Goal: Task Accomplishment & Management: Manage account settings

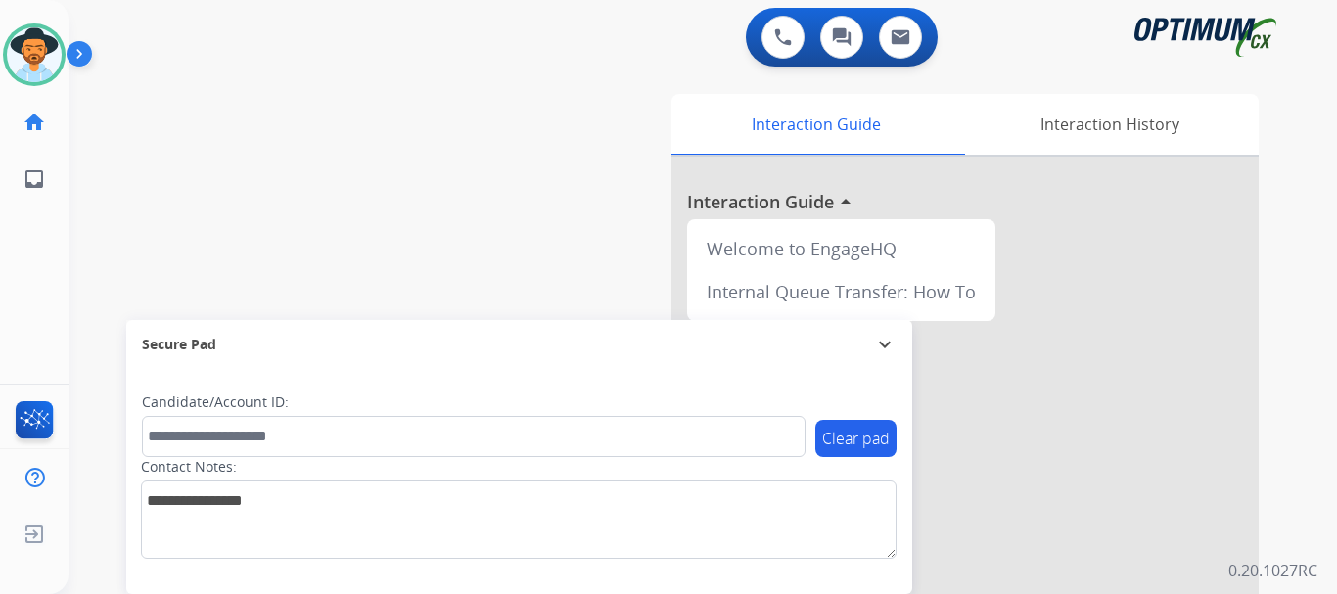
click at [62, 38] on div "Agent: Andy Routing Profile: Gen_Bilingual" at bounding box center [34, 54] width 63 height 63
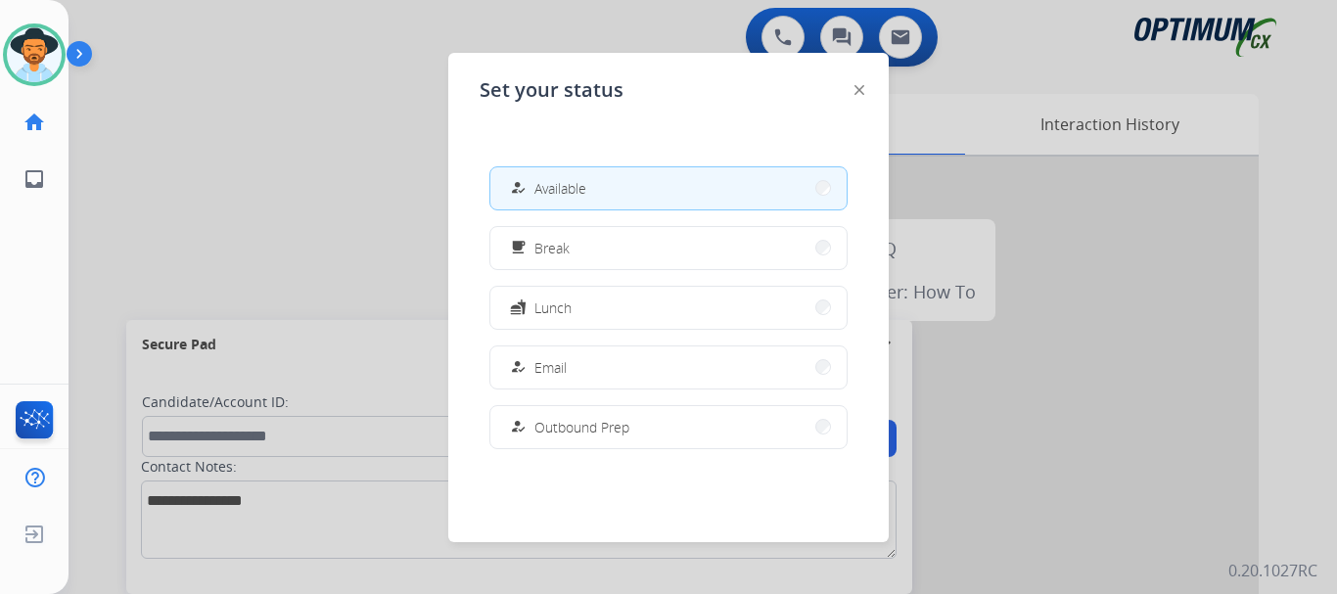
click at [80, 55] on img at bounding box center [83, 57] width 33 height 37
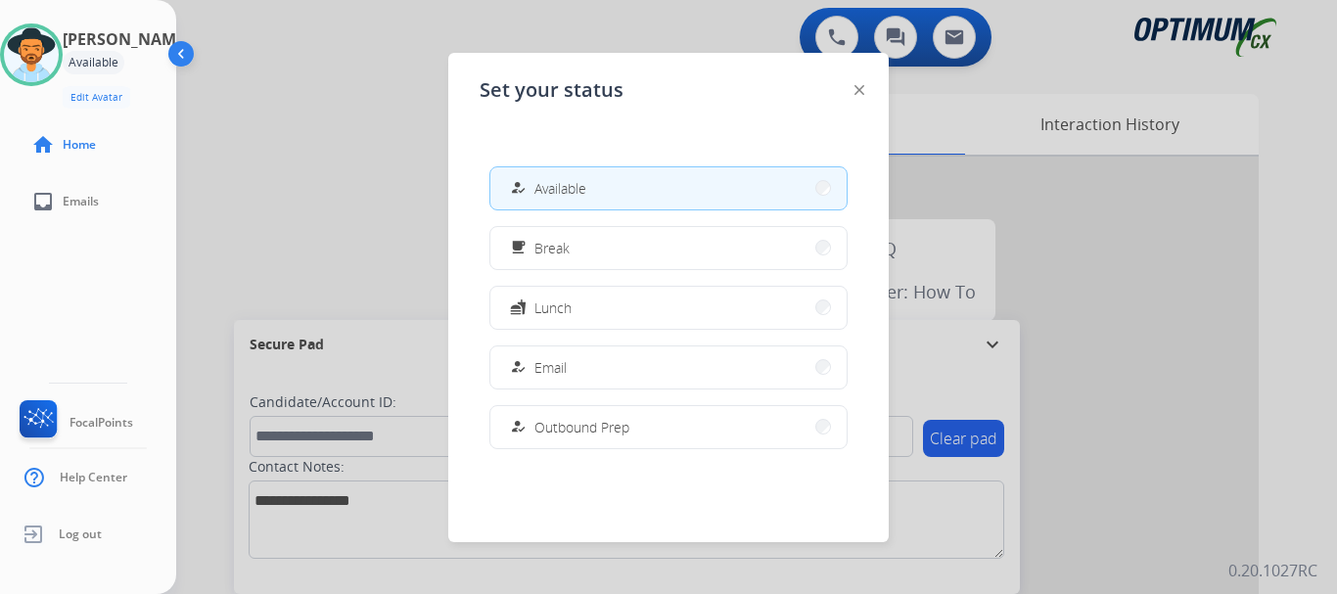
click at [327, 70] on div at bounding box center [668, 297] width 1337 height 594
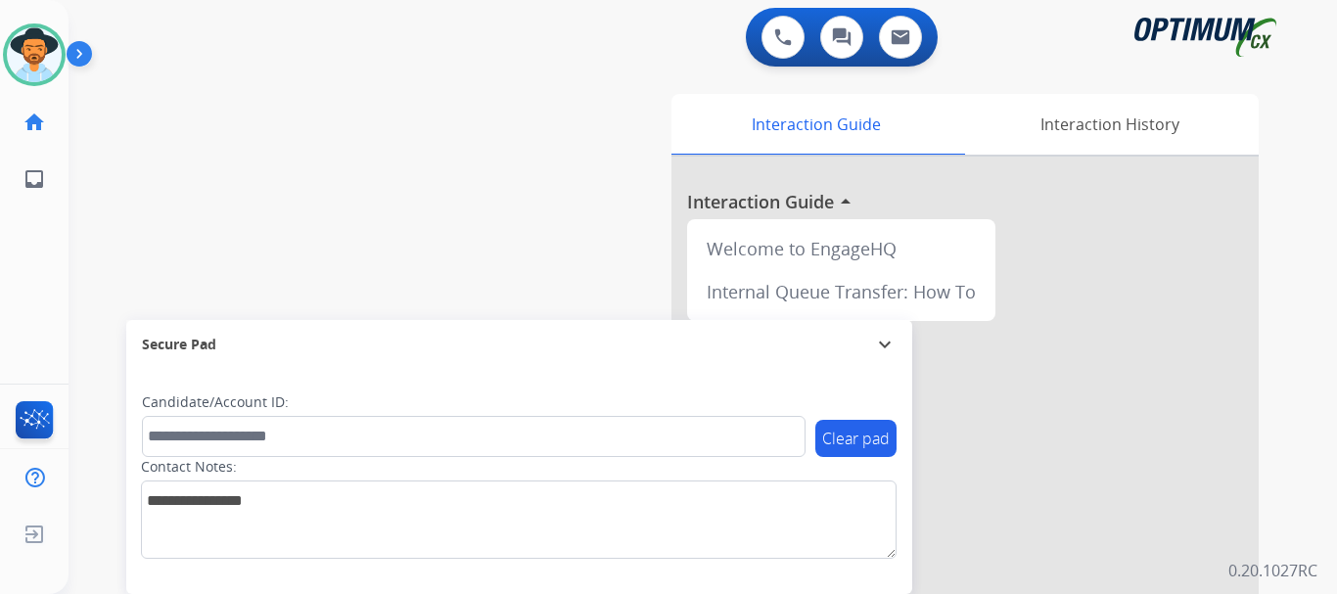
click at [78, 57] on img at bounding box center [83, 57] width 33 height 37
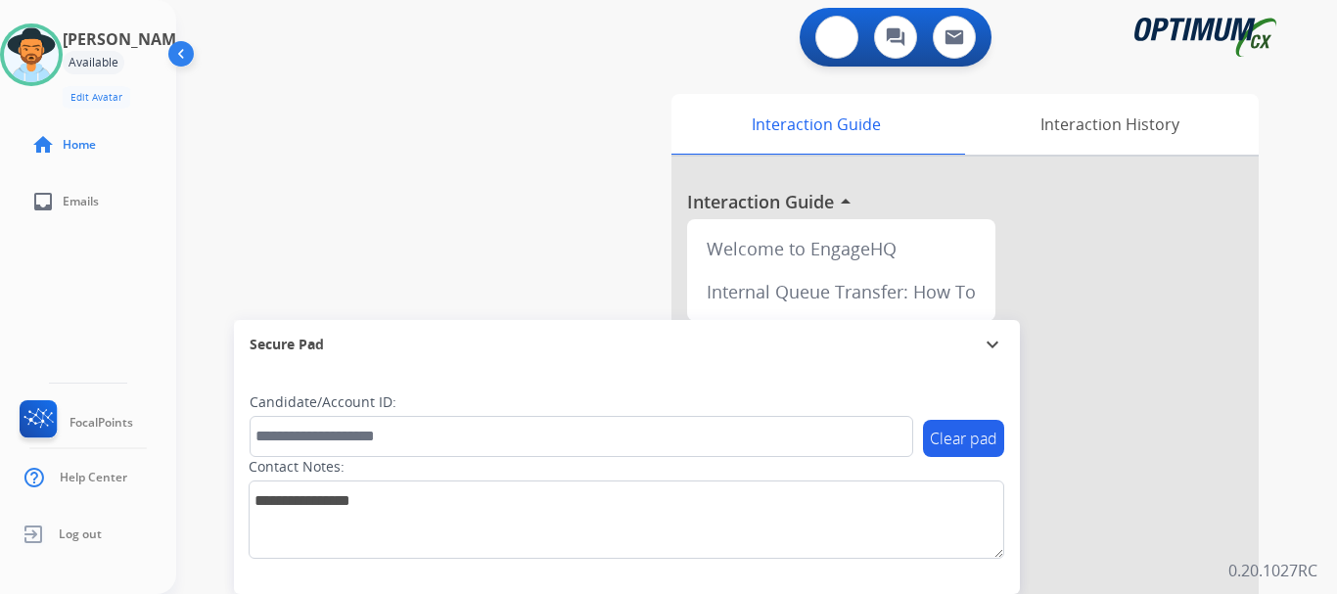
click at [838, 33] on img at bounding box center [837, 37] width 18 height 18
click at [843, 37] on img at bounding box center [837, 37] width 18 height 18
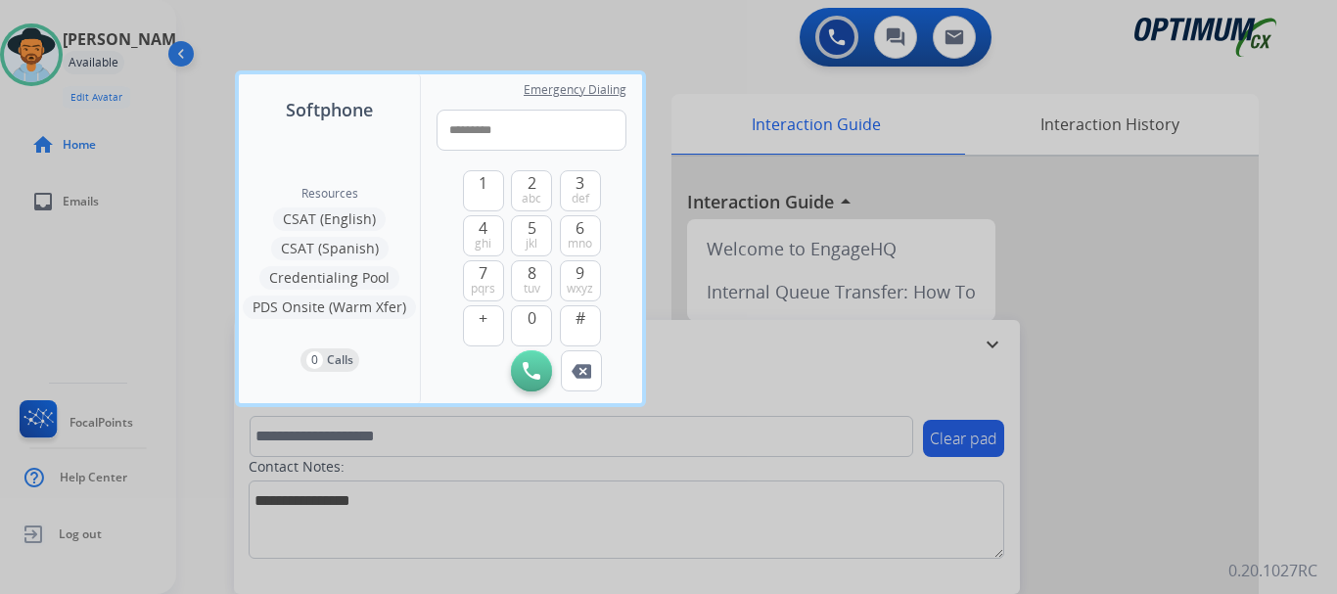
type input "**********"
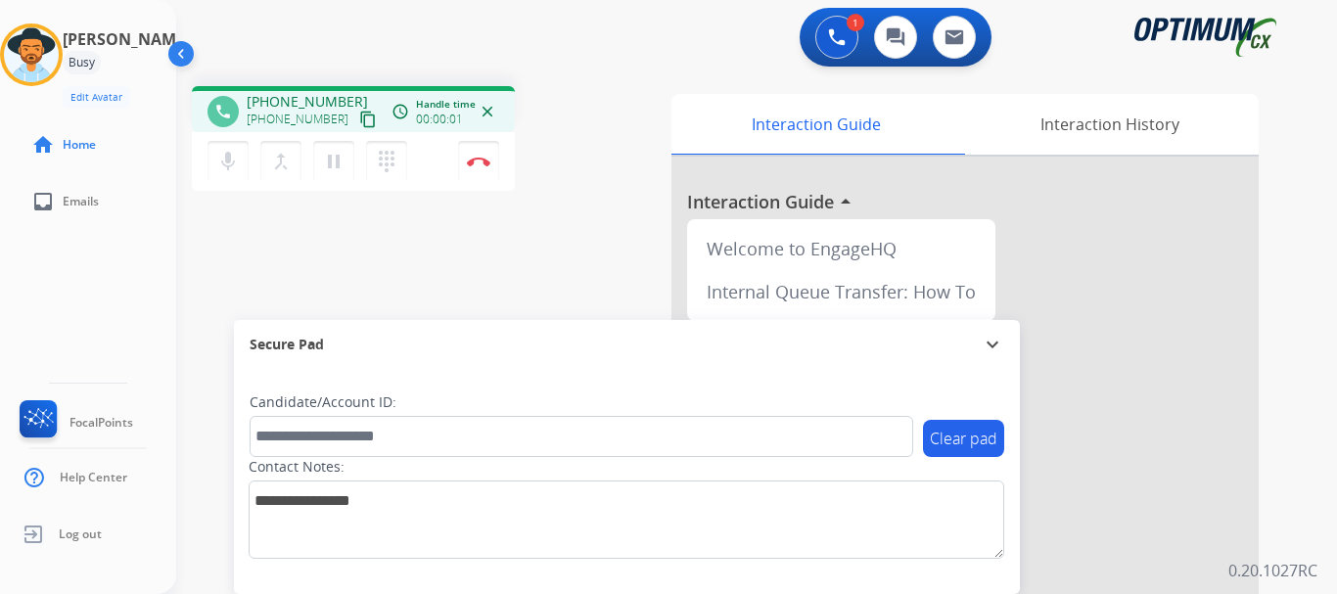
click at [483, 167] on button "Disconnect" at bounding box center [478, 161] width 41 height 41
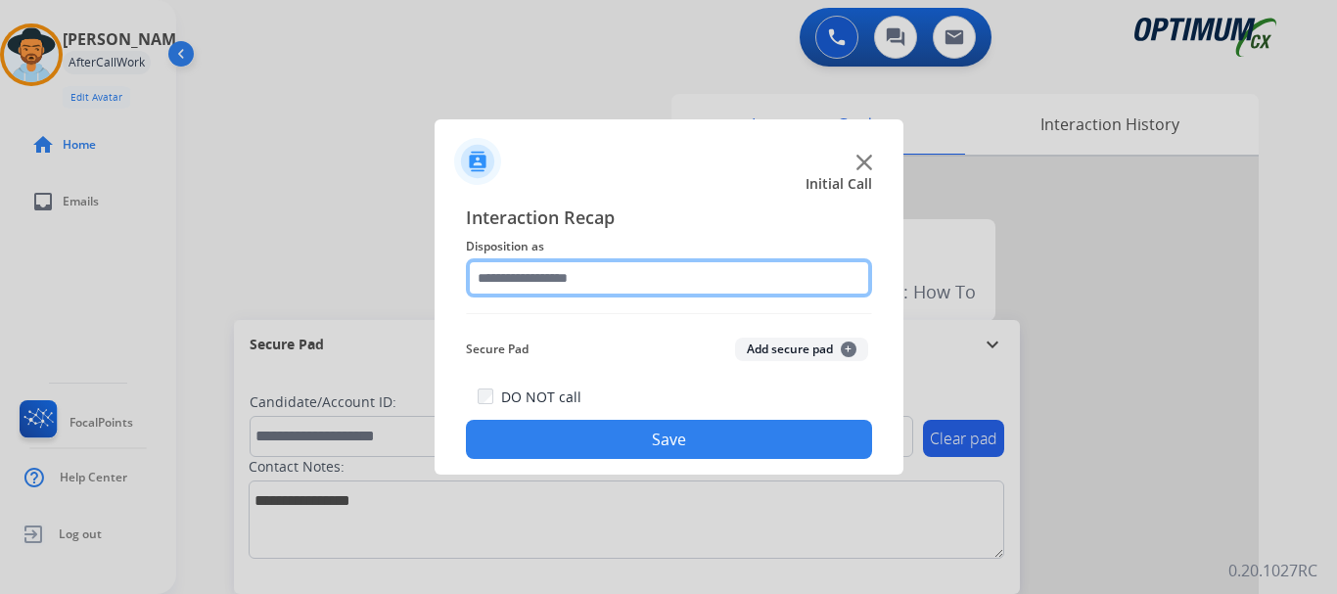
click at [687, 280] on input "text" at bounding box center [669, 277] width 406 height 39
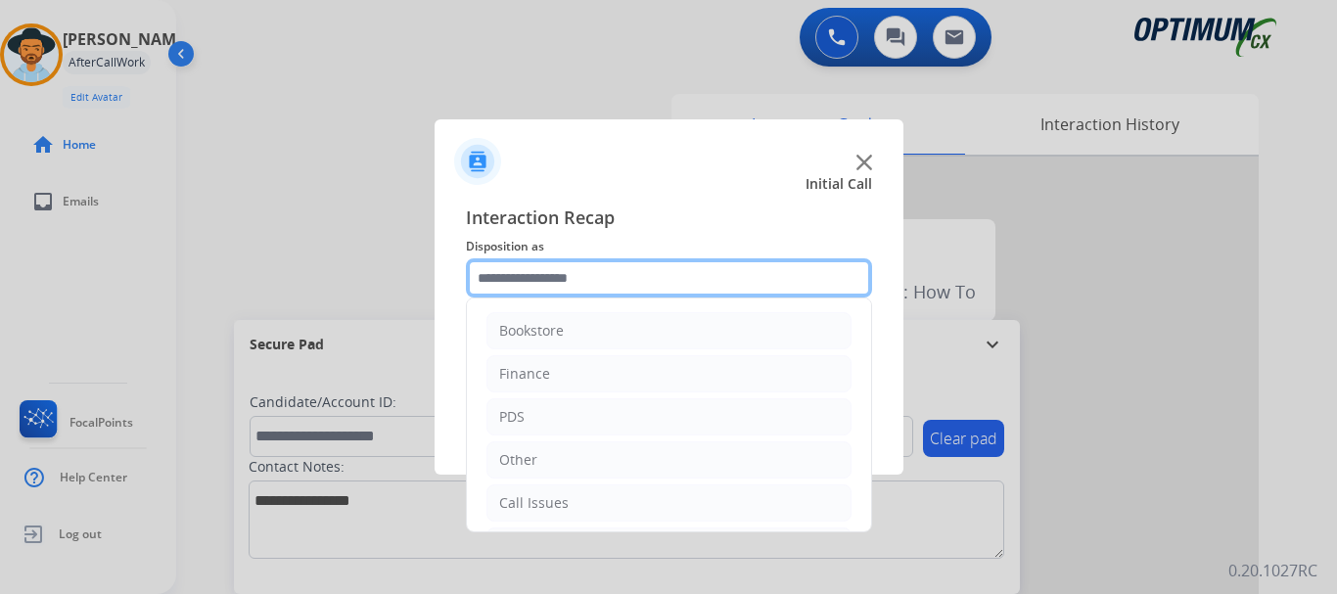
click at [687, 280] on input "text" at bounding box center [669, 277] width 406 height 39
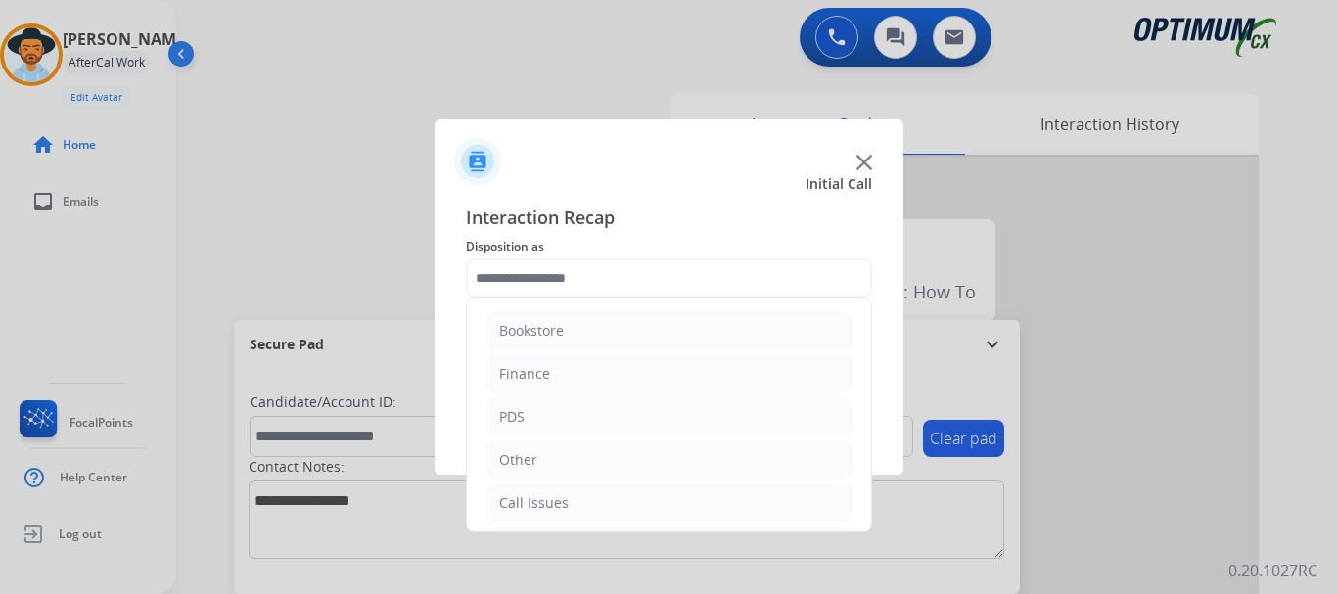
click at [701, 208] on span "Interaction Recap" at bounding box center [669, 219] width 406 height 31
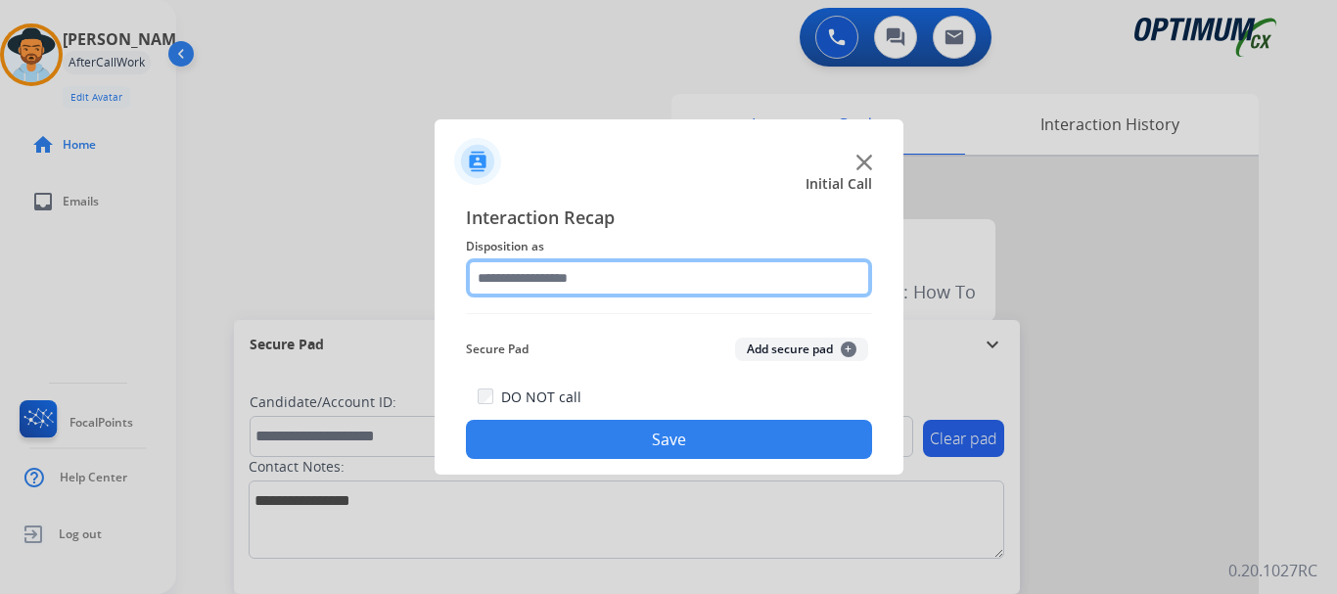
click at [680, 269] on input "text" at bounding box center [669, 277] width 406 height 39
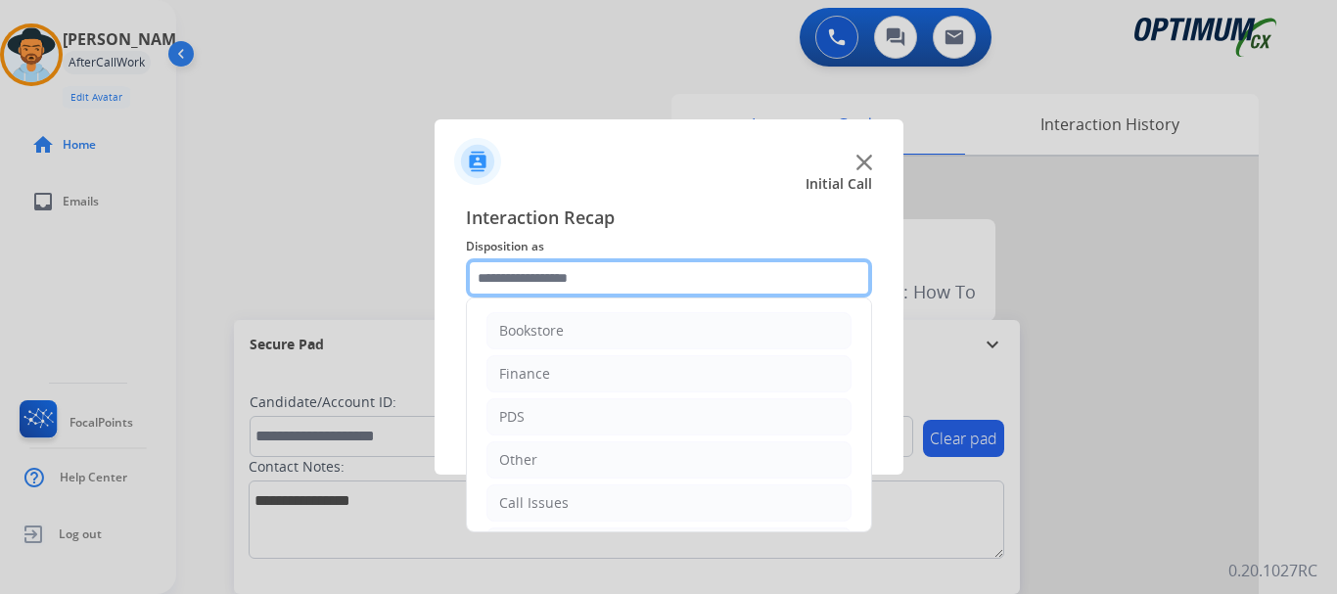
scroll to position [133, 0]
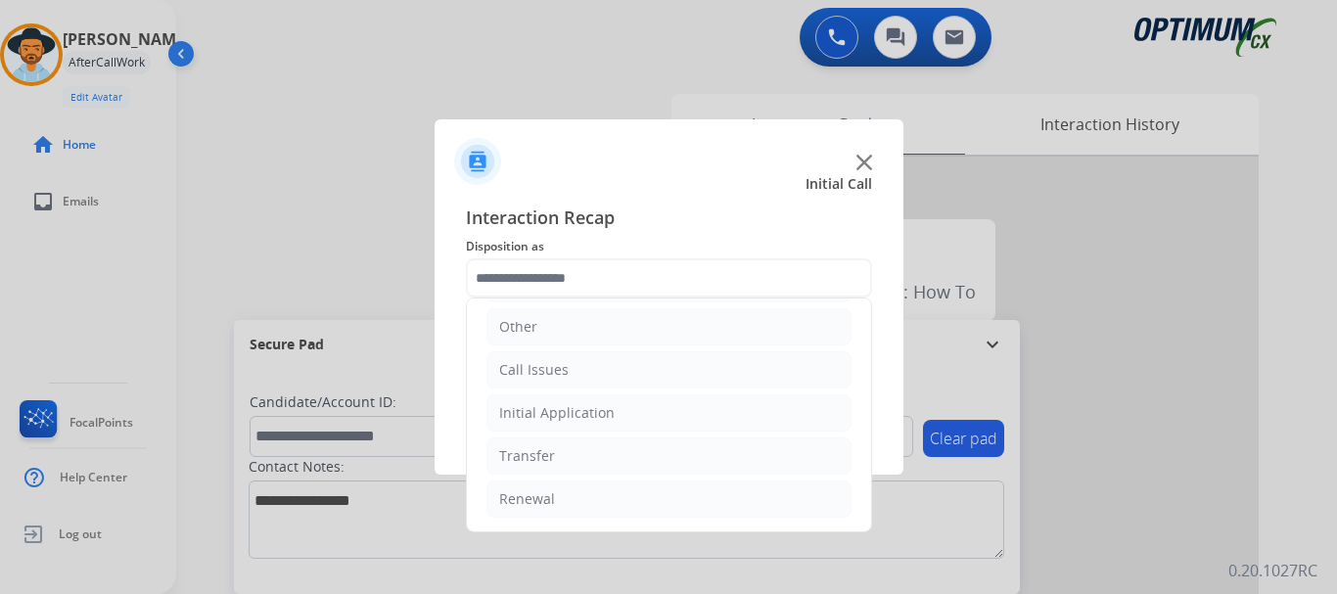
click at [640, 372] on li "Call Issues" at bounding box center [668, 369] width 365 height 37
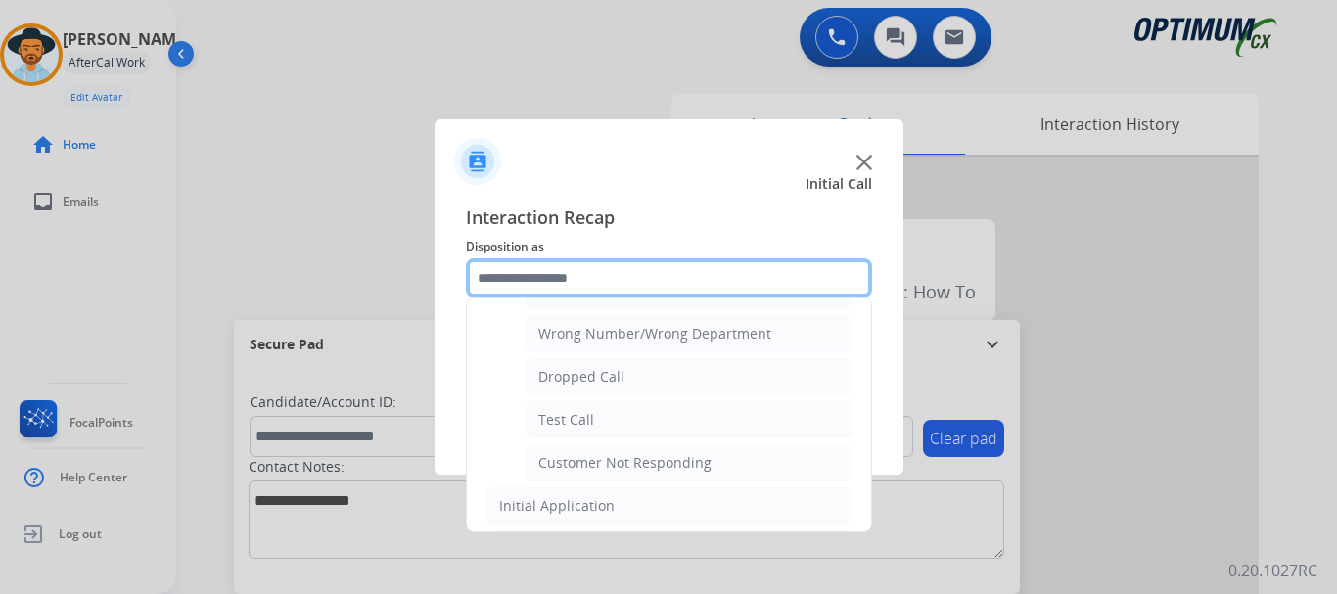
scroll to position [257, 0]
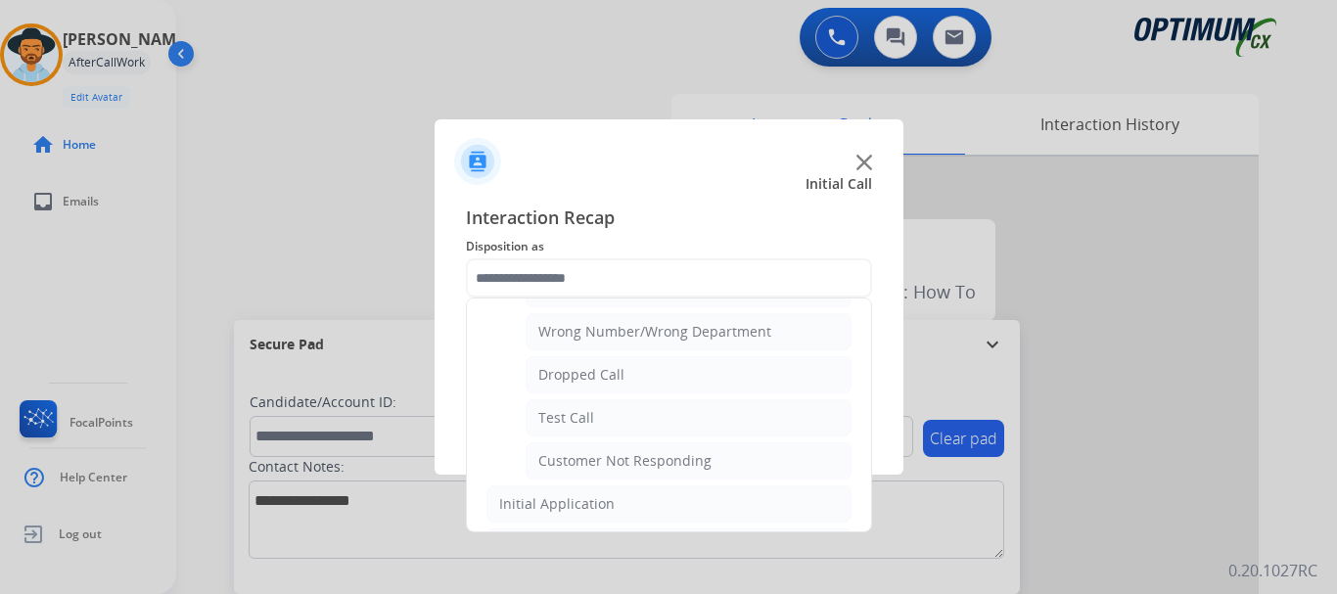
click at [647, 414] on li "Test Call" at bounding box center [689, 417] width 326 height 37
type input "*********"
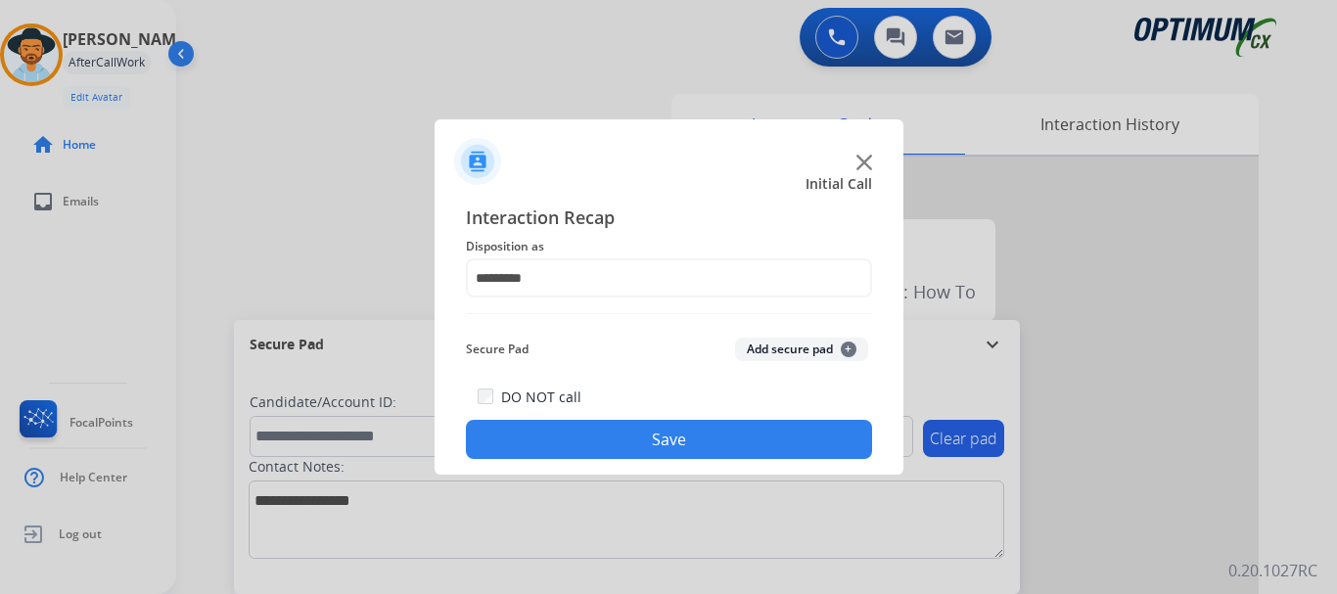
click at [683, 423] on button "Save" at bounding box center [669, 439] width 406 height 39
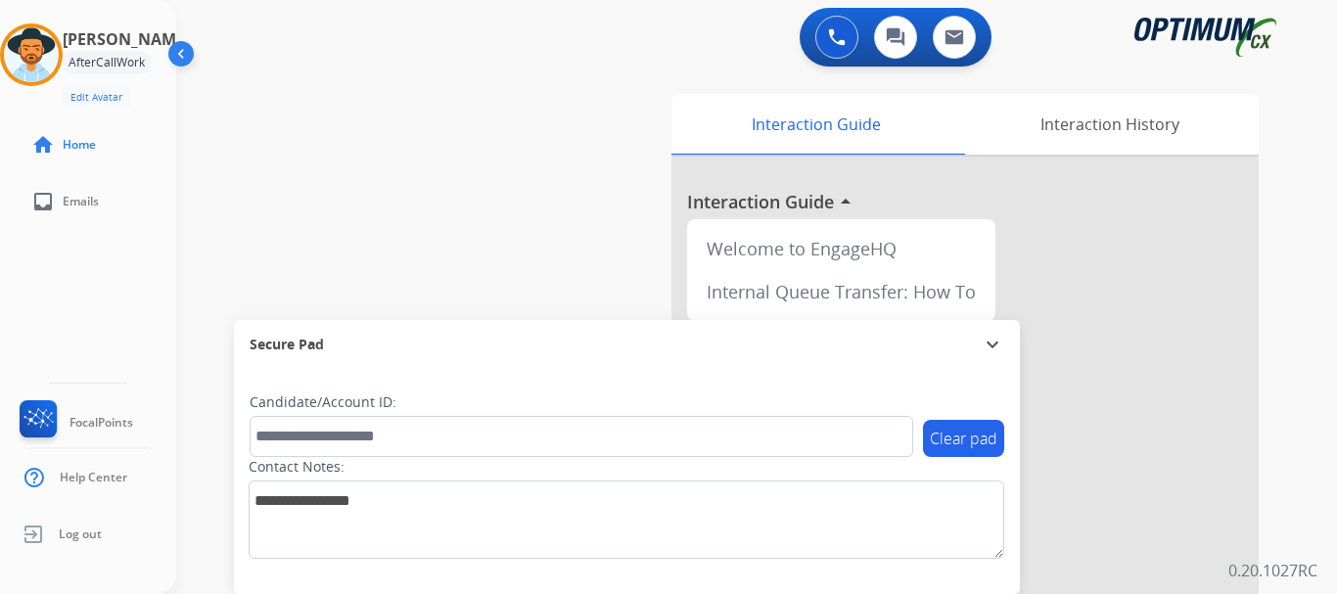
click at [571, 253] on div "swap_horiz Break voice bridge close_fullscreen Connect 3-Way Call merge_type Se…" at bounding box center [733, 478] width 1114 height 816
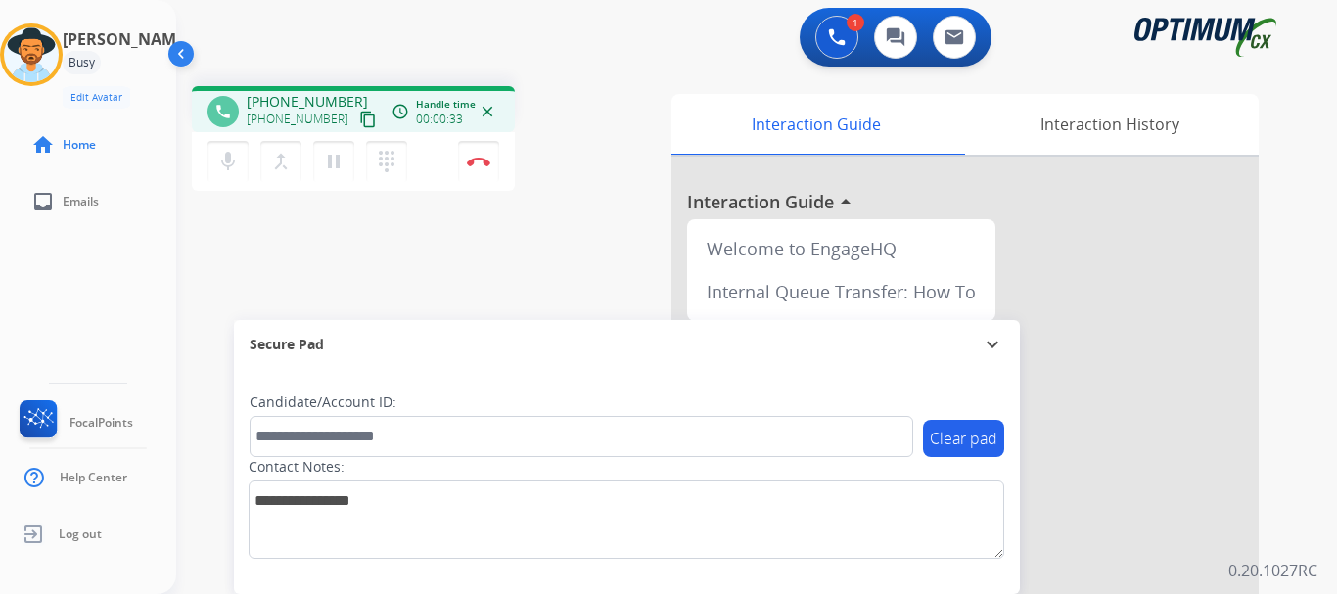
click at [345, 162] on button "pause Hold" at bounding box center [333, 161] width 41 height 41
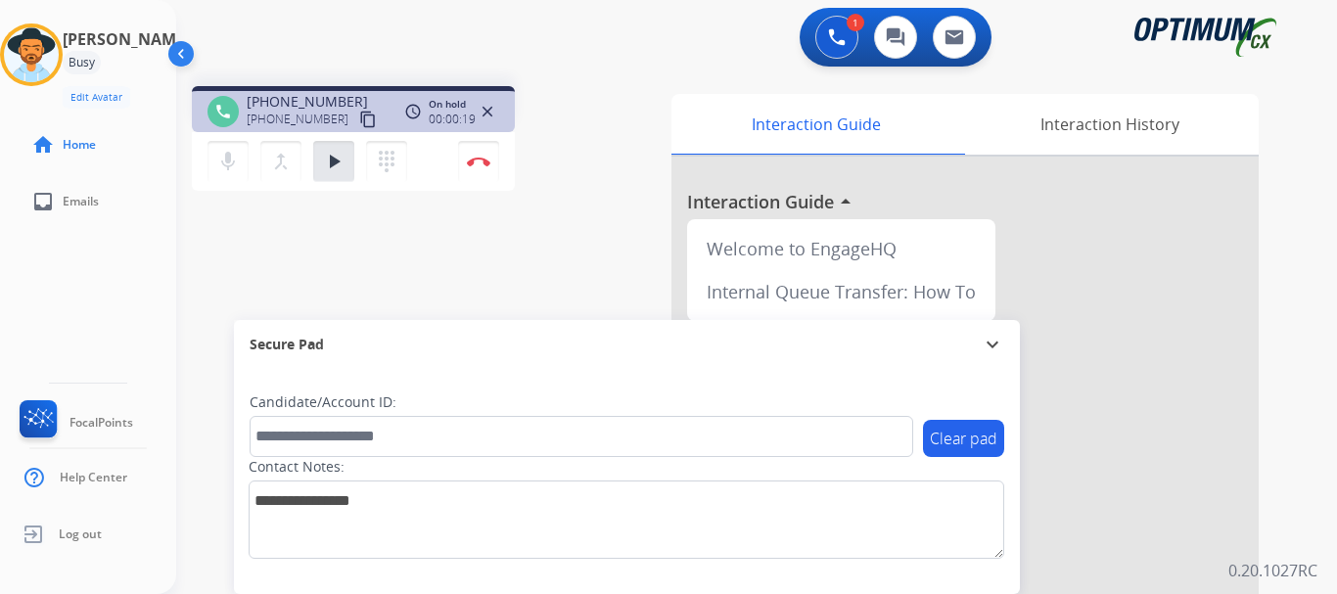
click at [329, 165] on mat-icon "play_arrow" at bounding box center [333, 161] width 23 height 23
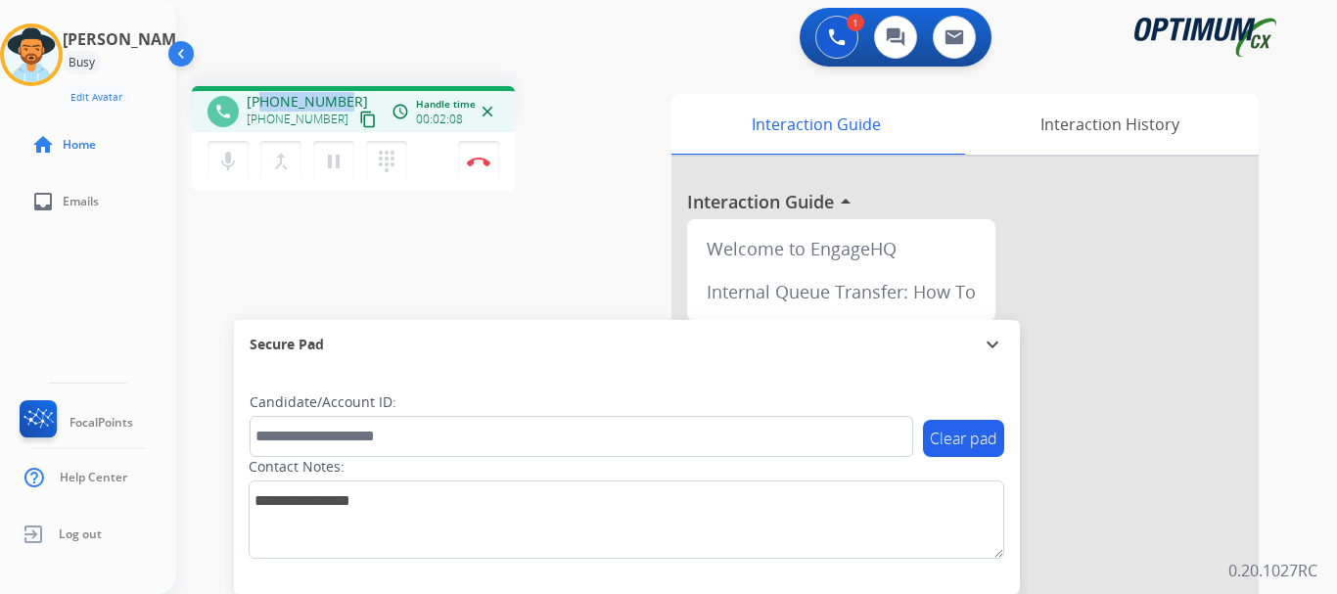
drag, startPoint x: 265, startPoint y: 100, endPoint x: 341, endPoint y: 83, distance: 77.2
click at [341, 83] on div "phone +12158342006 +12158342006 content_copy access_time Call metrics Queue 00:…" at bounding box center [733, 478] width 1114 height 816
copy span "2158342006"
click at [220, 163] on mat-icon "mic" at bounding box center [227, 161] width 23 height 23
click at [220, 163] on mat-icon "mic_off" at bounding box center [227, 161] width 23 height 23
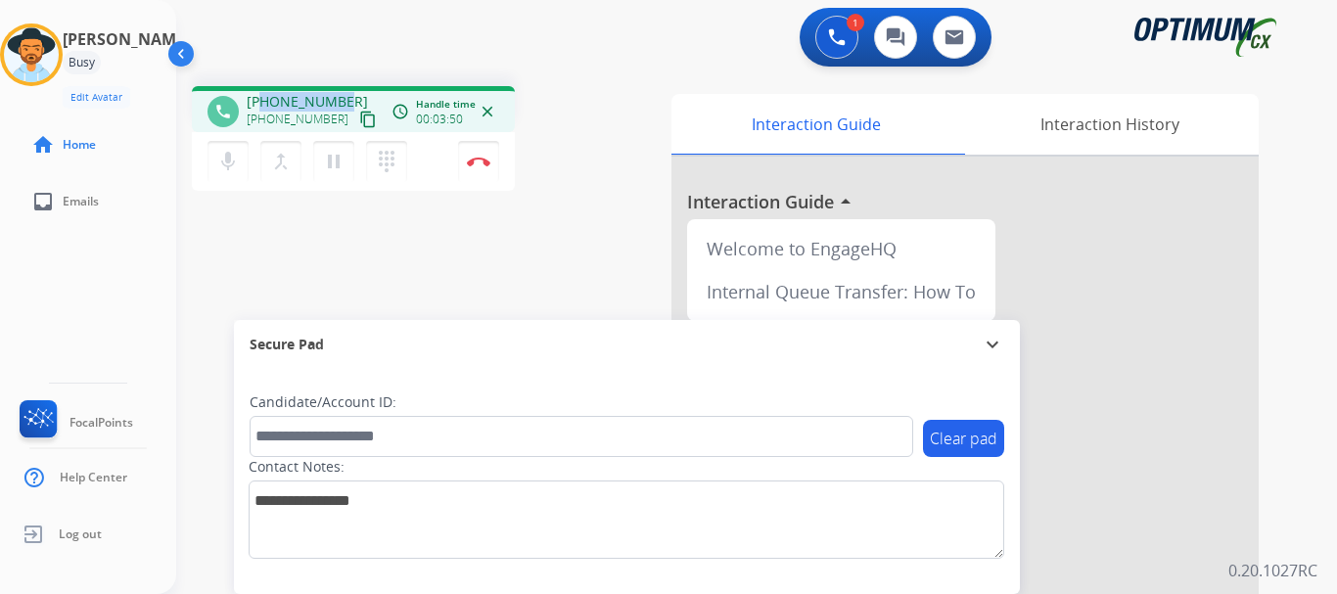
click at [216, 179] on button "mic Mute" at bounding box center [227, 161] width 41 height 41
click at [326, 250] on div "phone +12158342006 +12158342006 content_copy access_time Call metrics Queue 00:…" at bounding box center [733, 478] width 1114 height 816
click at [317, 275] on div "phone +12158342006 +12158342006 content_copy access_time Call metrics Queue 00:…" at bounding box center [733, 478] width 1114 height 816
click at [221, 160] on mat-icon "mic_off" at bounding box center [227, 161] width 23 height 23
click at [235, 168] on mat-icon "mic" at bounding box center [227, 161] width 23 height 23
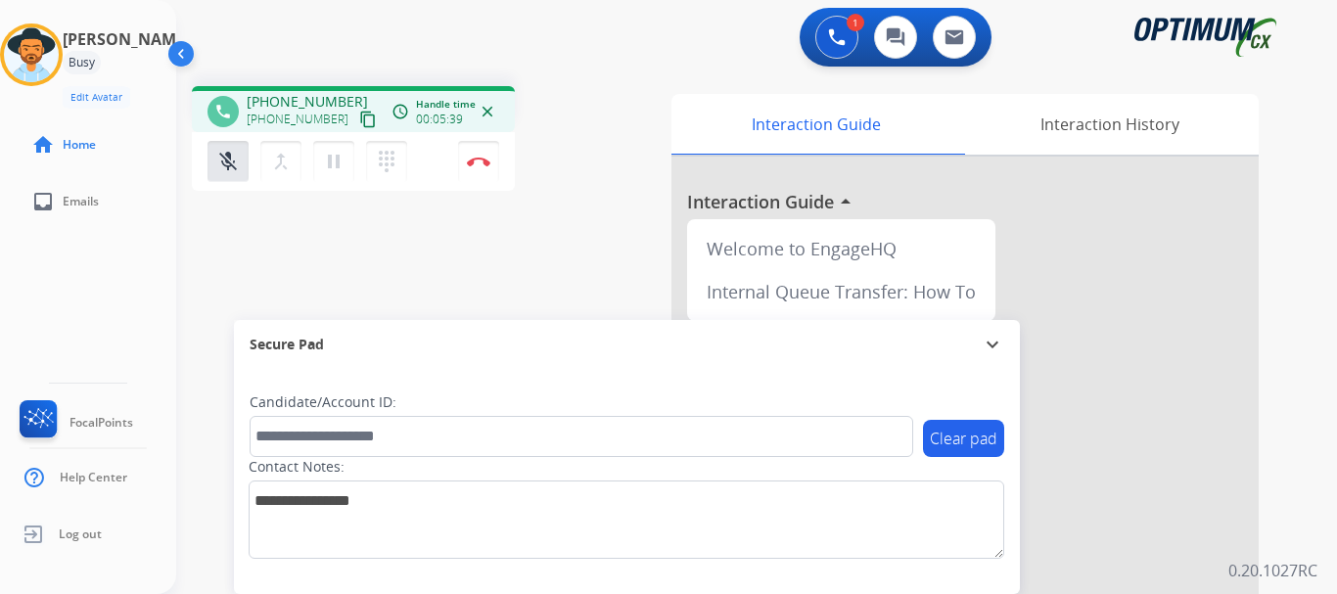
click at [224, 161] on mat-icon "mic_off" at bounding box center [227, 161] width 23 height 23
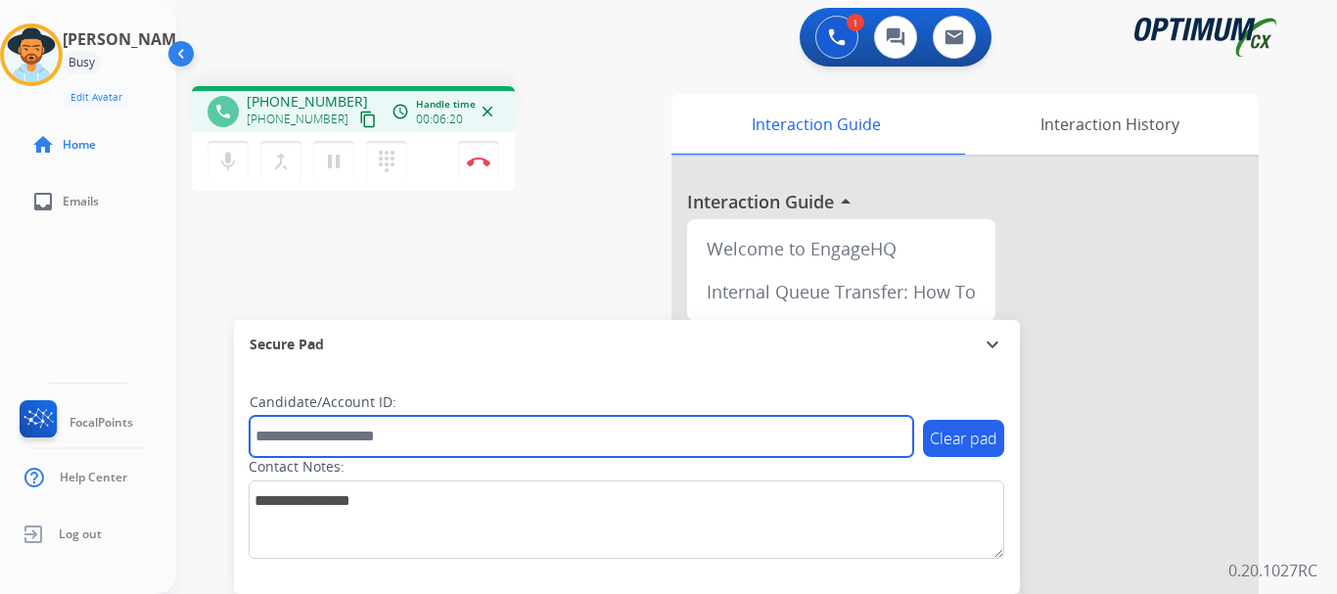
click at [361, 434] on input "text" at bounding box center [581, 436] width 663 height 41
paste input "*********"
type input "*********"
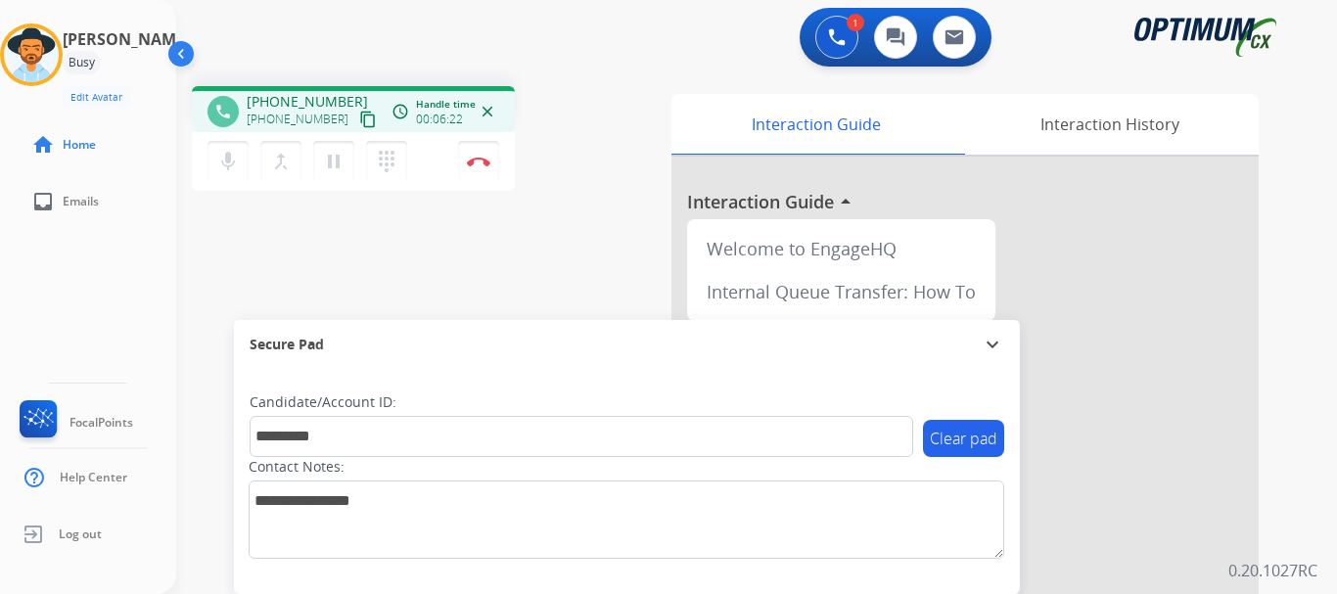
click at [460, 161] on button "Disconnect" at bounding box center [478, 161] width 41 height 41
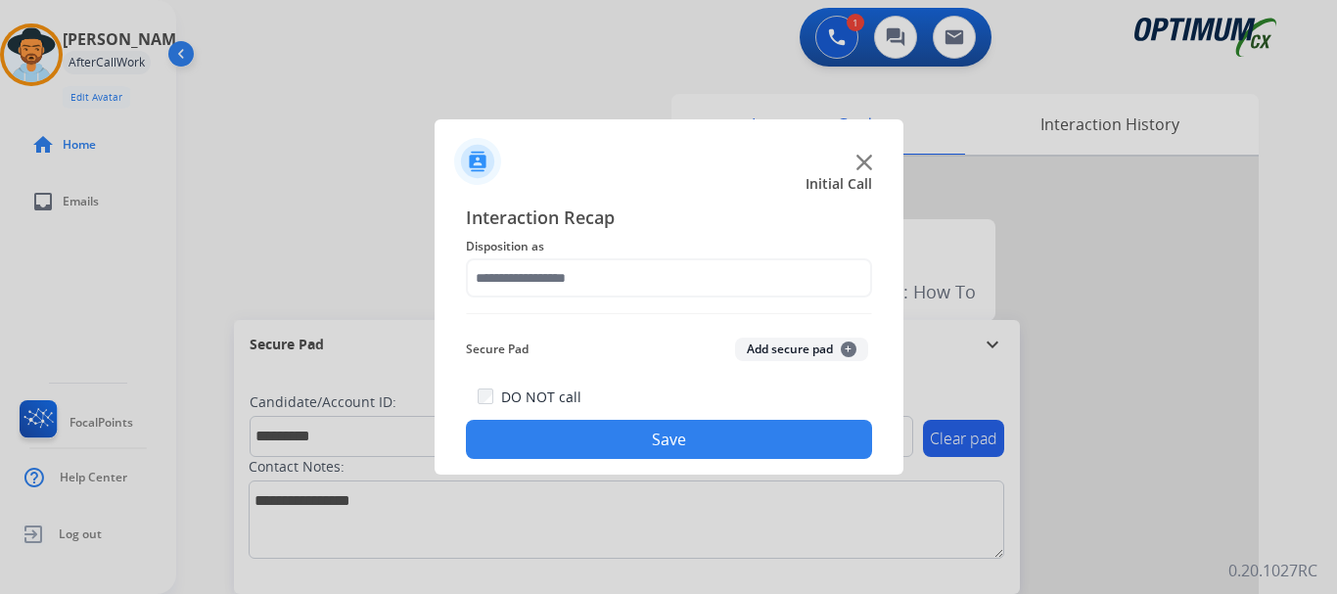
click at [791, 346] on button "Add secure pad +" at bounding box center [801, 349] width 133 height 23
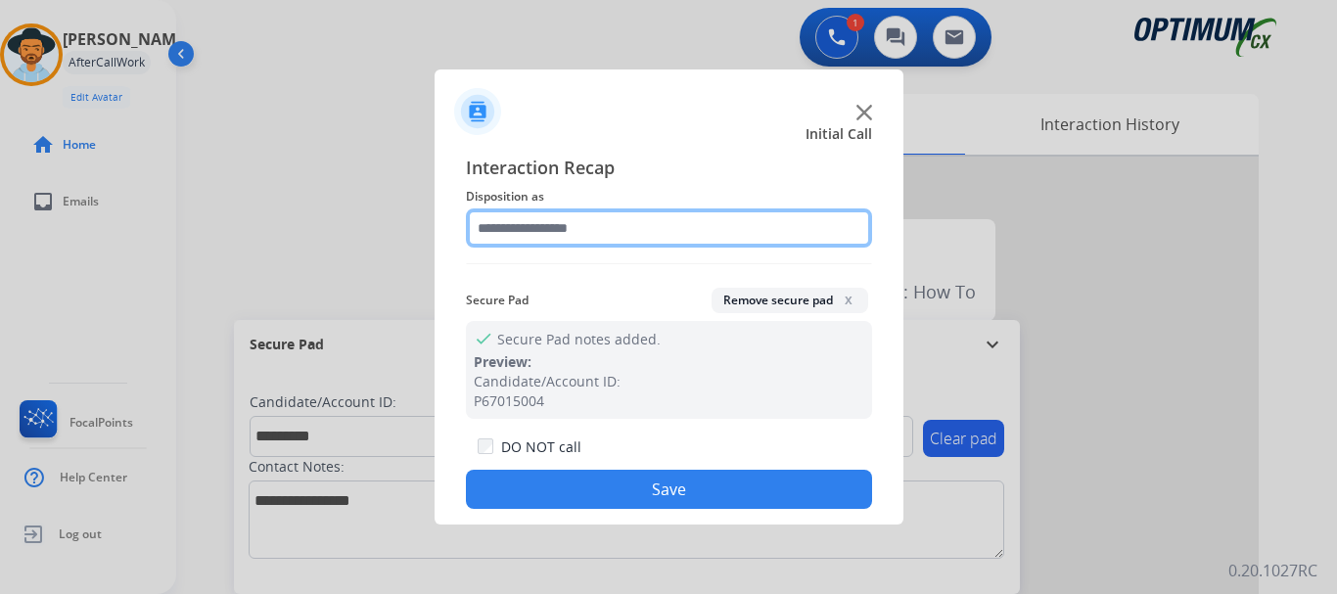
click at [690, 231] on input "text" at bounding box center [669, 227] width 406 height 39
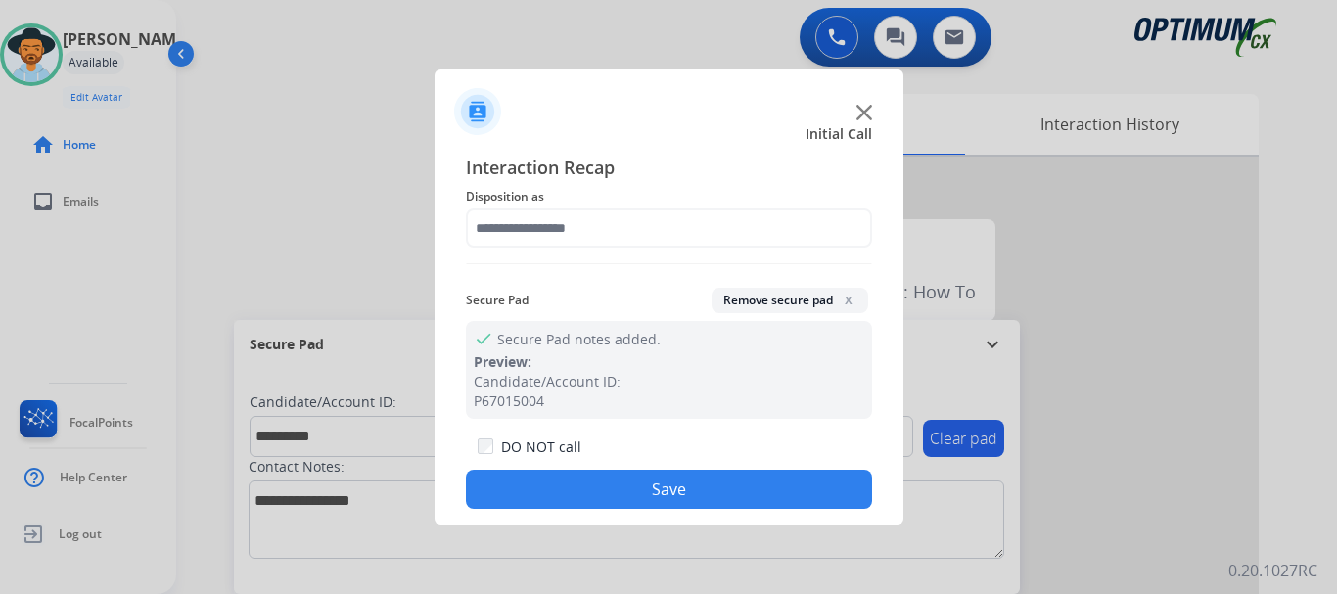
drag, startPoint x: 690, startPoint y: 231, endPoint x: 361, endPoint y: 434, distance: 386.7
click at [361, 434] on div at bounding box center [668, 297] width 1337 height 594
click at [759, 149] on div "Interaction Recap Disposition as Secure Pad Remove secure pad x check Secure Pa…" at bounding box center [668, 331] width 469 height 387
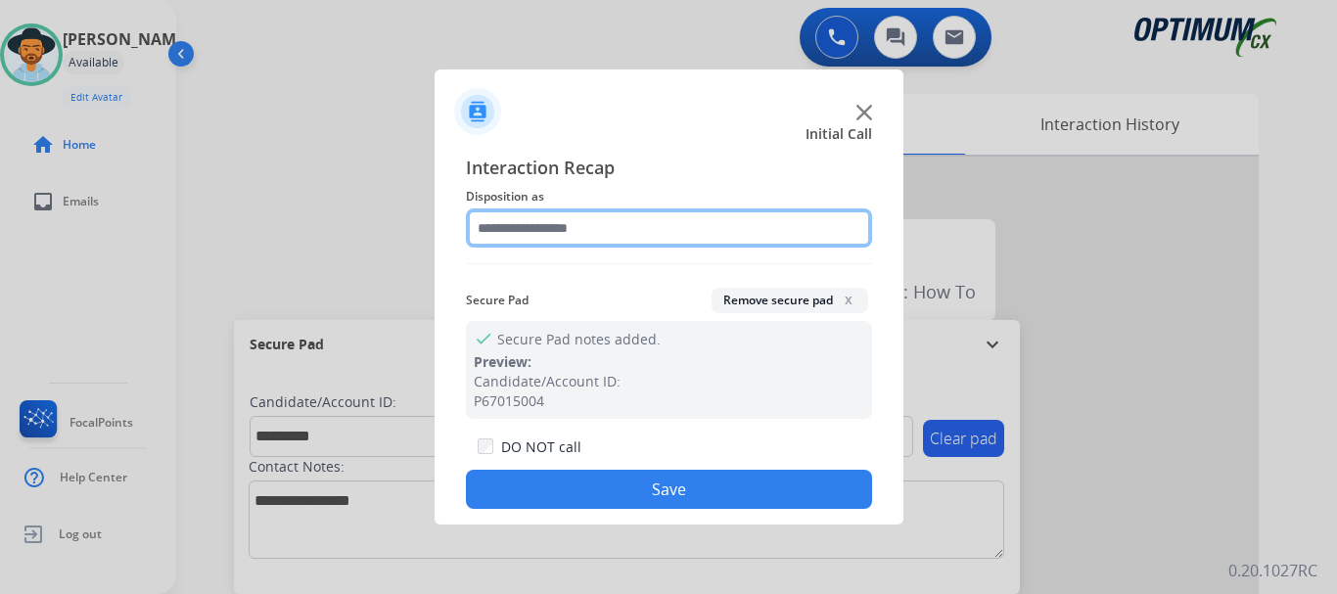
click at [678, 234] on input "text" at bounding box center [669, 227] width 406 height 39
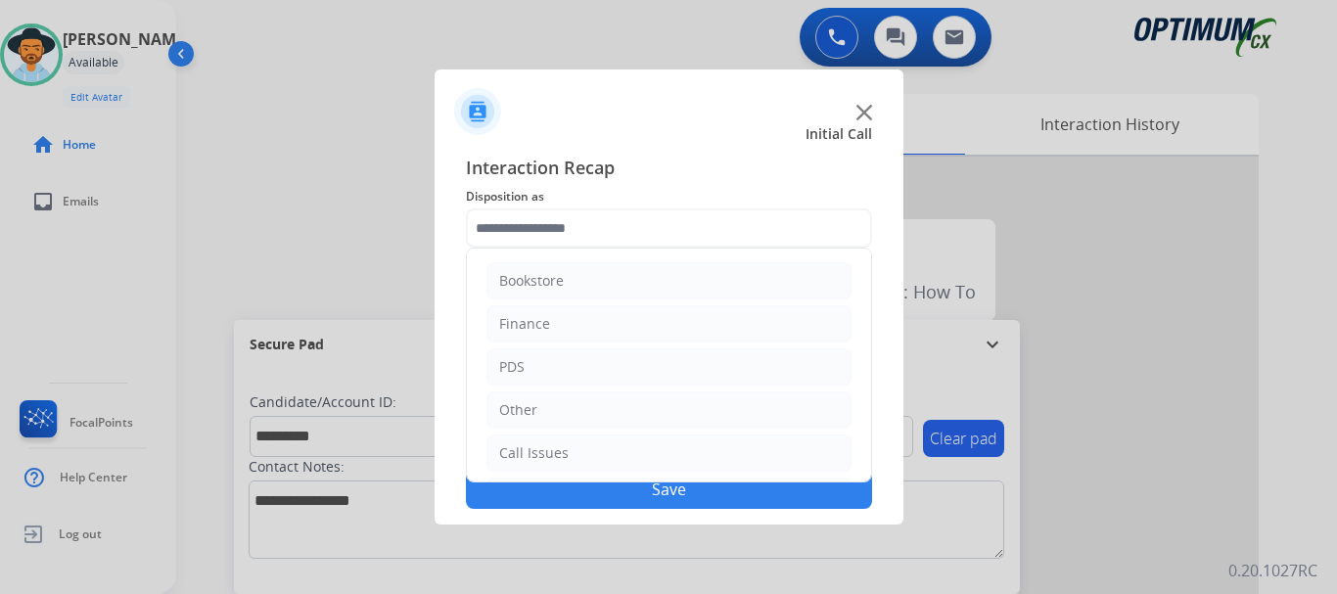
click at [651, 382] on li "PDS" at bounding box center [668, 366] width 365 height 37
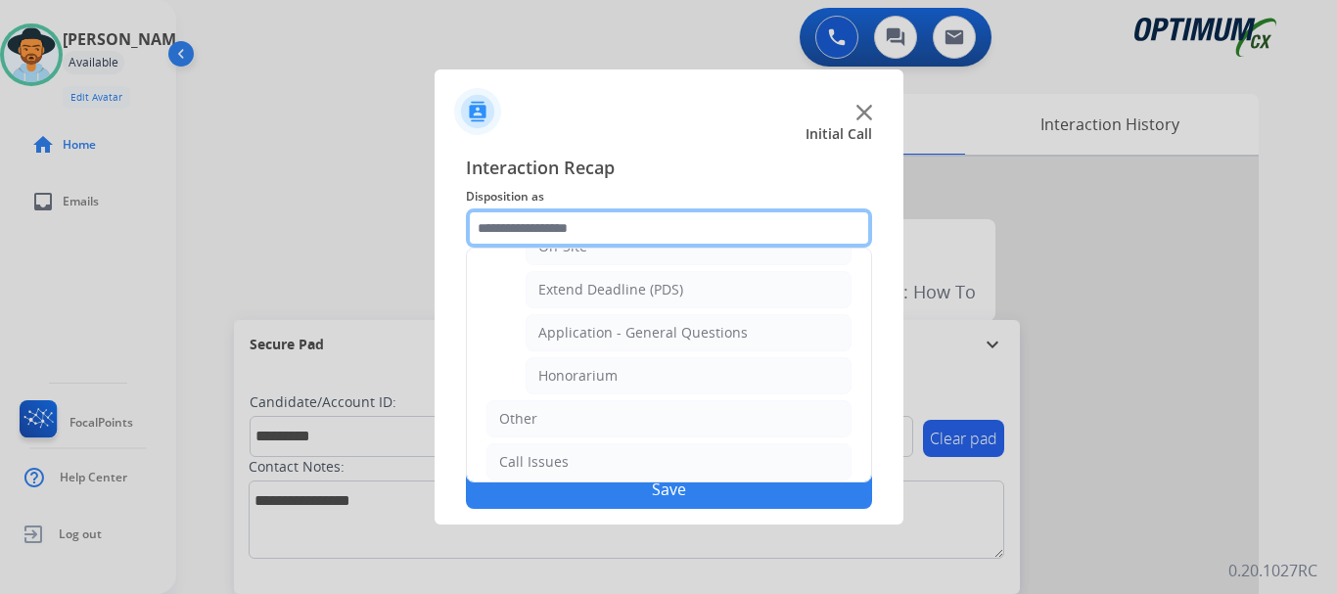
scroll to position [556, 0]
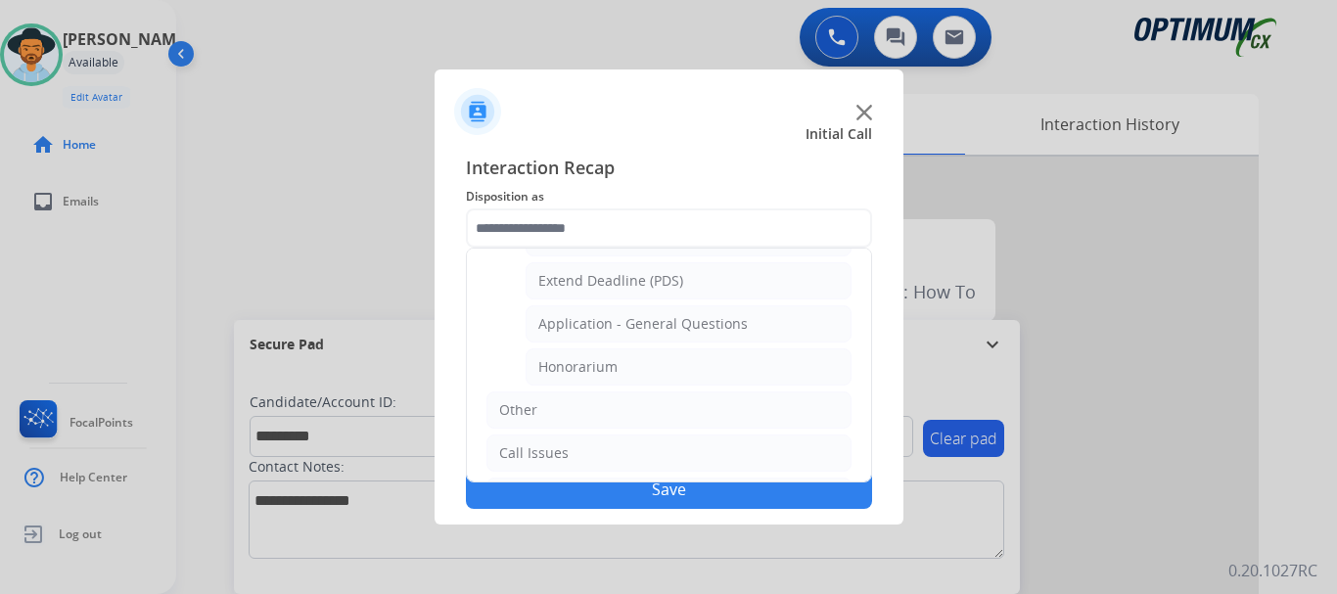
click at [671, 362] on li "Honorarium" at bounding box center [689, 366] width 326 height 37
type input "**********"
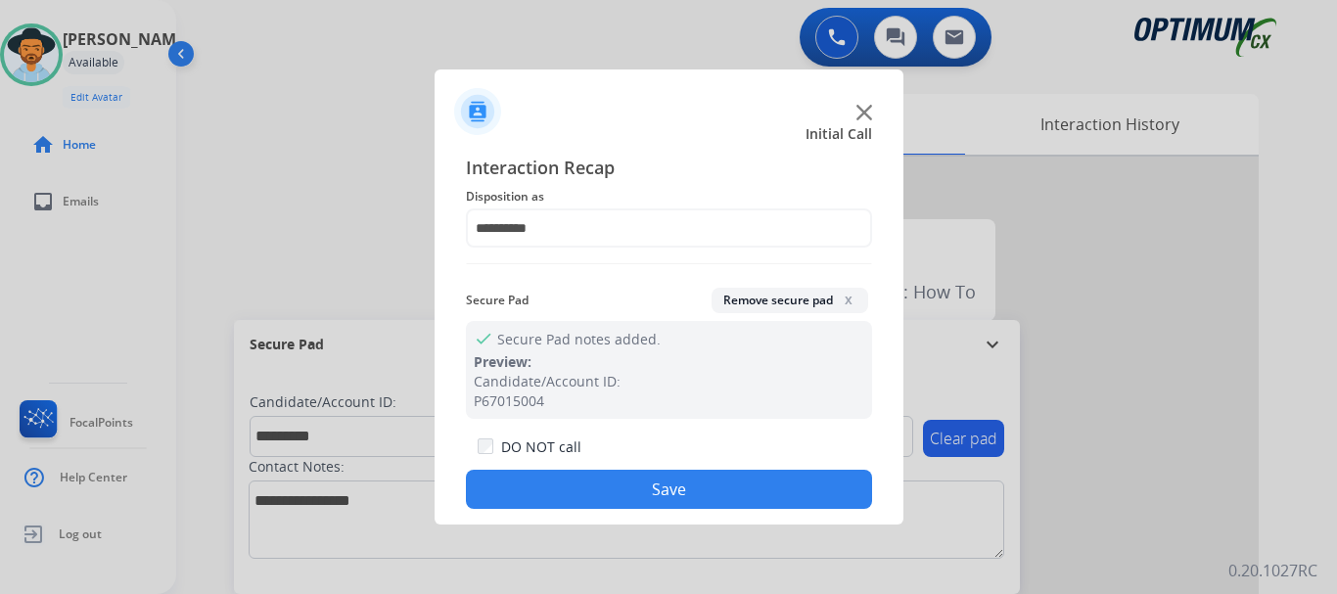
click at [657, 486] on button "Save" at bounding box center [669, 489] width 406 height 39
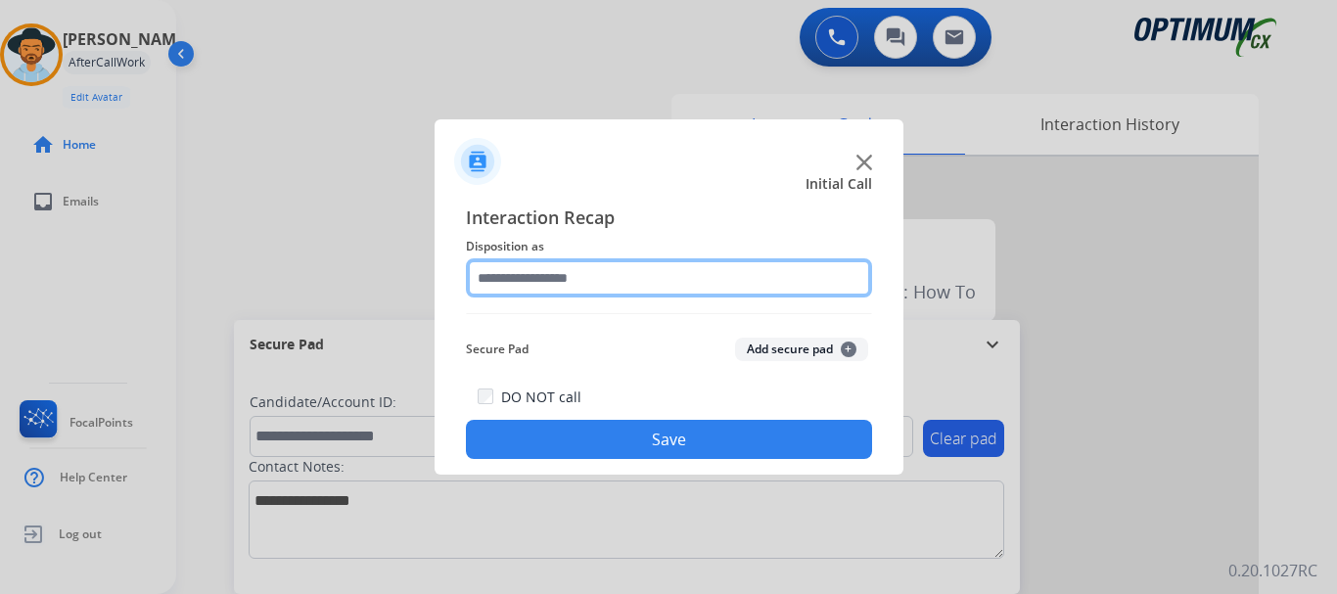
click at [806, 285] on input "text" at bounding box center [669, 277] width 406 height 39
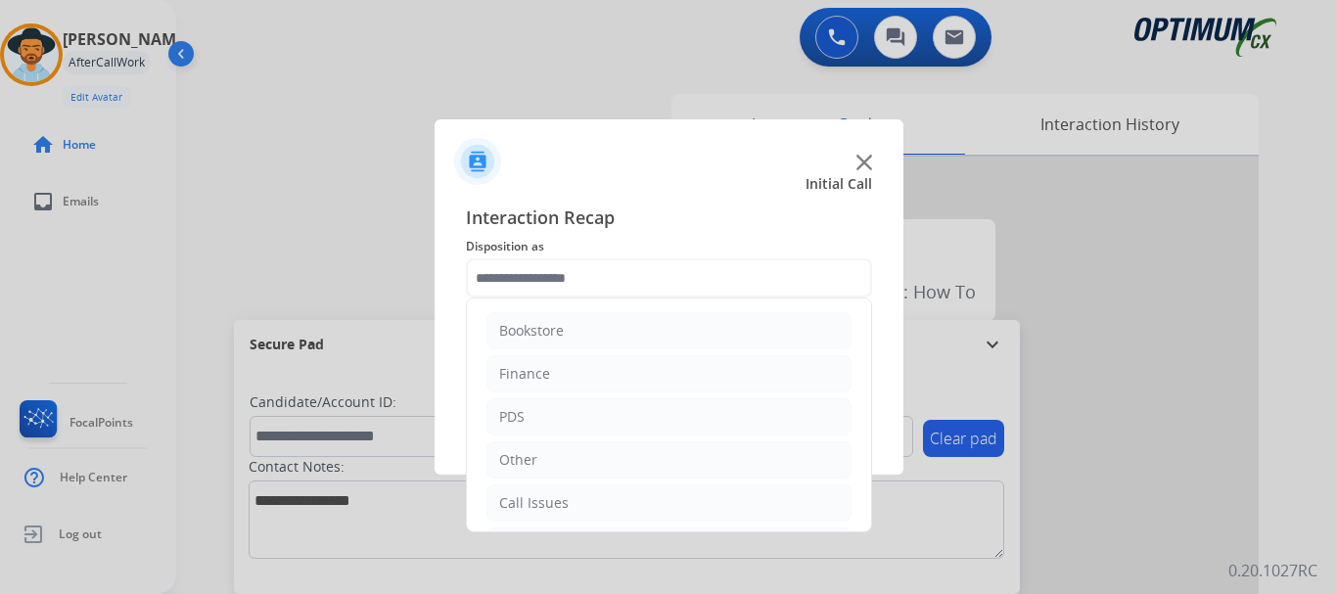
click at [599, 510] on li "Call Issues" at bounding box center [668, 502] width 365 height 37
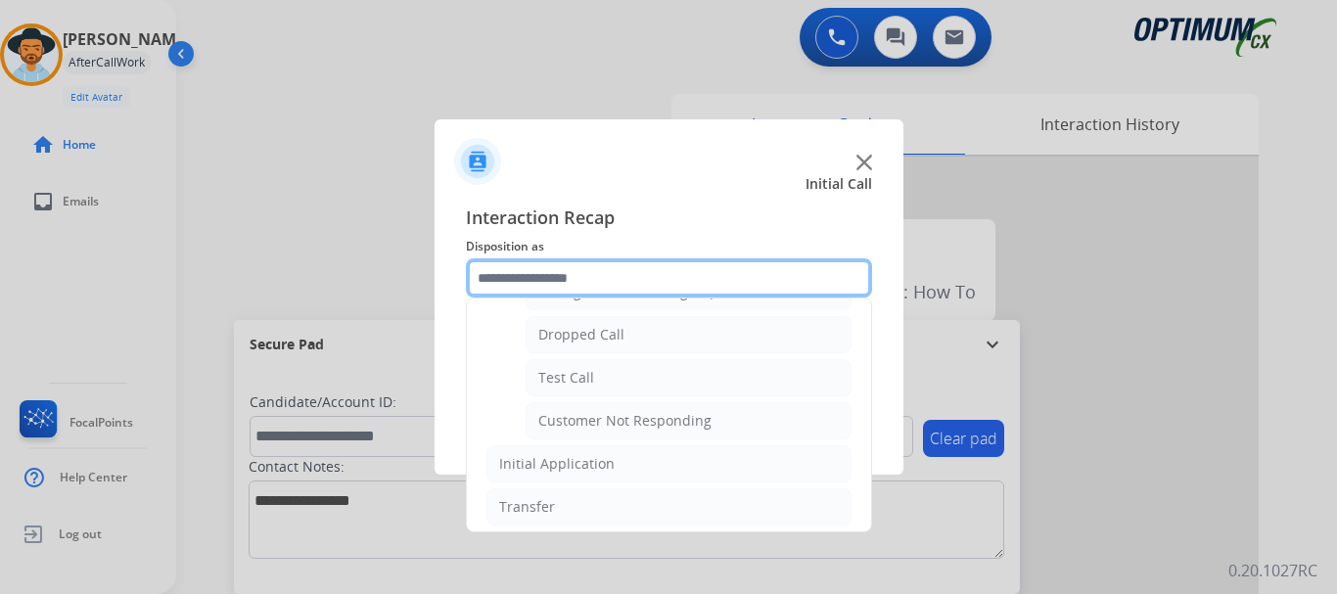
scroll to position [314, 0]
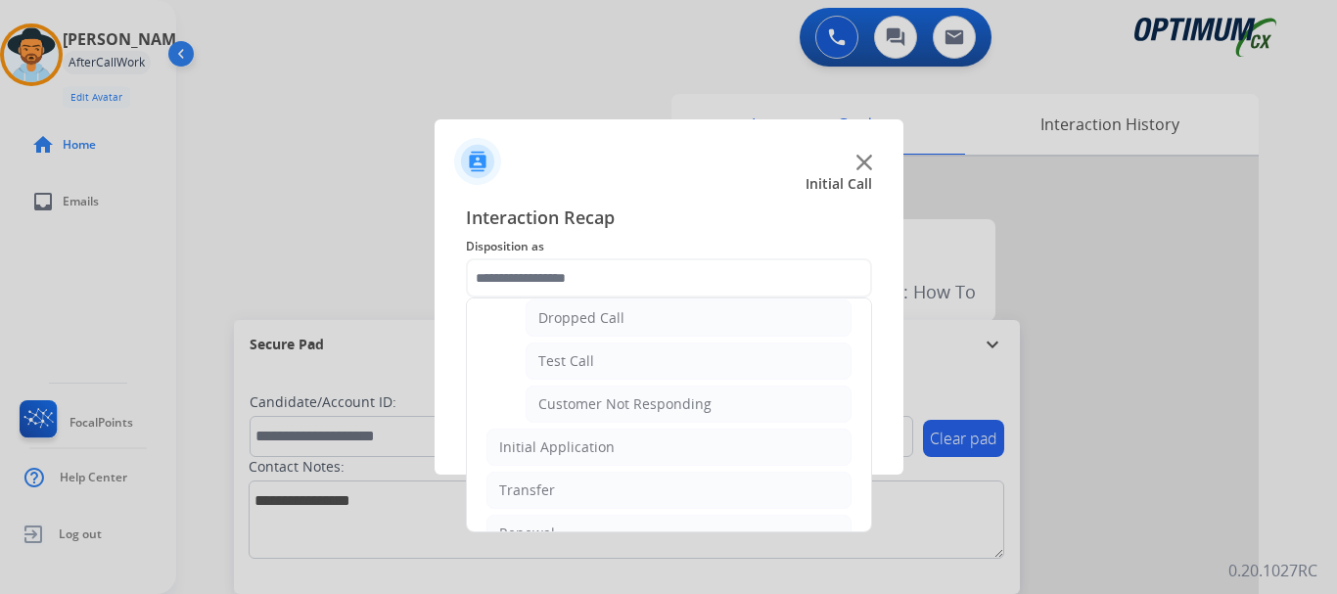
click at [787, 412] on li "Customer Not Responding" at bounding box center [689, 404] width 326 height 37
type input "**********"
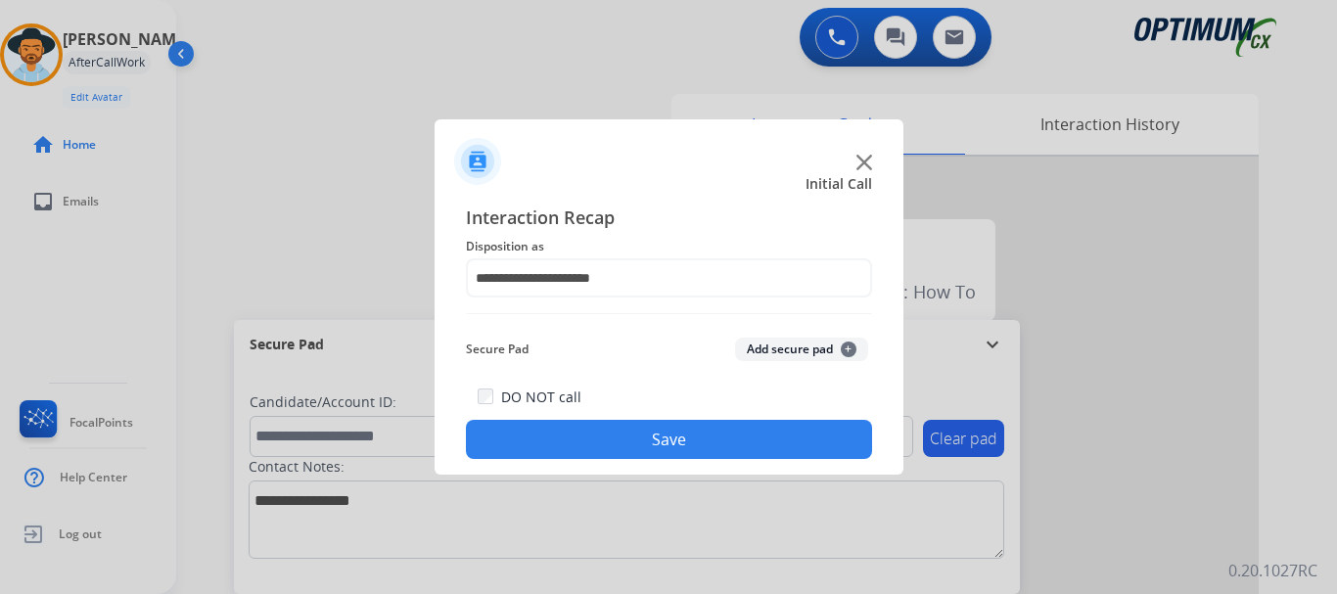
click at [761, 426] on button "Save" at bounding box center [669, 439] width 406 height 39
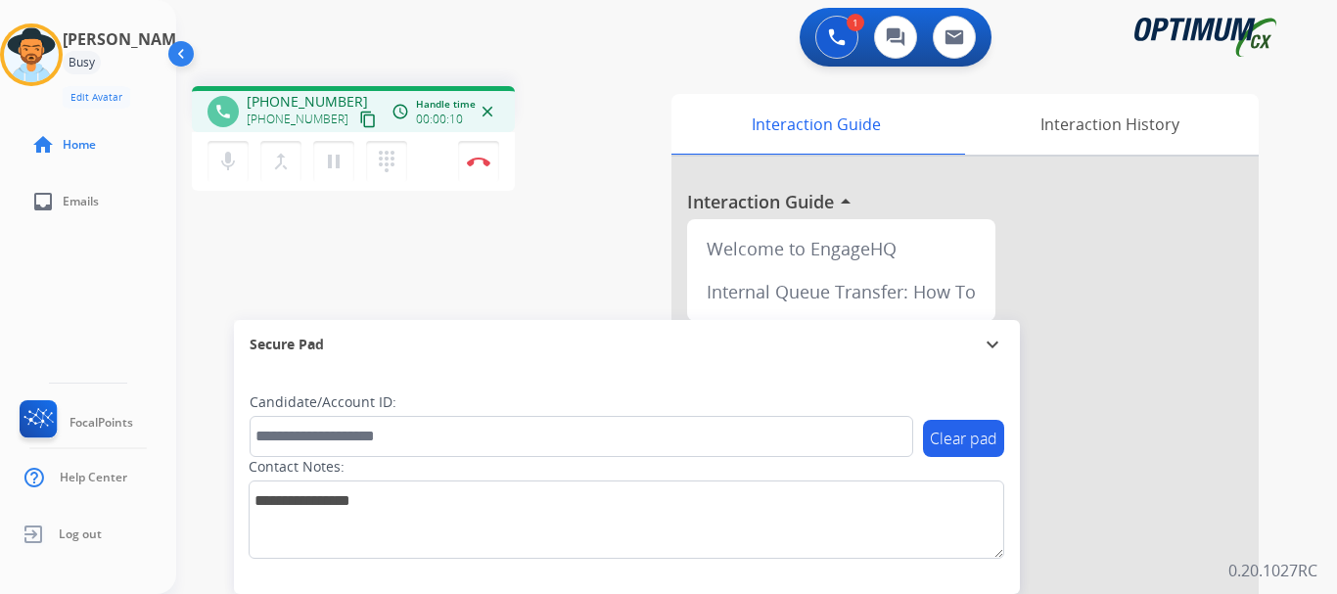
click at [239, 160] on mat-icon "mic" at bounding box center [227, 161] width 23 height 23
click at [239, 160] on mat-icon "mic_off" at bounding box center [227, 161] width 23 height 23
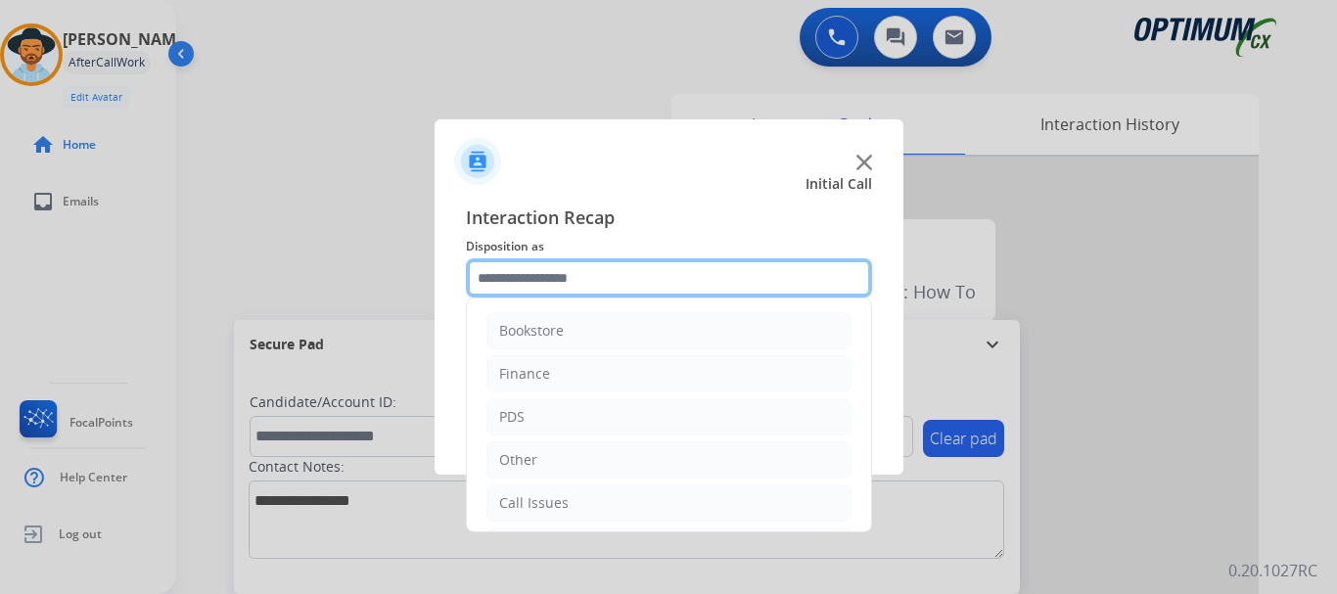
click at [731, 287] on input "text" at bounding box center [669, 277] width 406 height 39
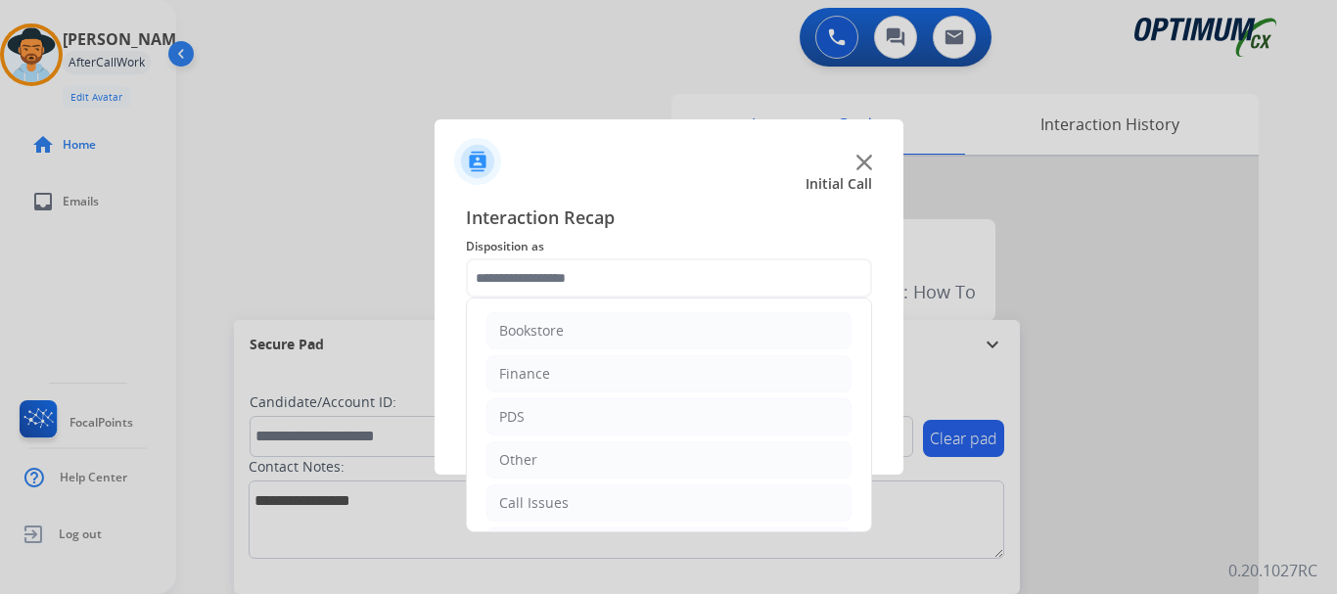
click at [589, 511] on li "Call Issues" at bounding box center [668, 502] width 365 height 37
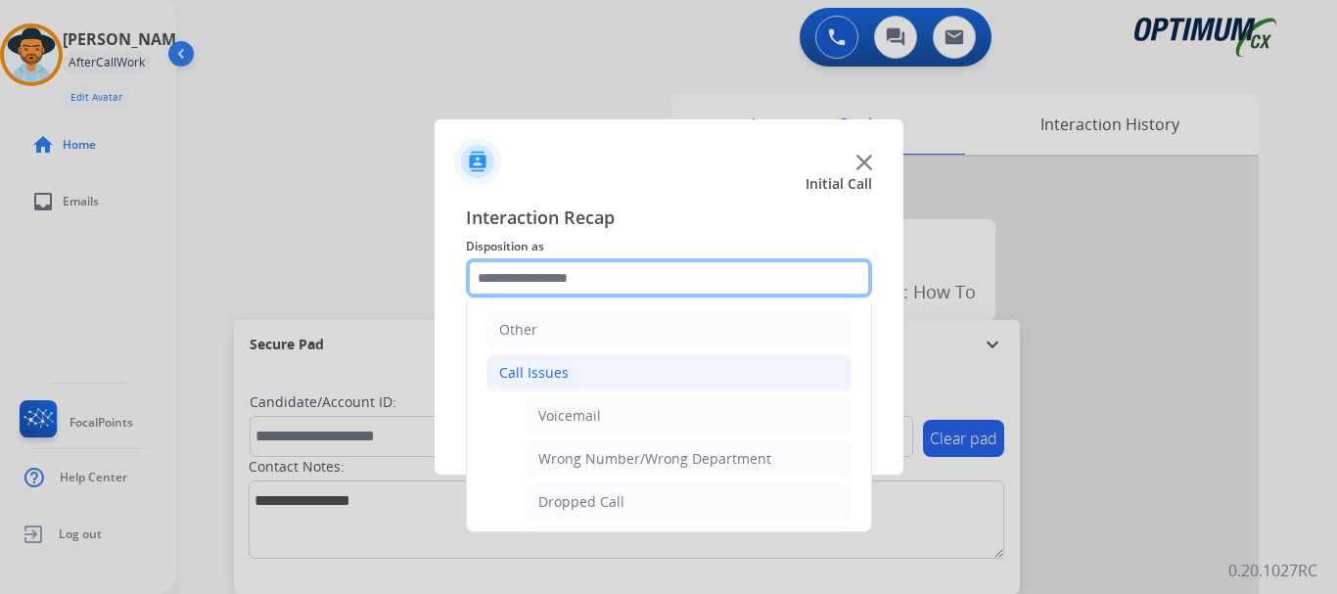
scroll to position [204, 0]
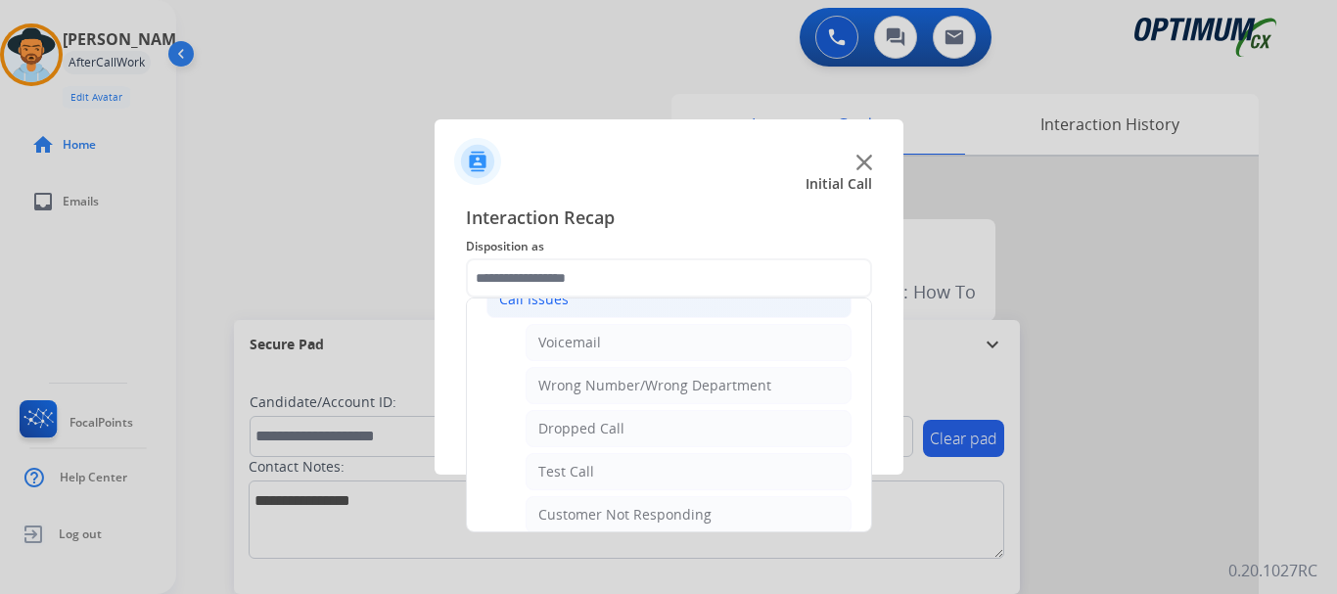
click at [648, 441] on li "Dropped Call" at bounding box center [689, 428] width 326 height 37
type input "**********"
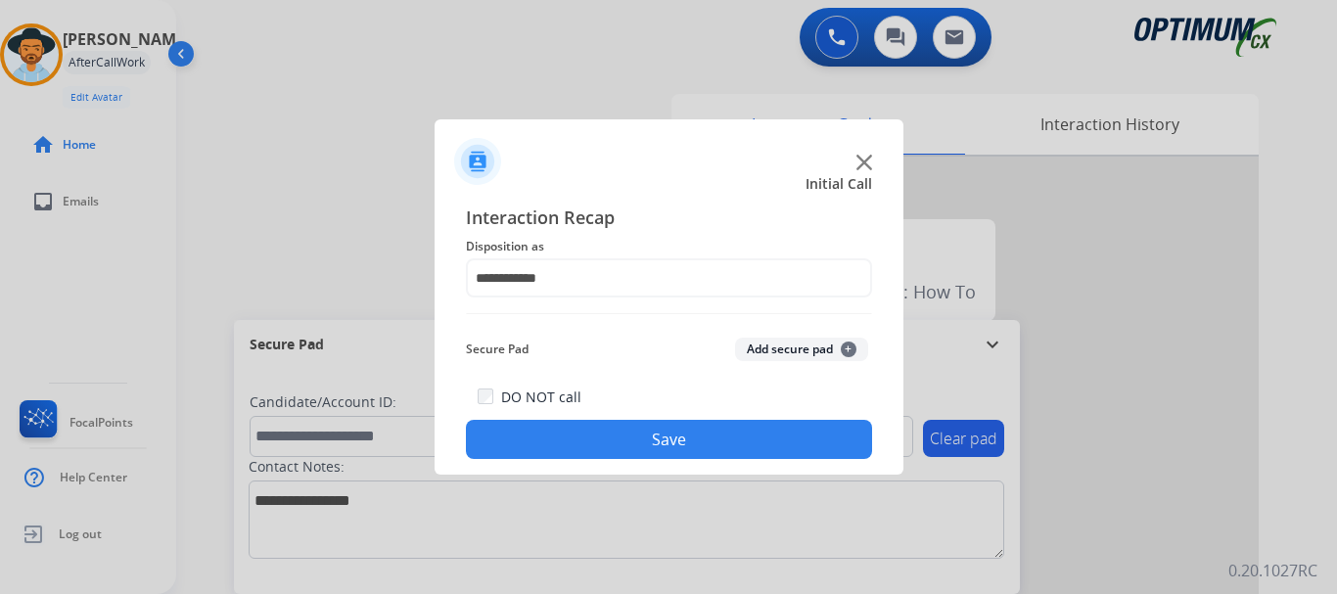
click at [641, 430] on button "Save" at bounding box center [669, 439] width 406 height 39
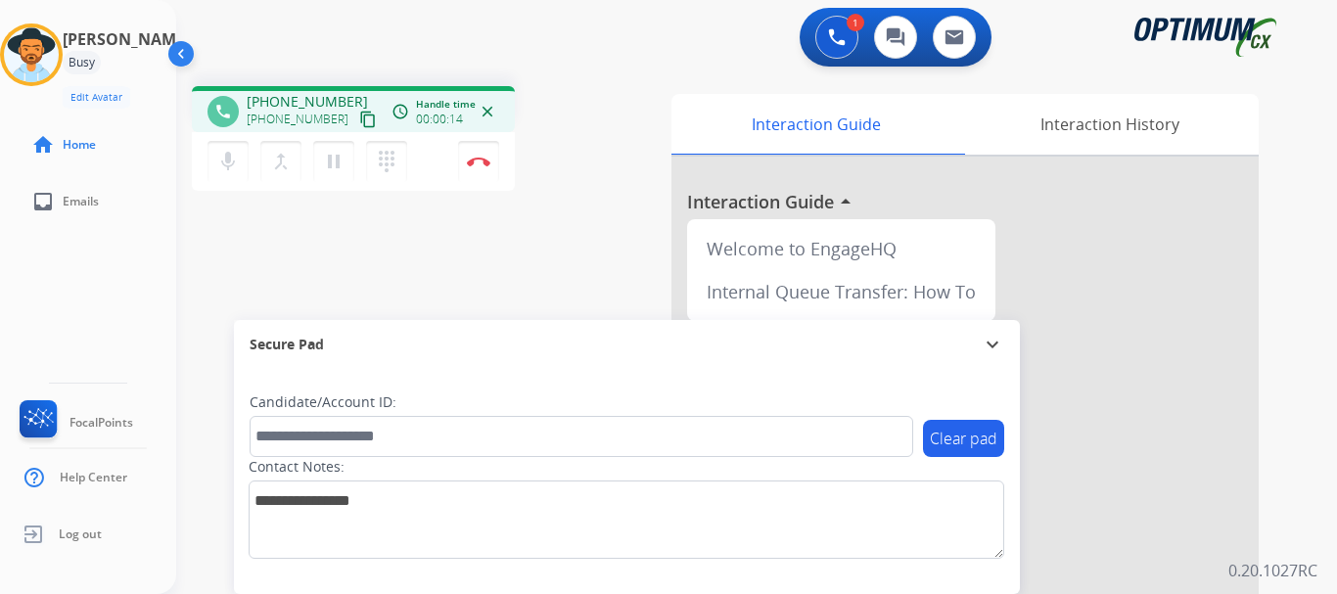
click at [228, 165] on mat-icon "mic" at bounding box center [227, 161] width 23 height 23
click at [228, 165] on mat-icon "mic_off" at bounding box center [227, 161] width 23 height 23
click at [228, 165] on mat-icon "mic" at bounding box center [227, 161] width 23 height 23
click at [228, 165] on mat-icon "mic_off" at bounding box center [227, 161] width 23 height 23
click at [359, 119] on mat-icon "content_copy" at bounding box center [368, 120] width 18 height 18
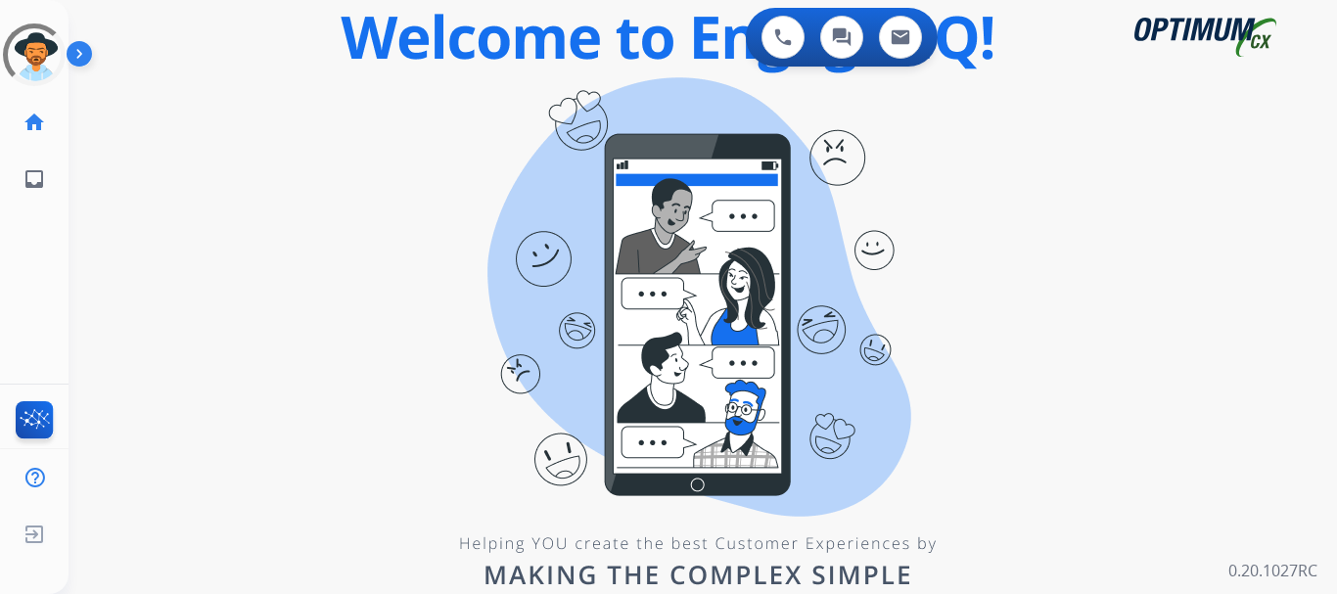
click at [79, 60] on img at bounding box center [83, 57] width 33 height 37
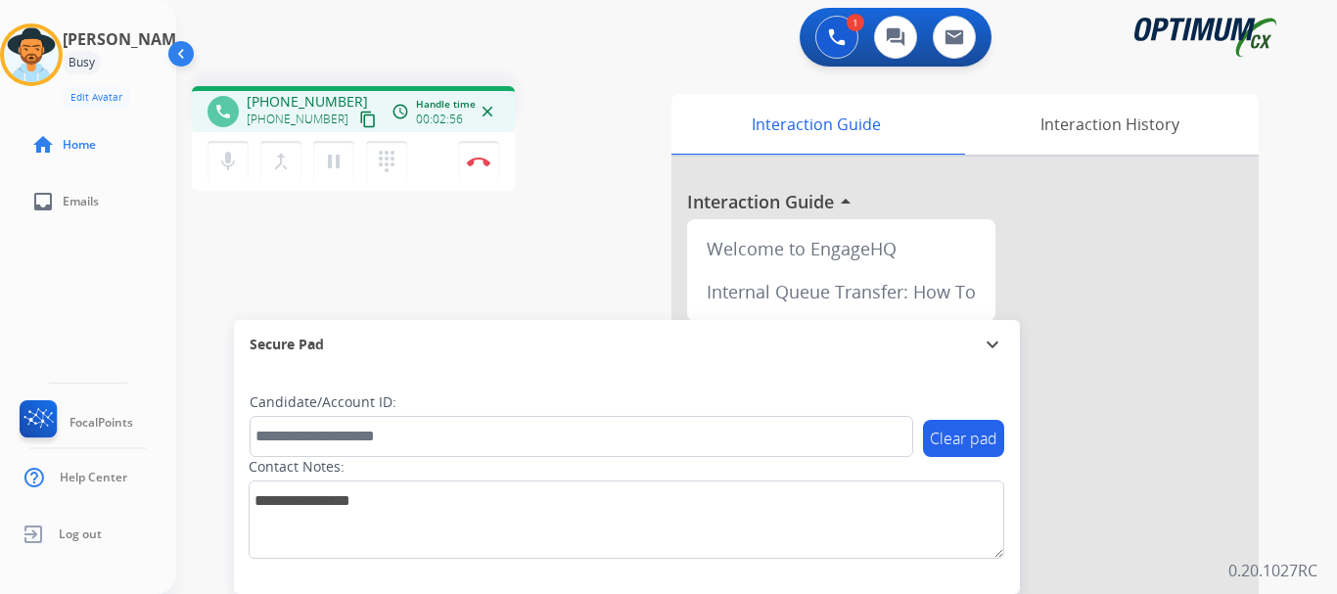
click at [486, 162] on img at bounding box center [478, 162] width 23 height 10
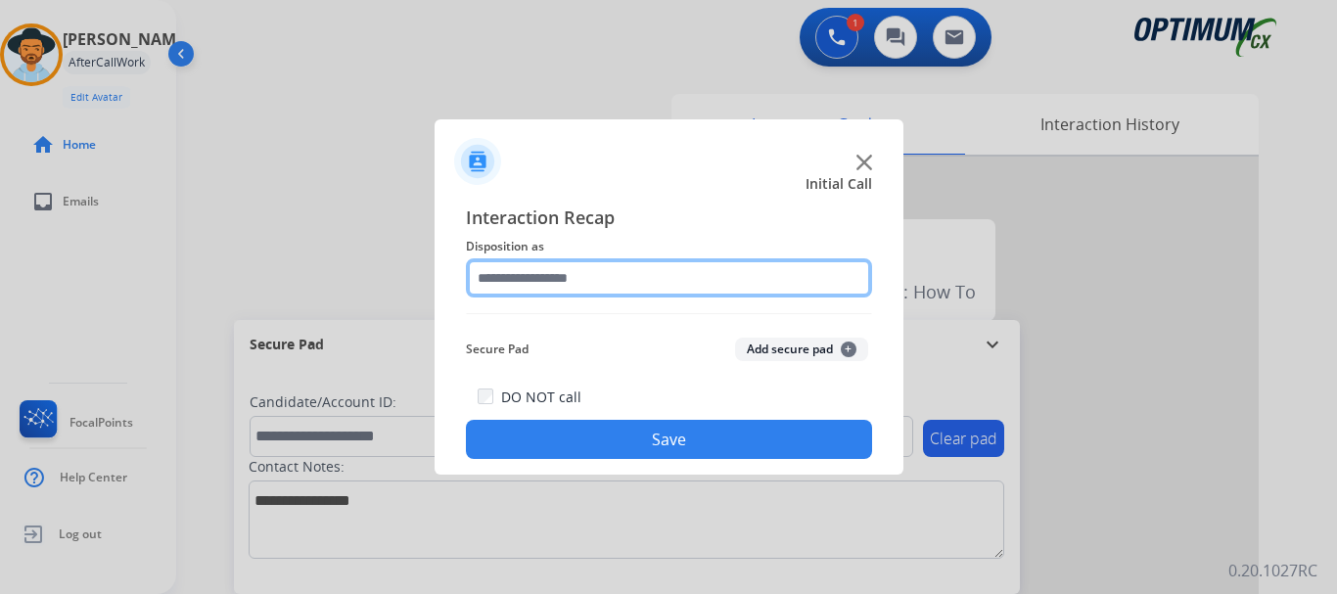
click at [737, 284] on input "text" at bounding box center [669, 277] width 406 height 39
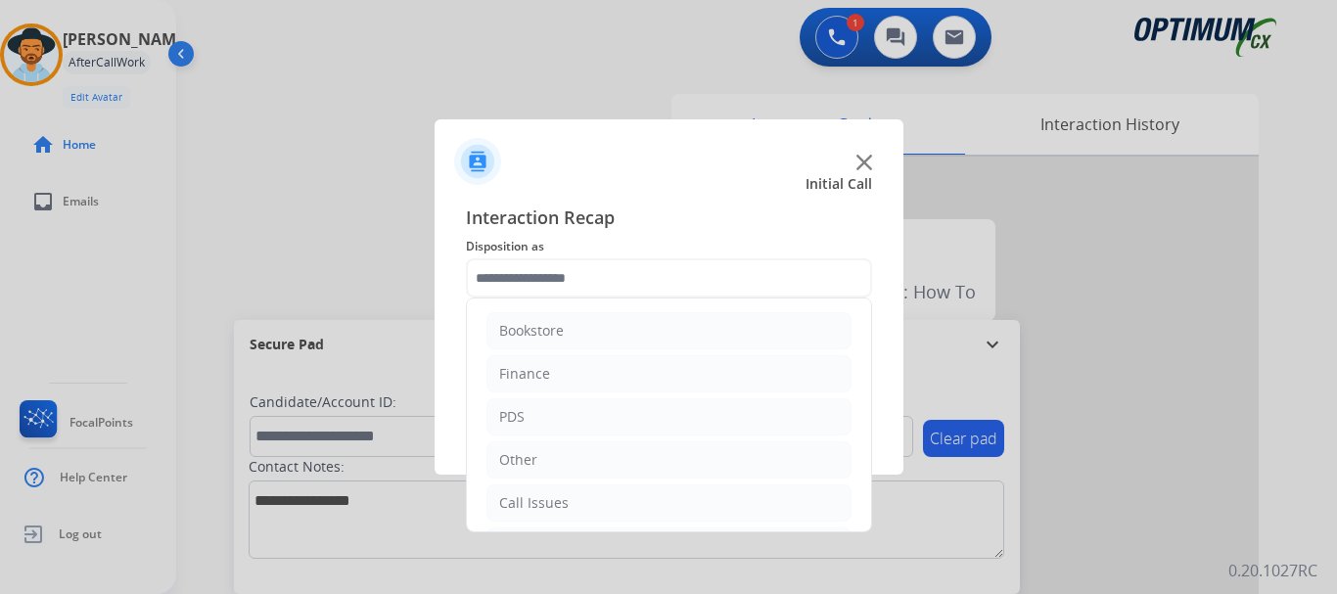
click at [626, 504] on li "Call Issues" at bounding box center [668, 502] width 365 height 37
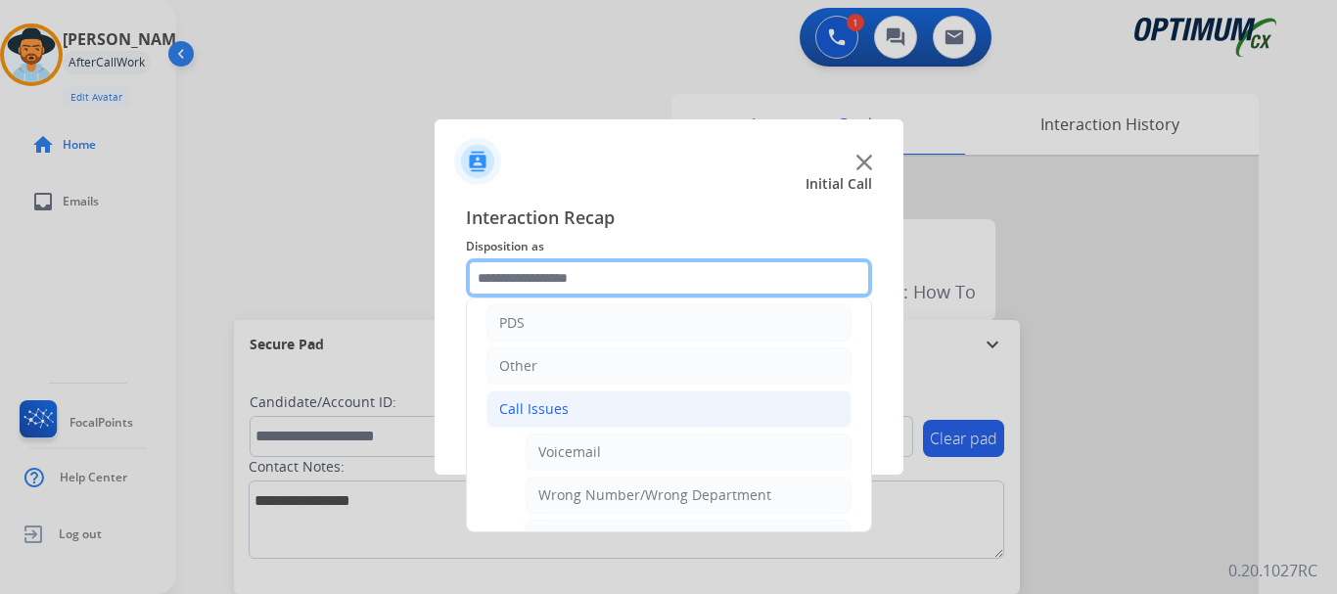
scroll to position [132, 0]
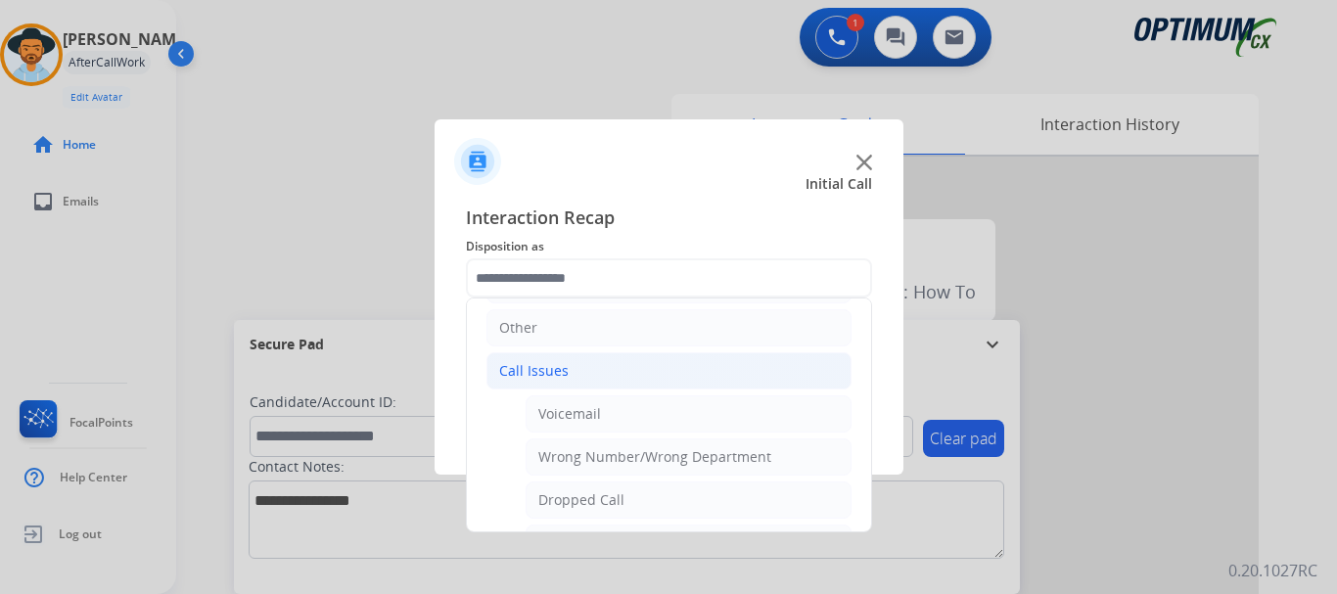
click at [657, 498] on li "Dropped Call" at bounding box center [689, 499] width 326 height 37
type input "**********"
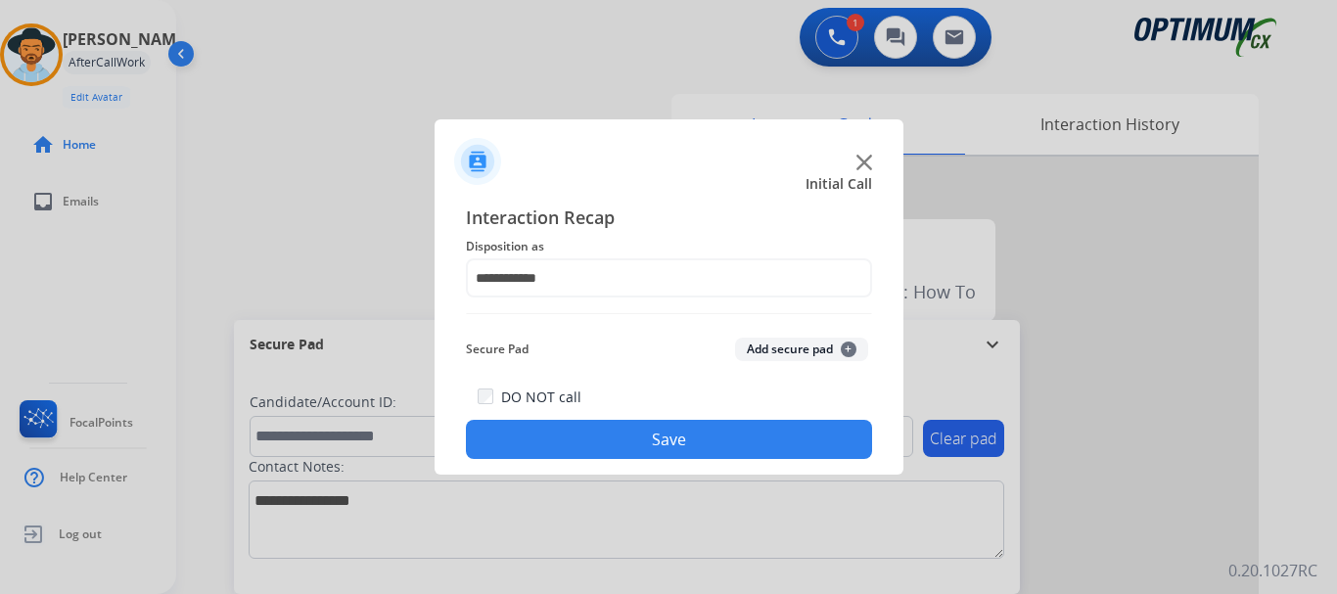
click at [666, 435] on button "Save" at bounding box center [669, 439] width 406 height 39
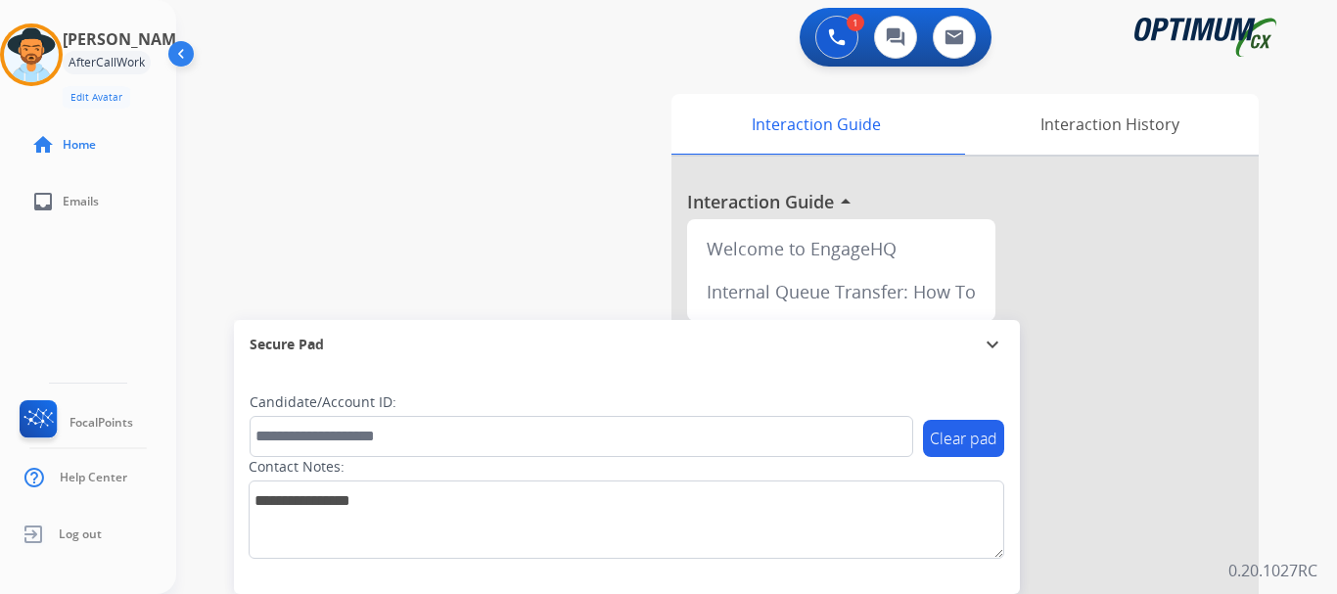
click at [509, 148] on div "swap_horiz Break voice bridge close_fullscreen Connect 3-Way Call merge_type Se…" at bounding box center [733, 478] width 1114 height 816
click at [44, 50] on img at bounding box center [31, 54] width 55 height 55
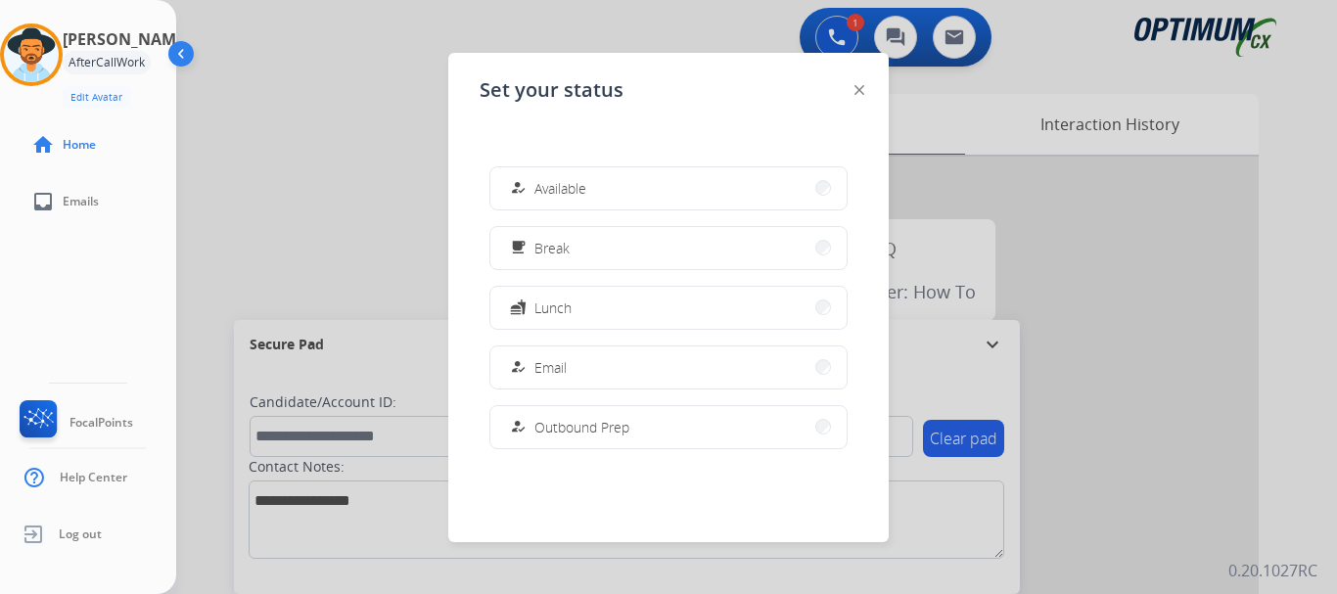
click at [708, 194] on button "how_to_reg Available" at bounding box center [668, 188] width 356 height 42
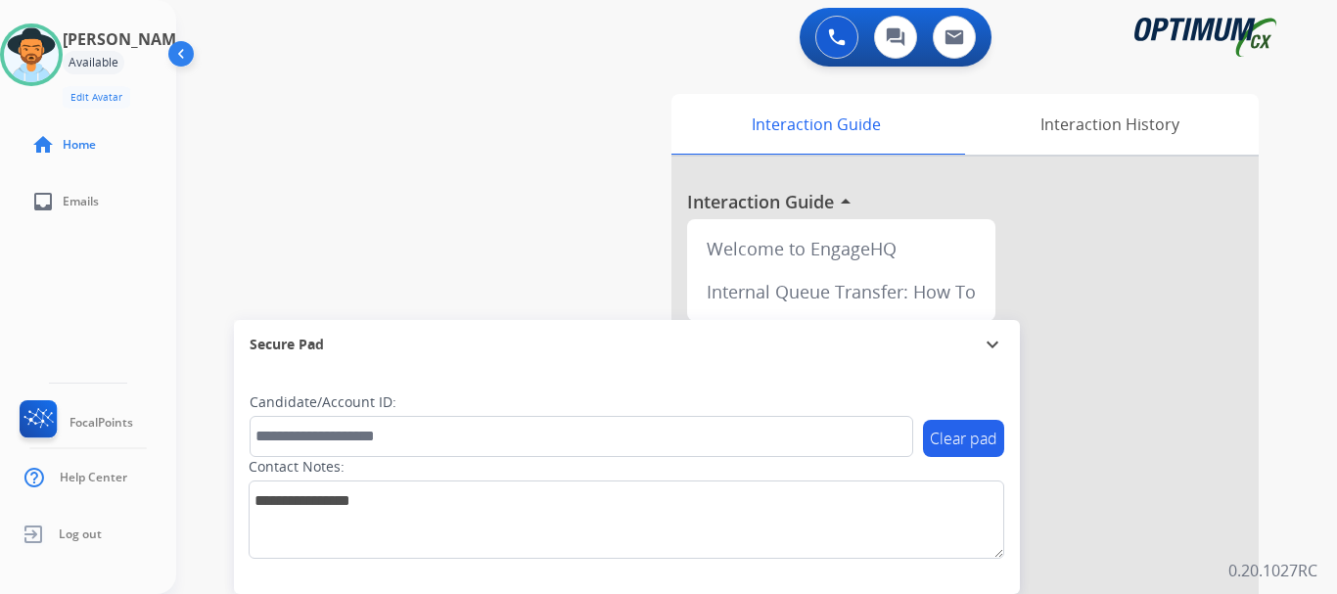
click at [839, 41] on img at bounding box center [837, 37] width 18 height 18
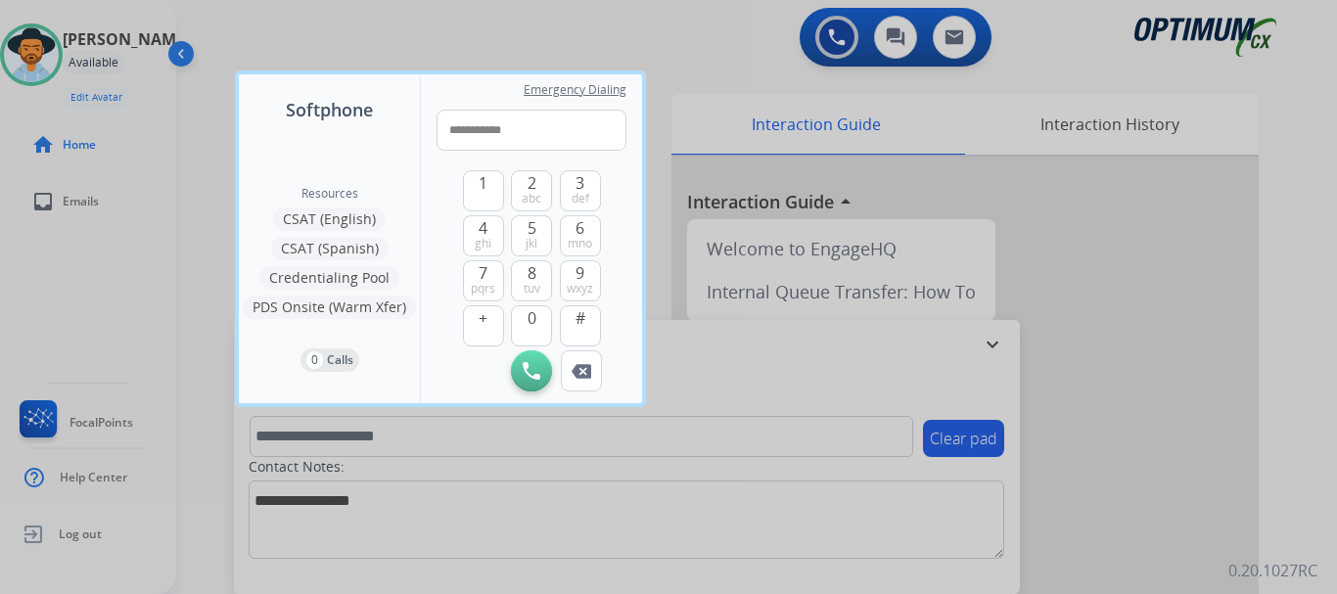
type input "**********"
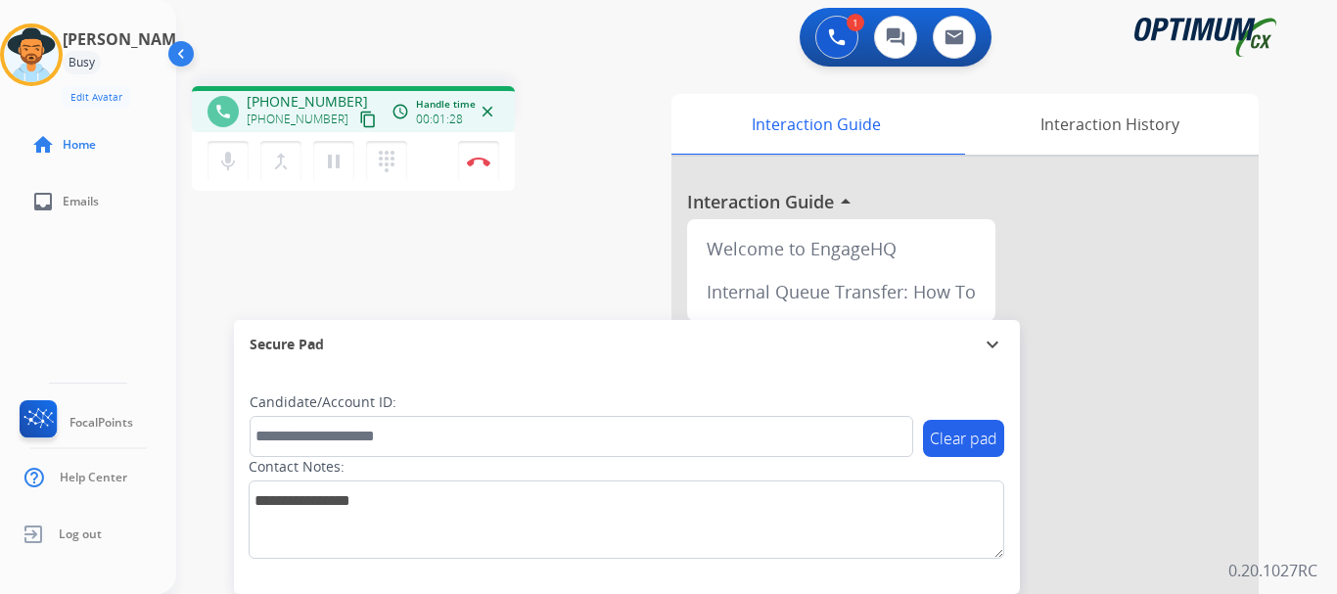
click at [229, 161] on mat-icon "mic" at bounding box center [227, 161] width 23 height 23
click at [704, 35] on div "1 Voice Interactions 0 Chat Interactions 0 Email Interactions" at bounding box center [745, 39] width 1090 height 63
click at [359, 114] on mat-icon "content_copy" at bounding box center [368, 120] width 18 height 18
click at [226, 170] on mat-icon "mic" at bounding box center [227, 161] width 23 height 23
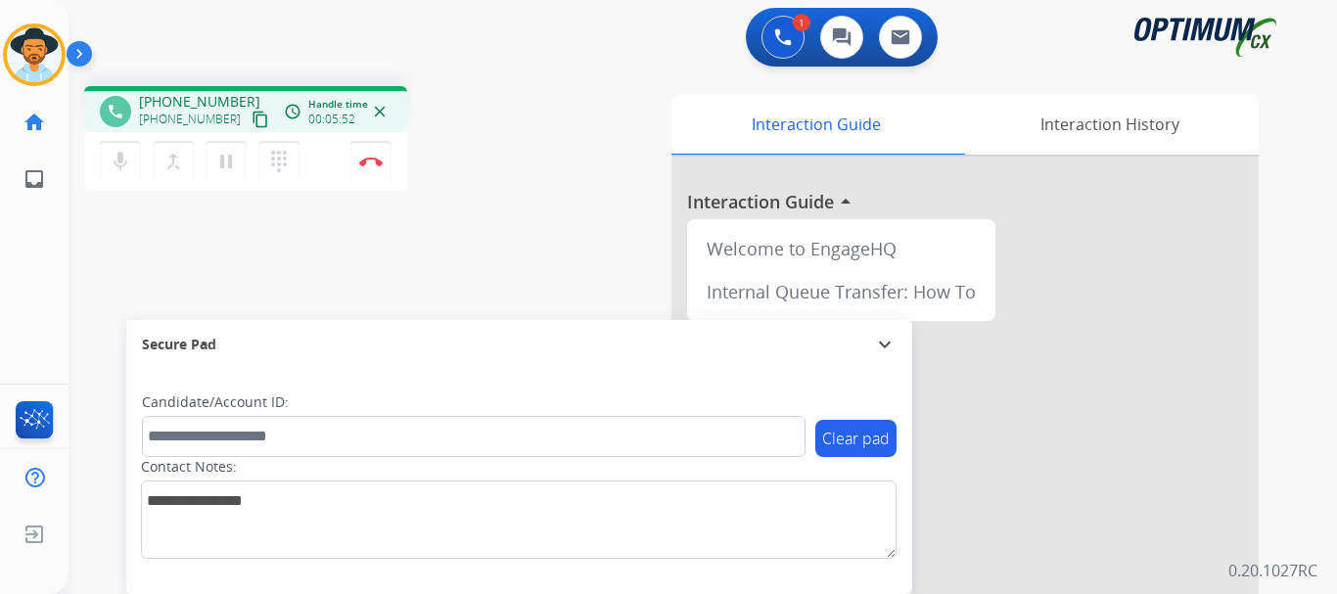
click at [378, 171] on button "Disconnect" at bounding box center [370, 161] width 41 height 41
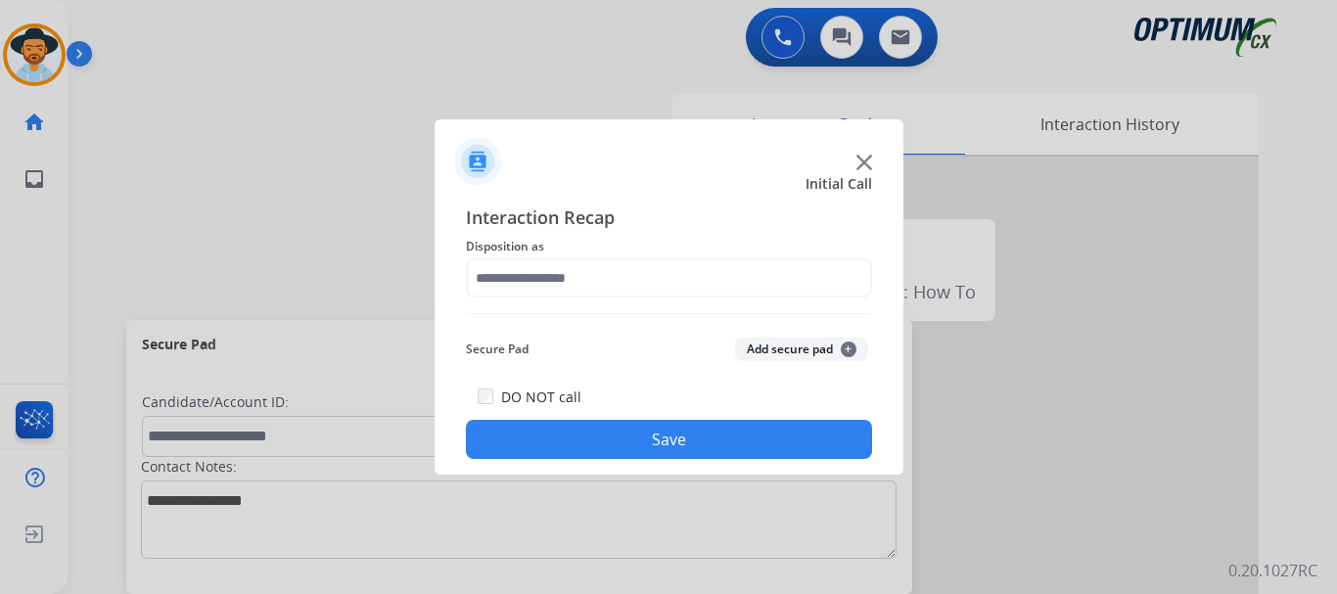
click at [870, 164] on img at bounding box center [864, 163] width 16 height 16
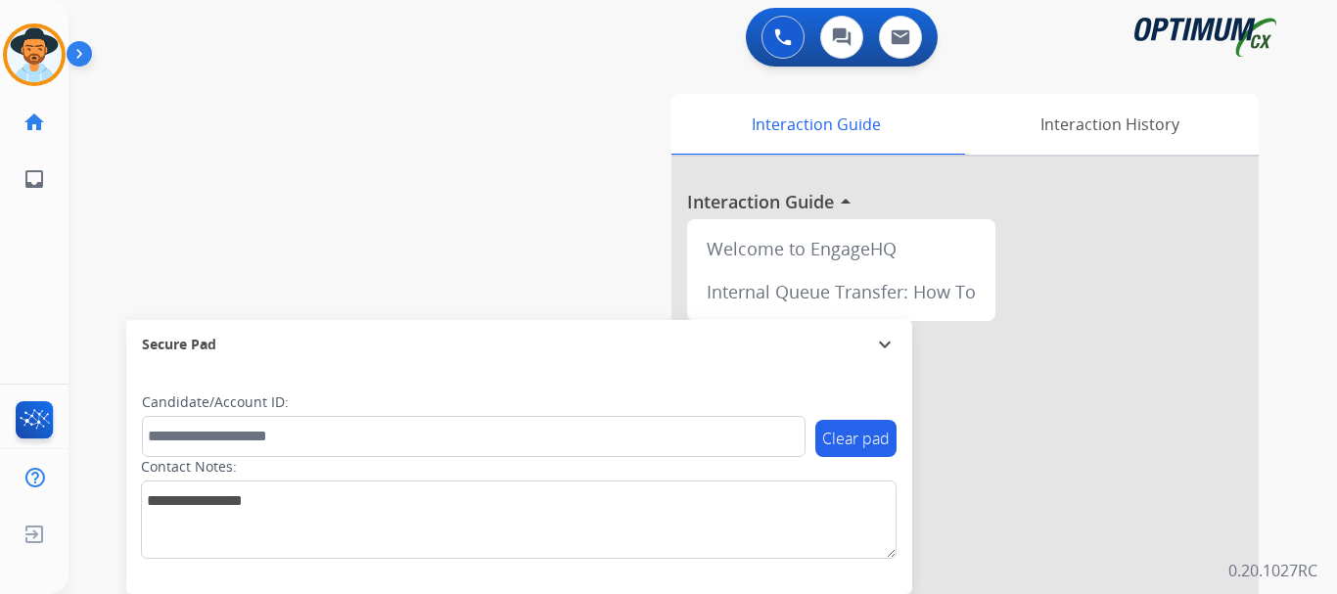
click at [83, 63] on img at bounding box center [83, 57] width 33 height 37
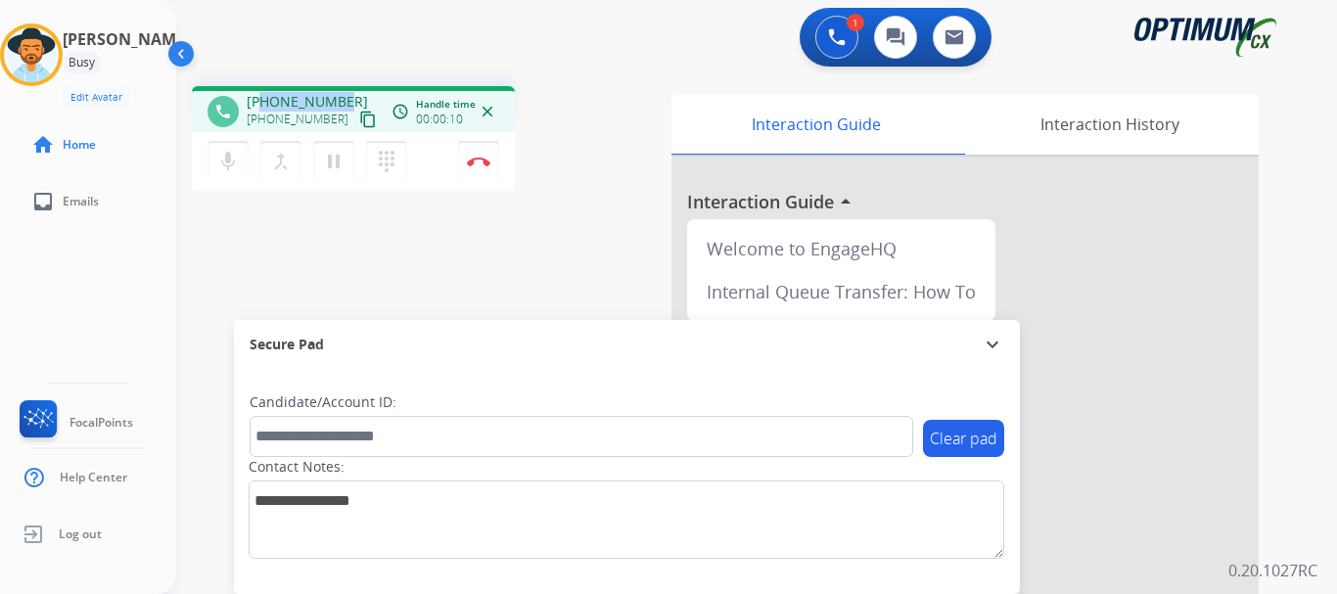
drag, startPoint x: 264, startPoint y: 100, endPoint x: 342, endPoint y: 92, distance: 77.7
click at [342, 92] on div "+13137782527 +13137782527 content_copy" at bounding box center [313, 111] width 133 height 39
copy span "3137782527"
click at [387, 69] on div "1 Voice Interactions 0 Chat Interactions 0 Email Interactions" at bounding box center [745, 39] width 1090 height 63
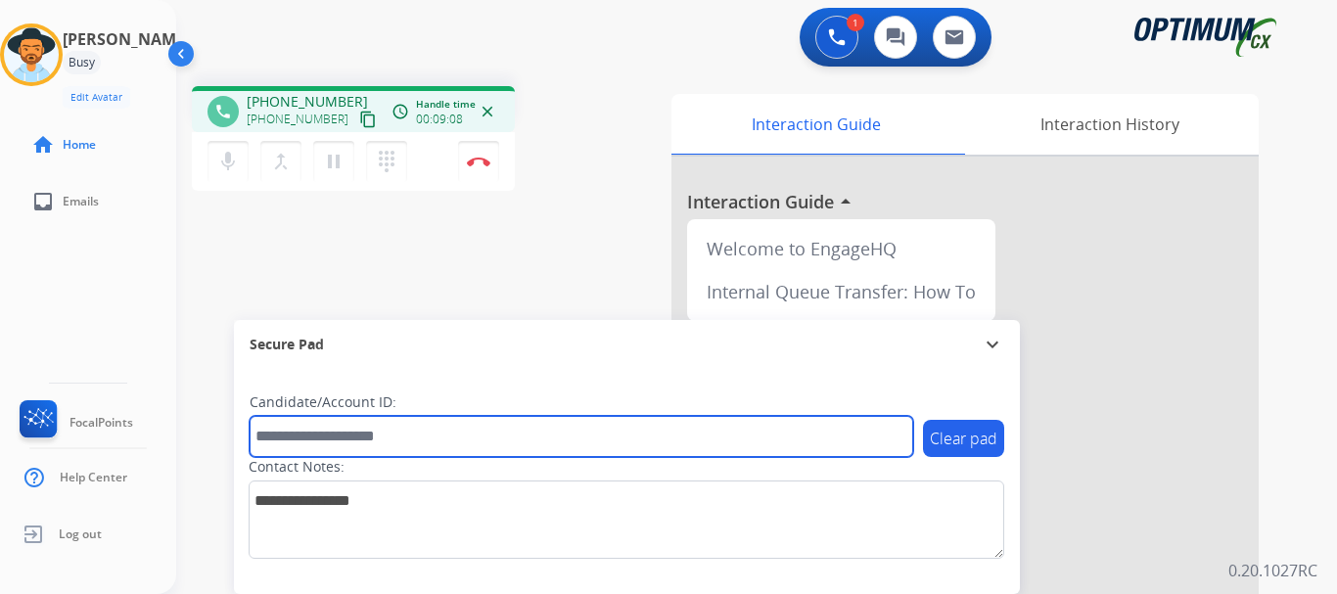
click at [394, 436] on input "text" at bounding box center [581, 436] width 663 height 41
paste input "*******"
type input "*******"
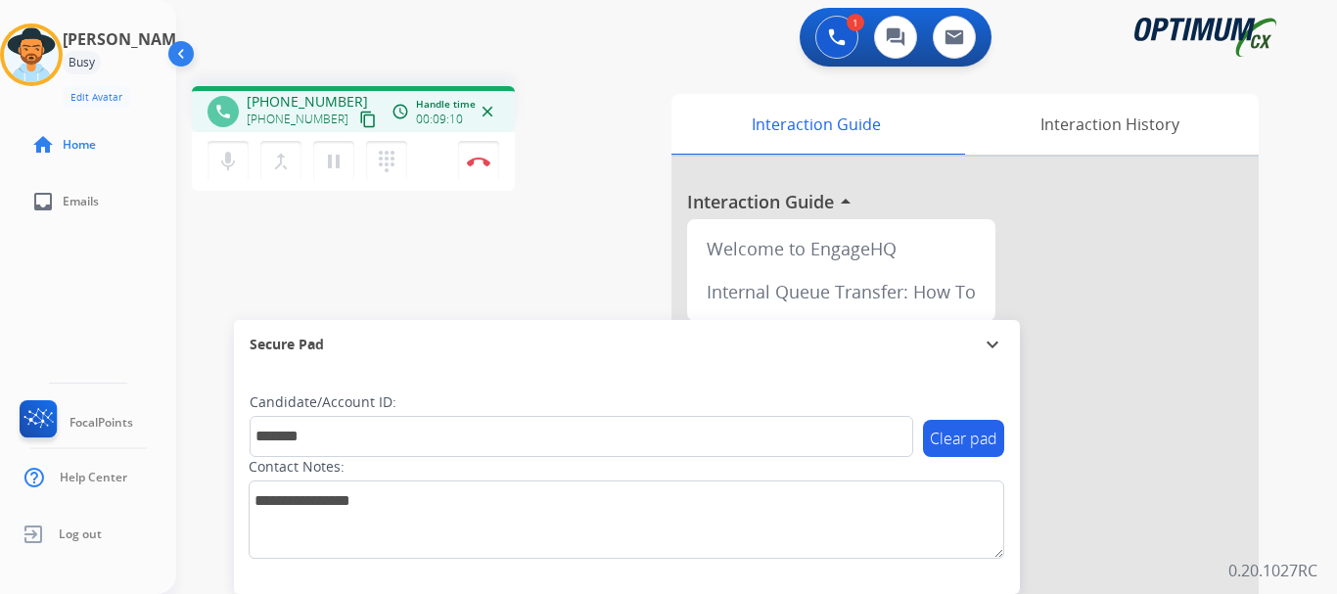
click at [480, 147] on button "Disconnect" at bounding box center [478, 161] width 41 height 41
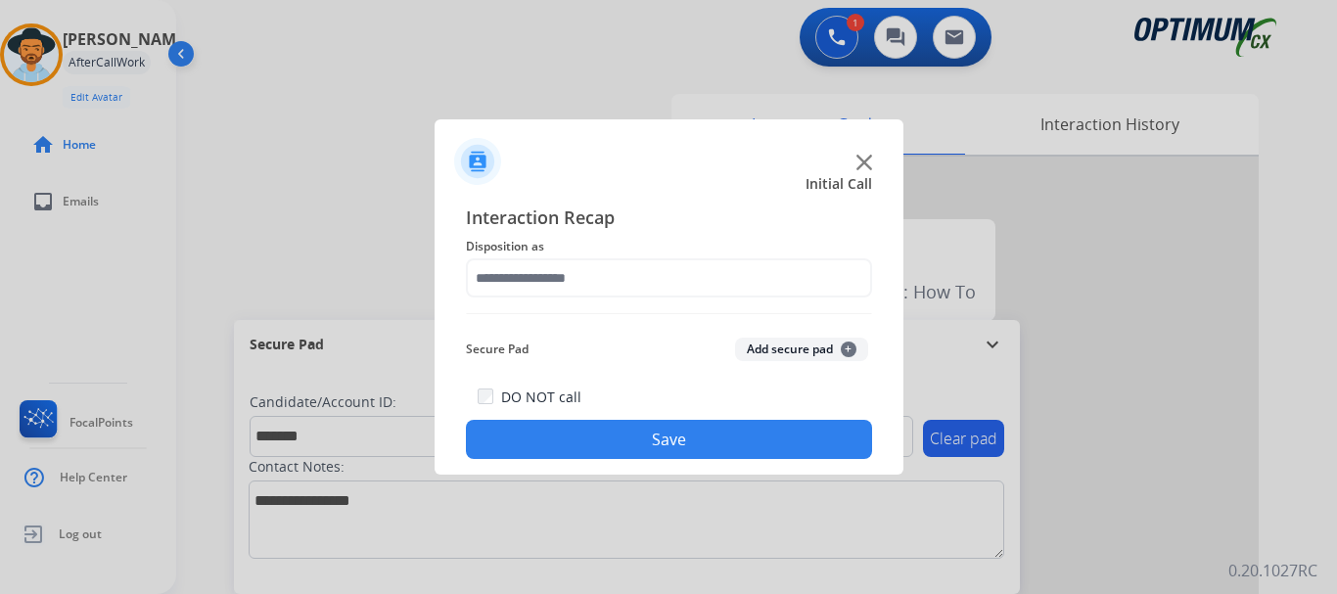
click at [787, 350] on button "Add secure pad +" at bounding box center [801, 349] width 133 height 23
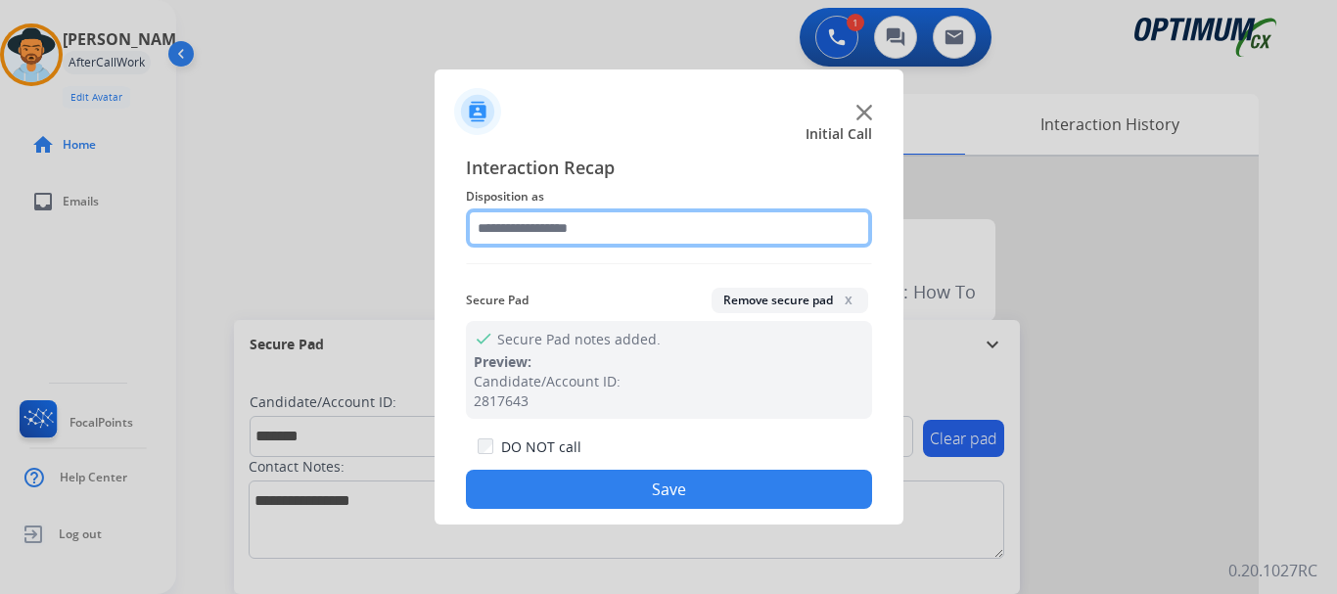
click at [648, 238] on input "text" at bounding box center [669, 227] width 406 height 39
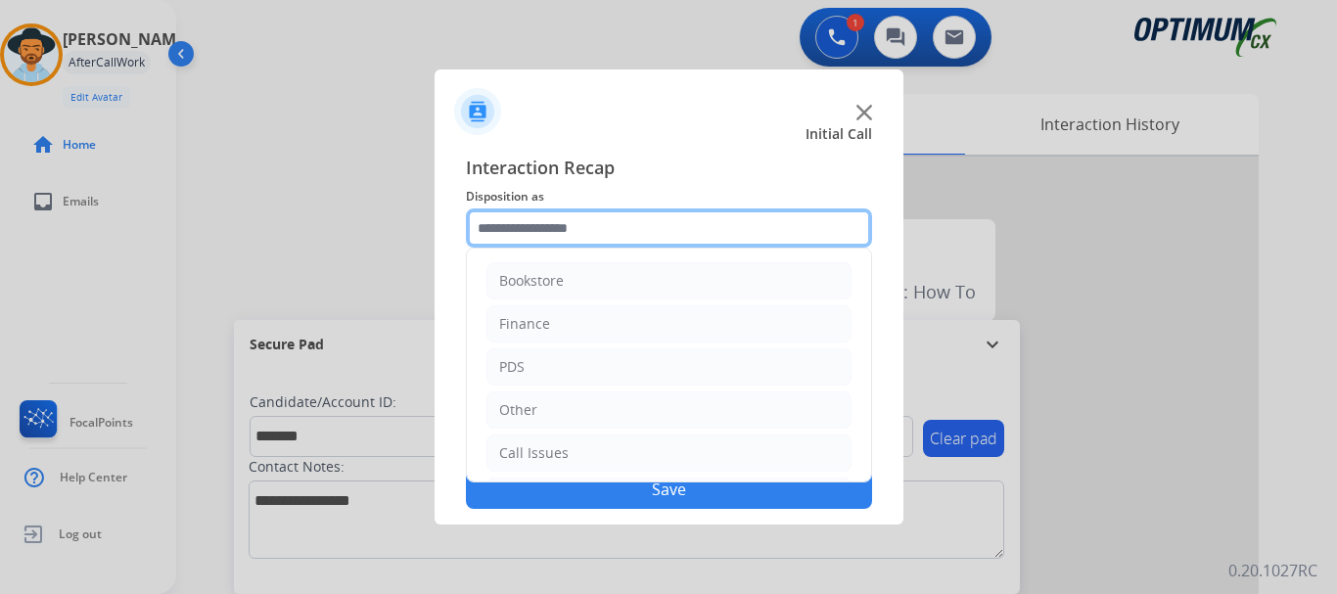
scroll to position [133, 0]
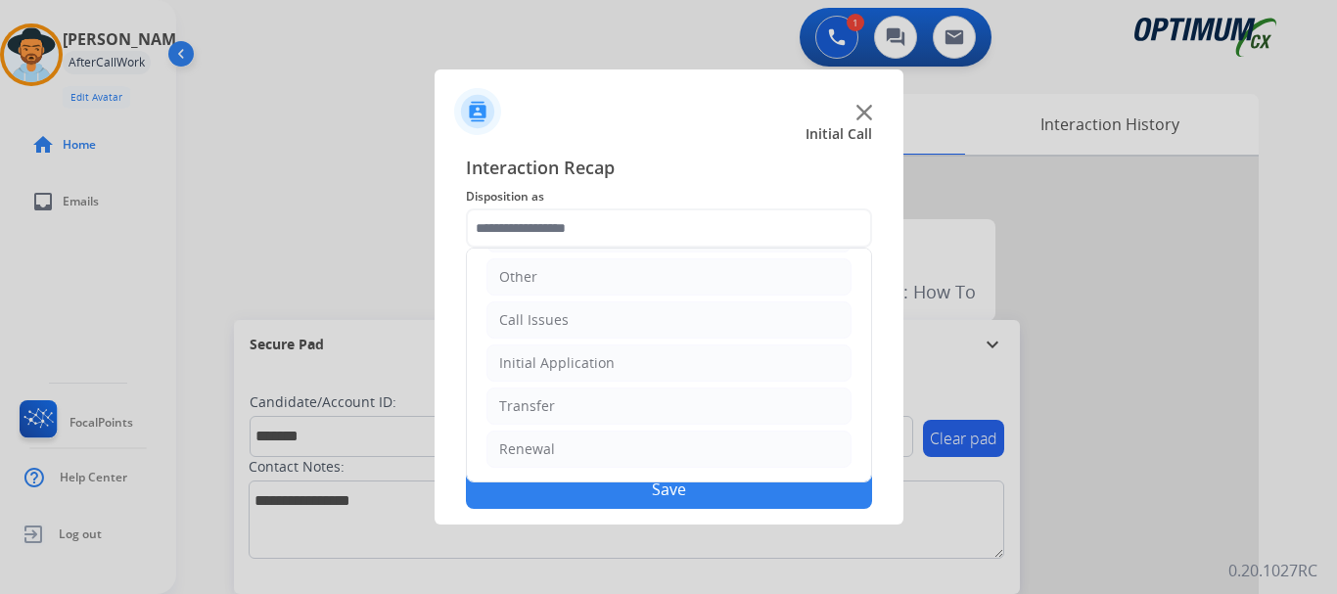
click at [724, 363] on li "Initial Application" at bounding box center [668, 362] width 365 height 37
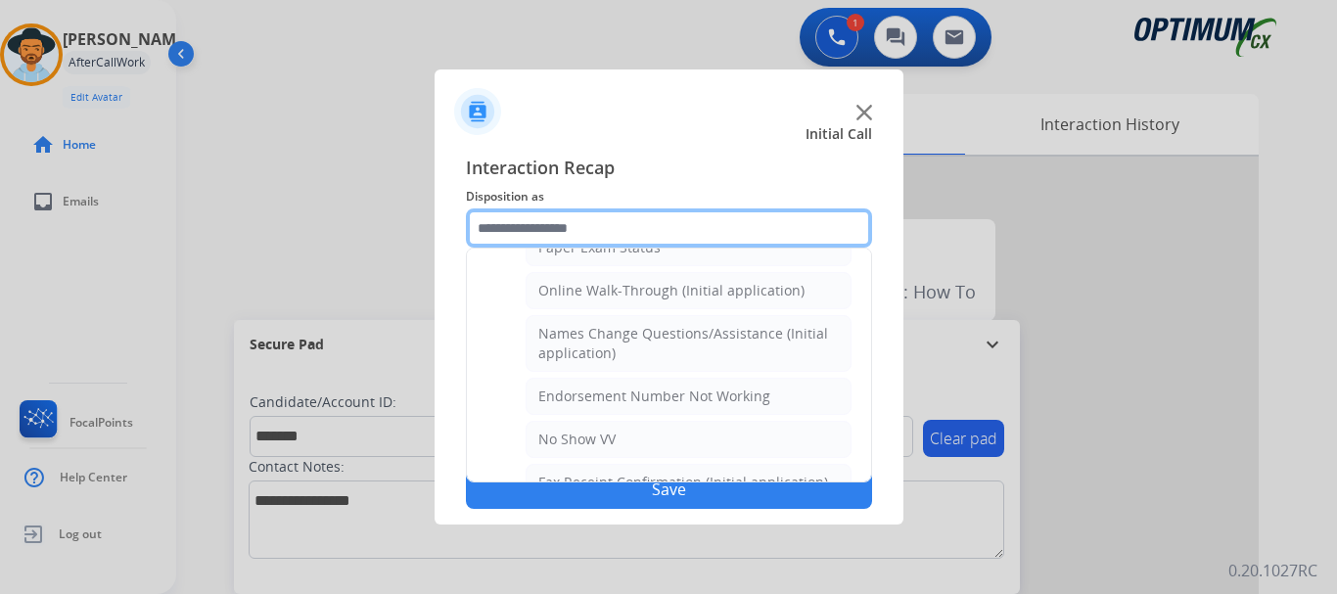
scroll to position [0, 0]
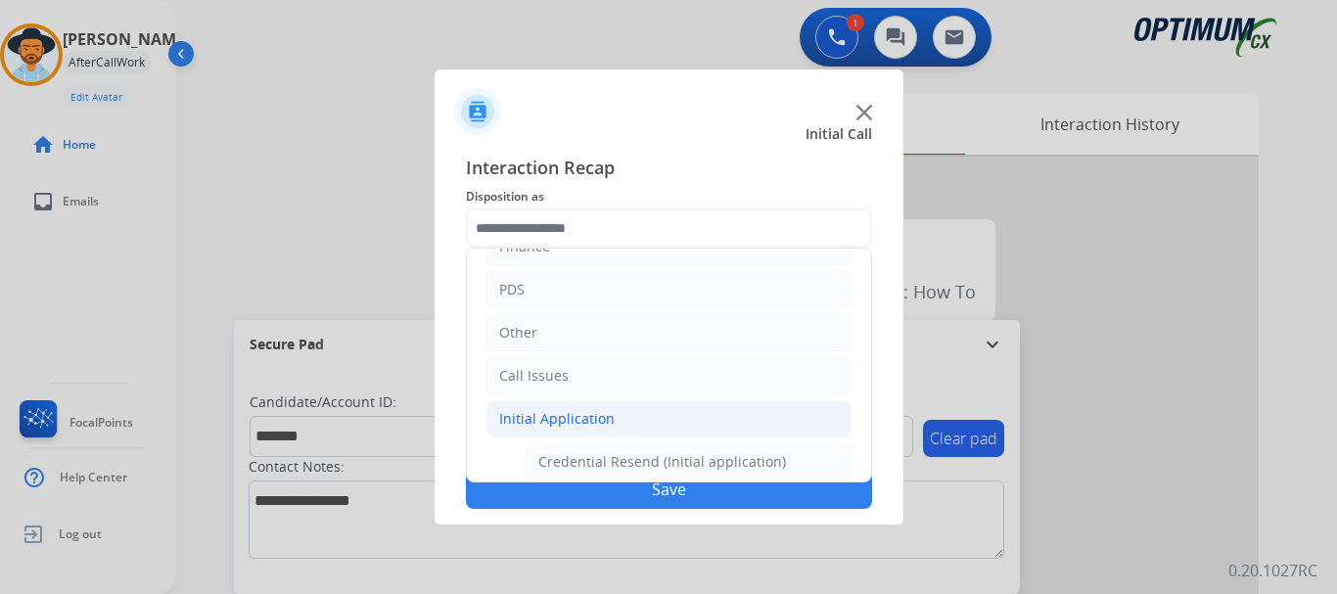
click at [572, 420] on div "Initial Application" at bounding box center [556, 419] width 115 height 20
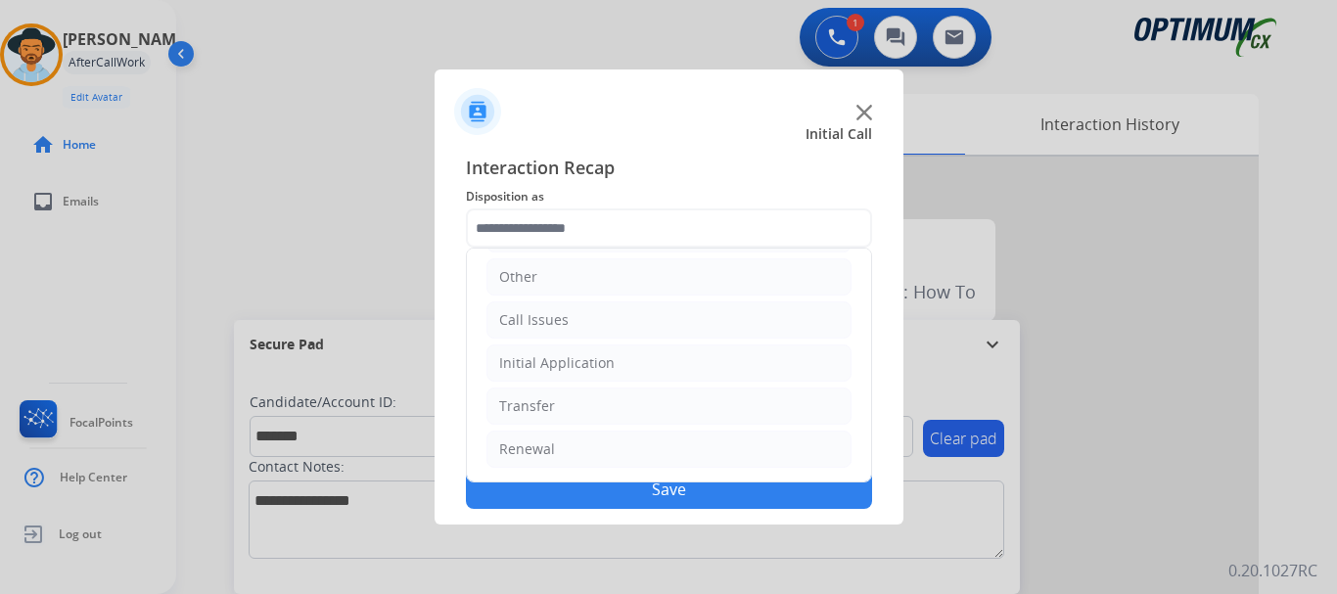
click at [583, 450] on li "Renewal" at bounding box center [668, 449] width 365 height 37
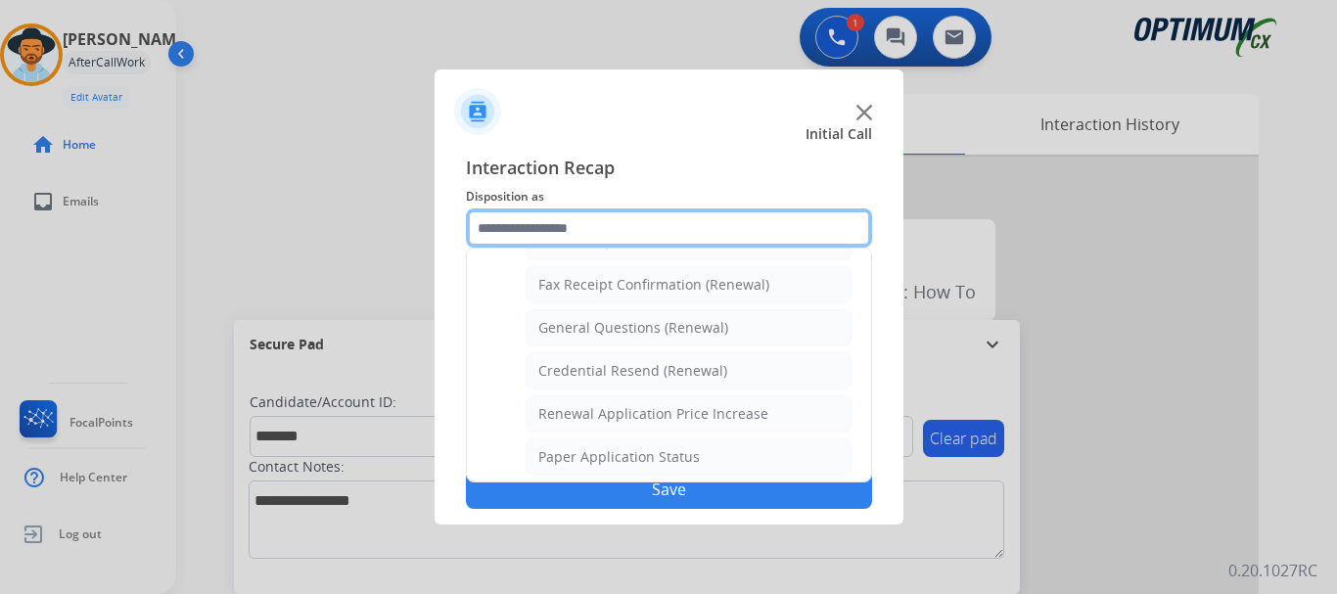
scroll to position [531, 0]
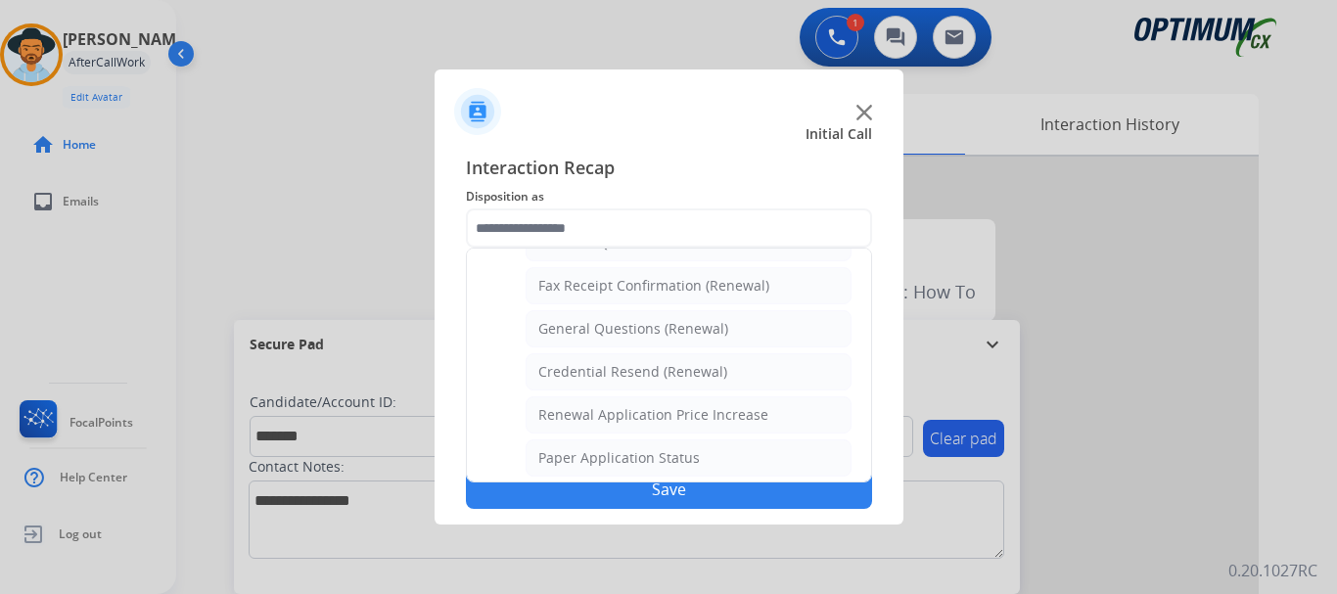
click at [734, 327] on li "General Questions (Renewal)" at bounding box center [689, 328] width 326 height 37
type input "**********"
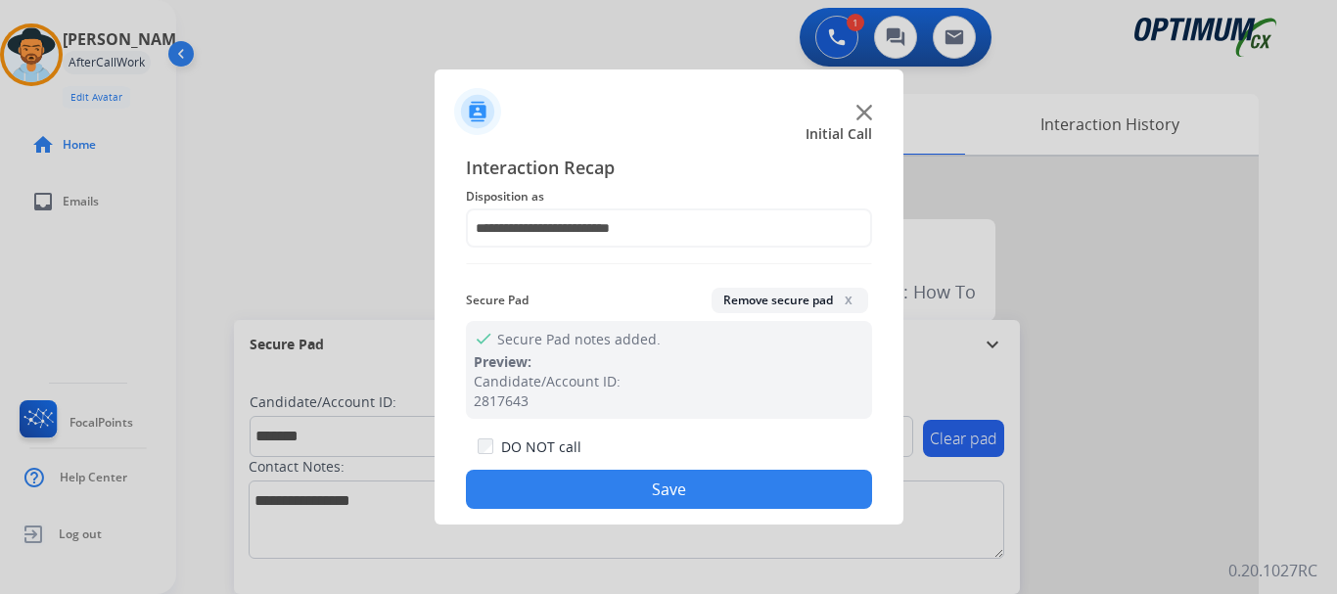
click at [744, 499] on button "Save" at bounding box center [669, 489] width 406 height 39
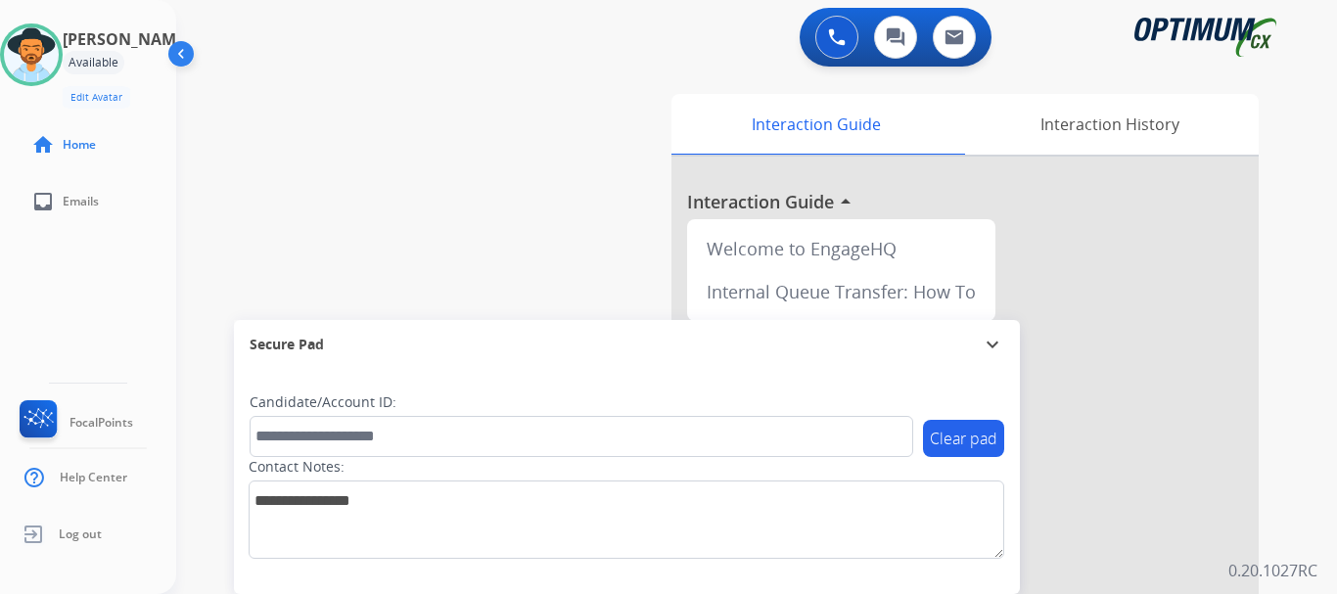
click at [828, 23] on button at bounding box center [836, 37] width 43 height 43
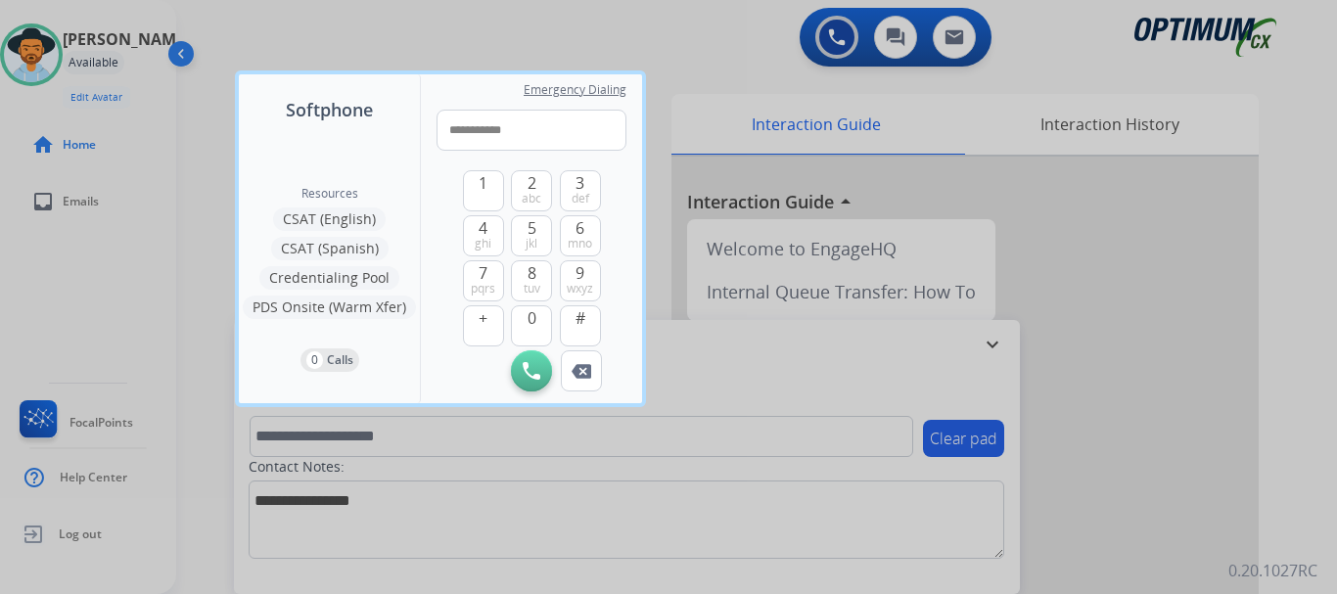
type input "**********"
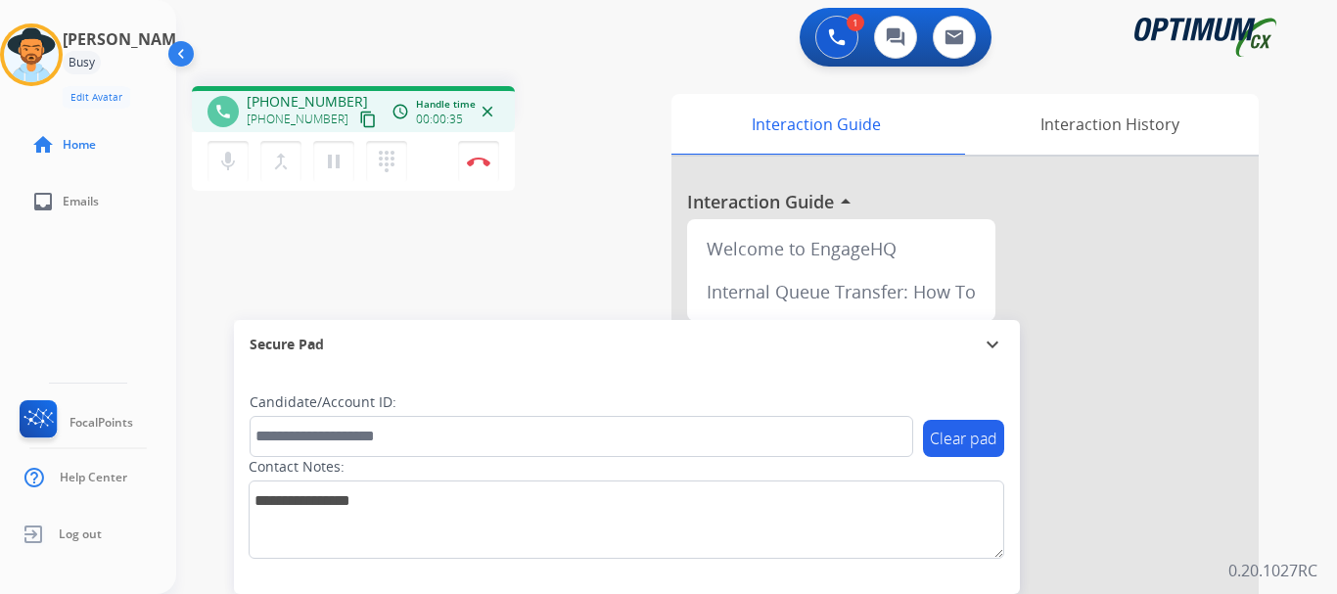
click at [484, 174] on button "Disconnect" at bounding box center [478, 161] width 41 height 41
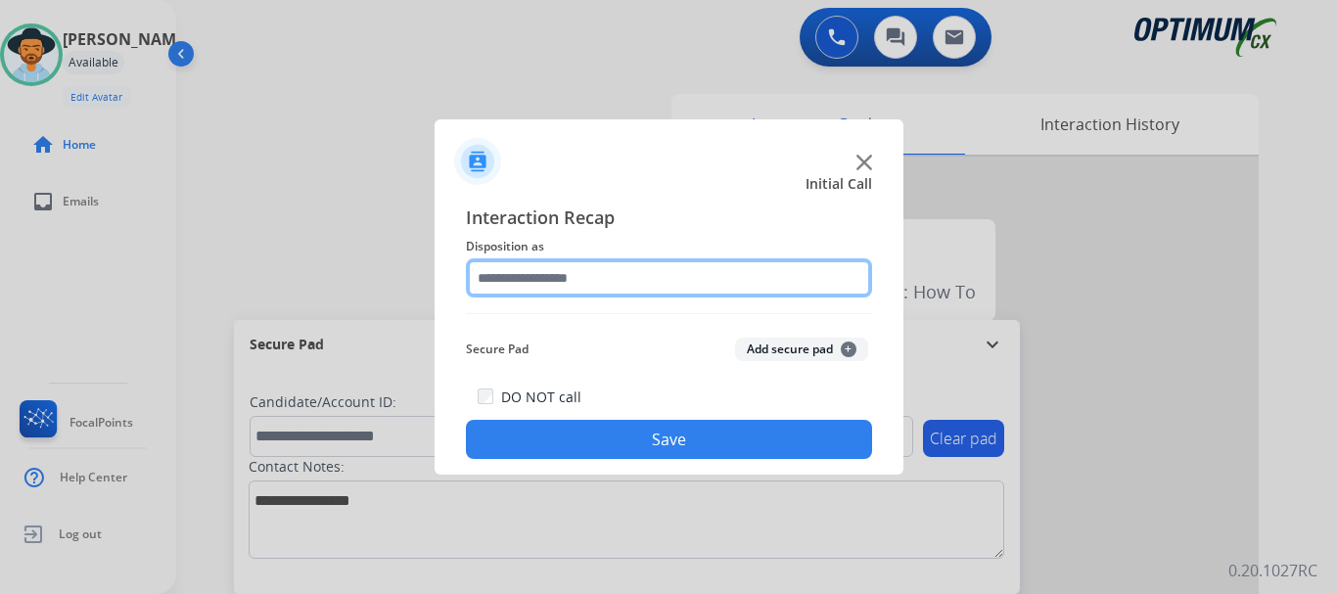
click at [793, 282] on input "text" at bounding box center [669, 277] width 406 height 39
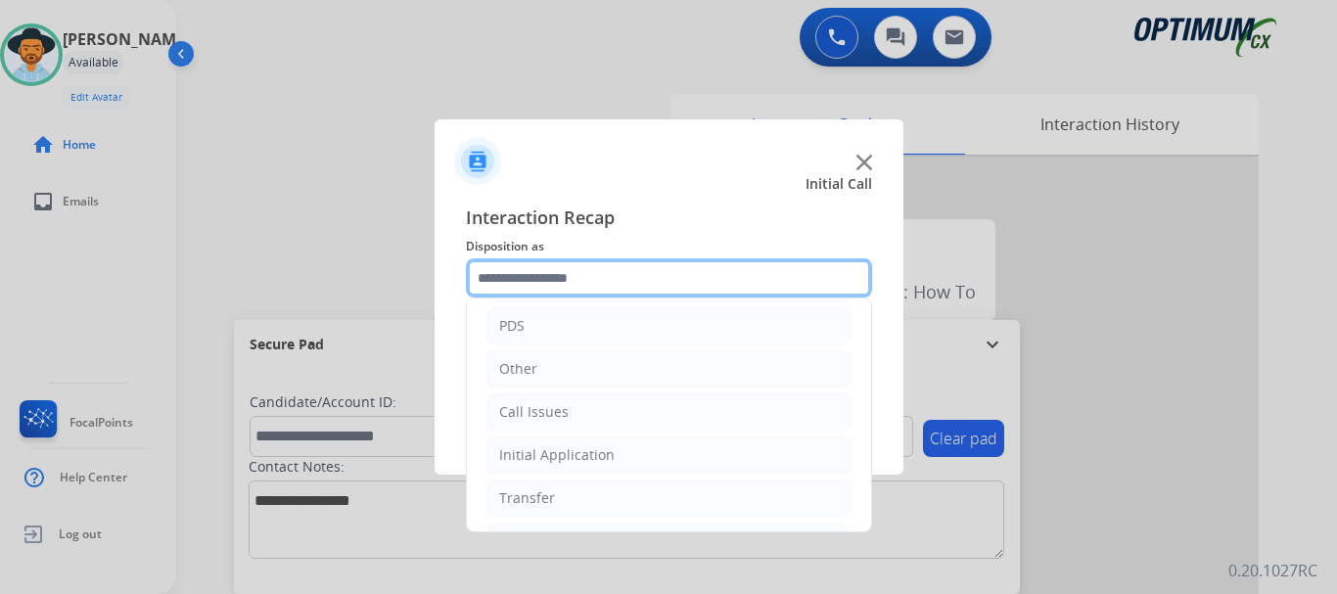
scroll to position [92, 0]
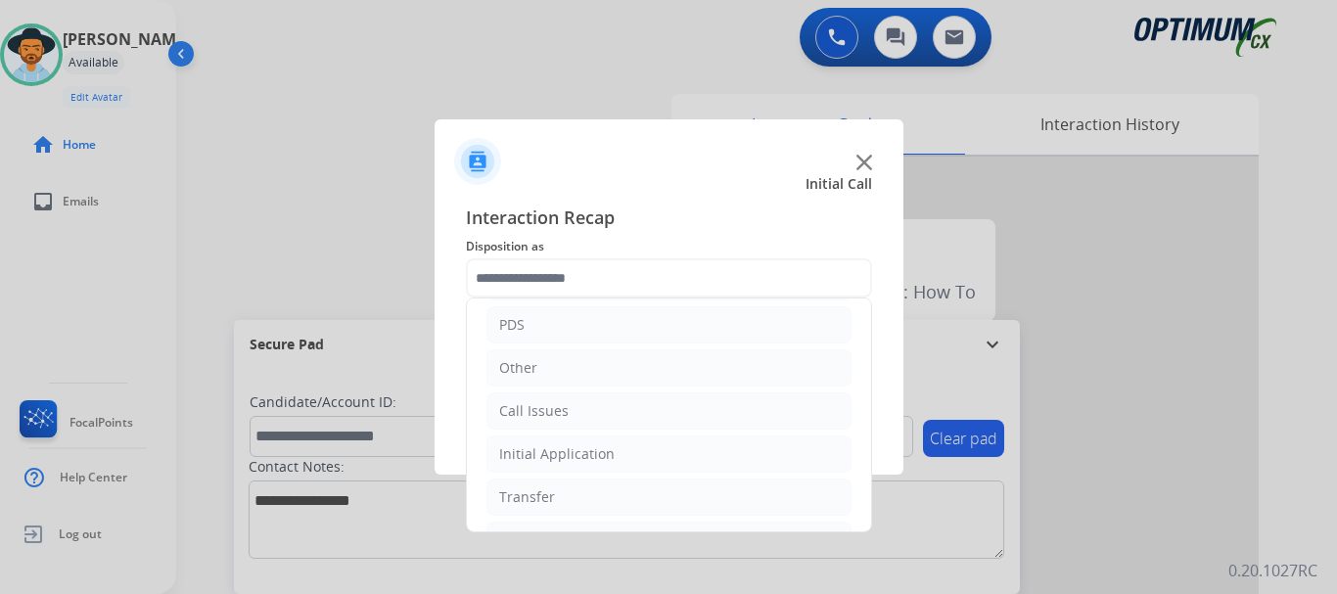
click at [620, 410] on li "Call Issues" at bounding box center [668, 410] width 365 height 37
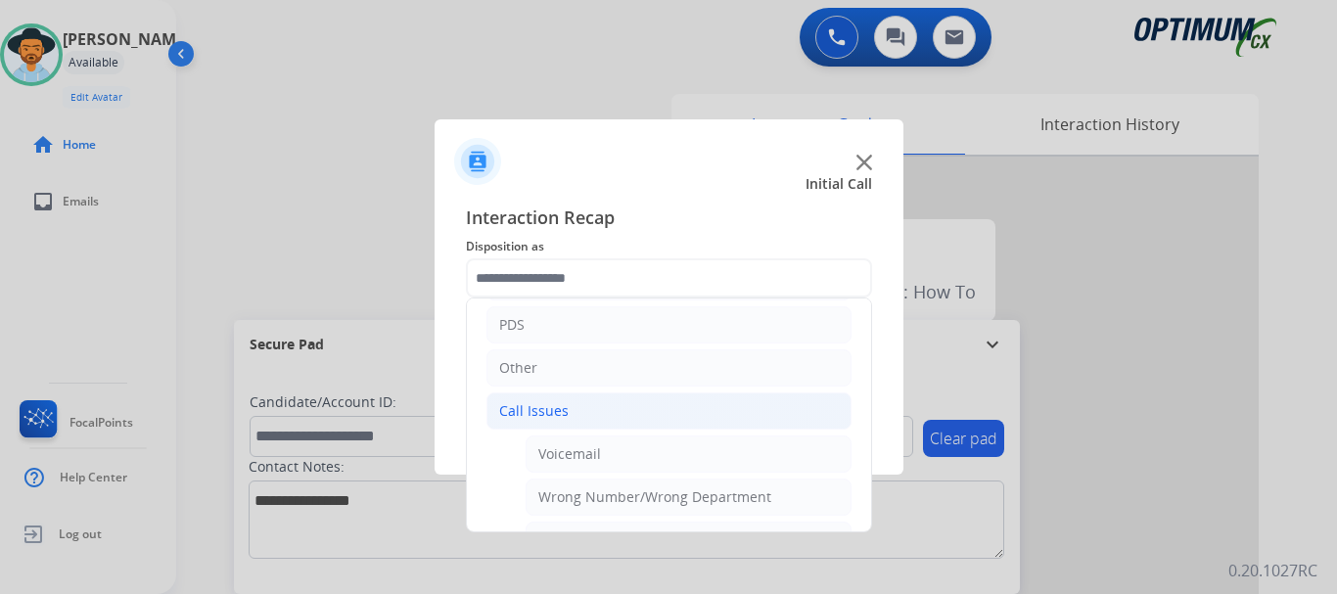
click at [664, 464] on li "Voicemail" at bounding box center [689, 453] width 326 height 37
type input "*********"
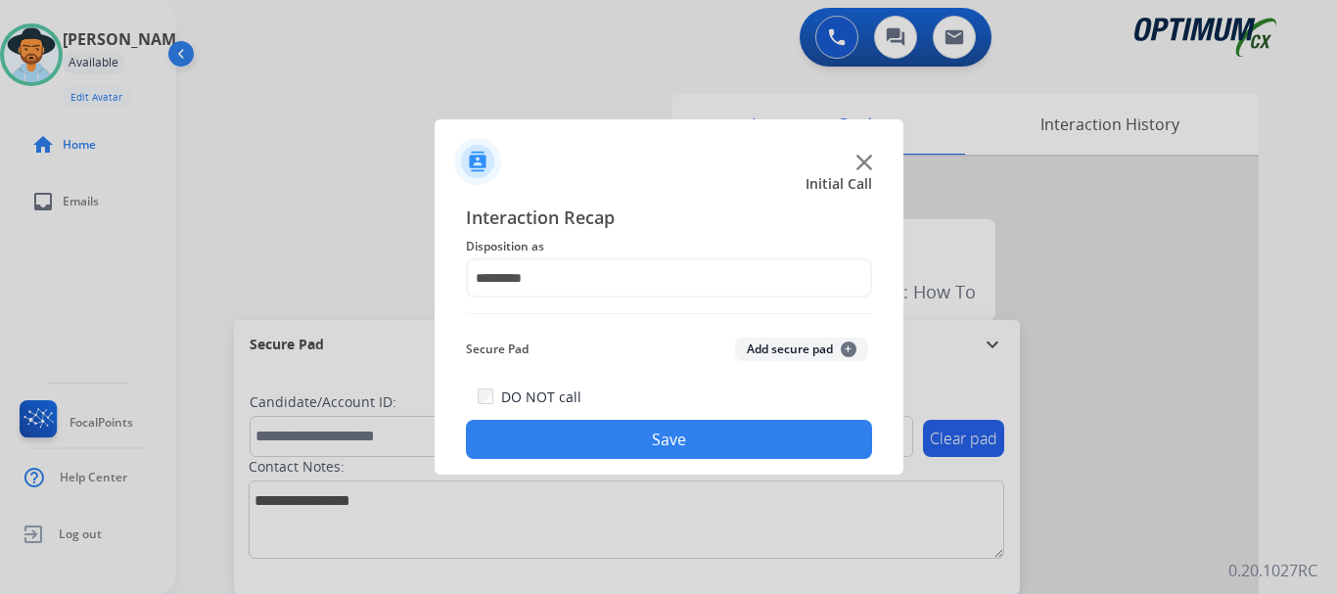
click at [654, 499] on div at bounding box center [668, 297] width 1337 height 594
click at [641, 454] on button "Save" at bounding box center [669, 439] width 406 height 39
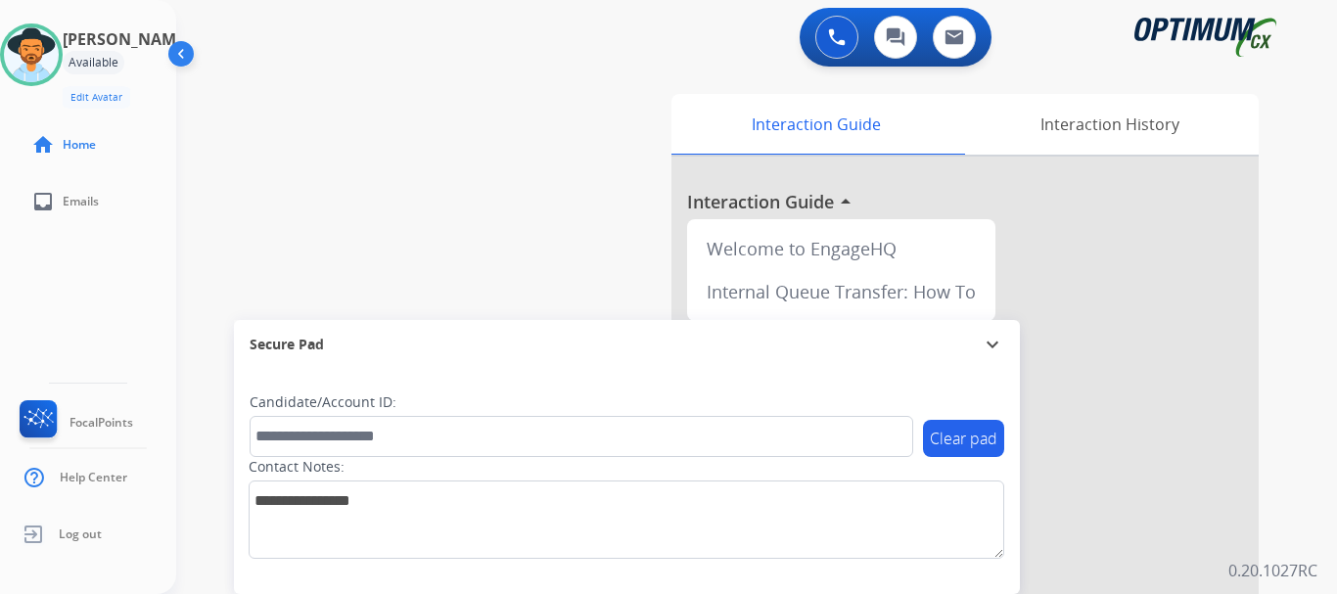
click at [483, 207] on div "swap_horiz Break voice bridge close_fullscreen Connect 3-Way Call merge_type Se…" at bounding box center [733, 478] width 1114 height 816
click at [349, 44] on div "0 Voice Interactions 0 Chat Interactions 0 Email Interactions" at bounding box center [745, 39] width 1090 height 63
click at [367, 187] on div "swap_horiz Break voice bridge close_fullscreen Connect 3-Way Call merge_type Se…" at bounding box center [733, 478] width 1114 height 816
click at [505, 153] on div "swap_horiz Break voice bridge close_fullscreen Connect 3-Way Call merge_type Se…" at bounding box center [733, 478] width 1114 height 816
click at [53, 53] on img at bounding box center [31, 54] width 55 height 55
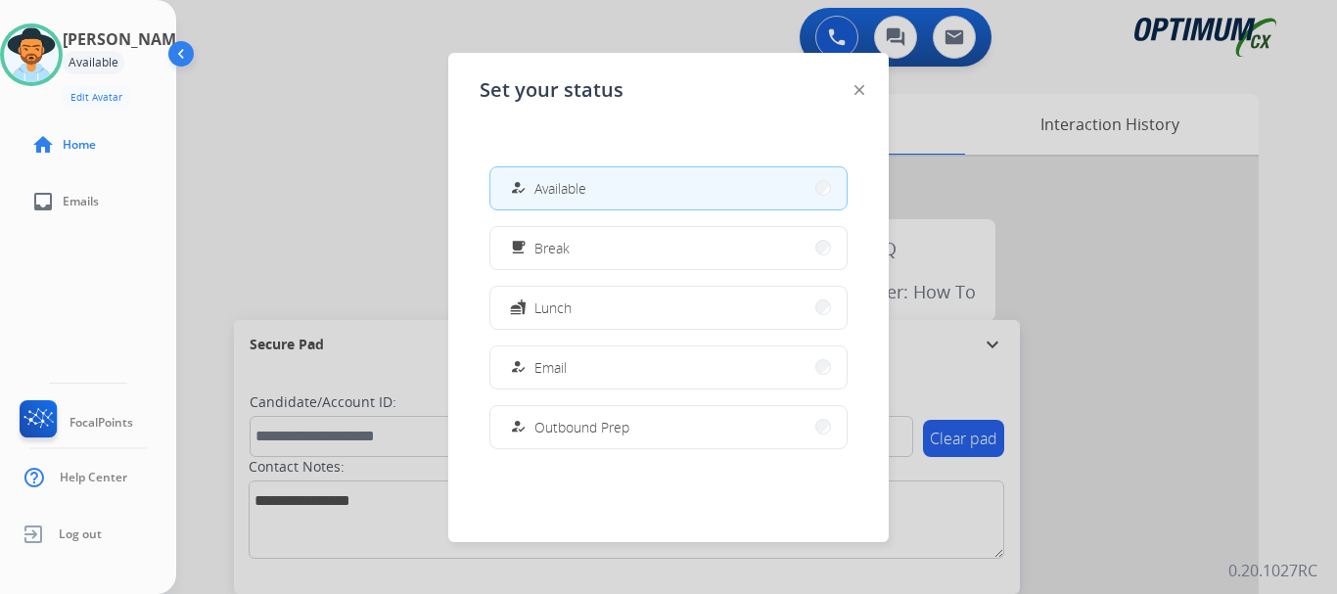
scroll to position [488, 0]
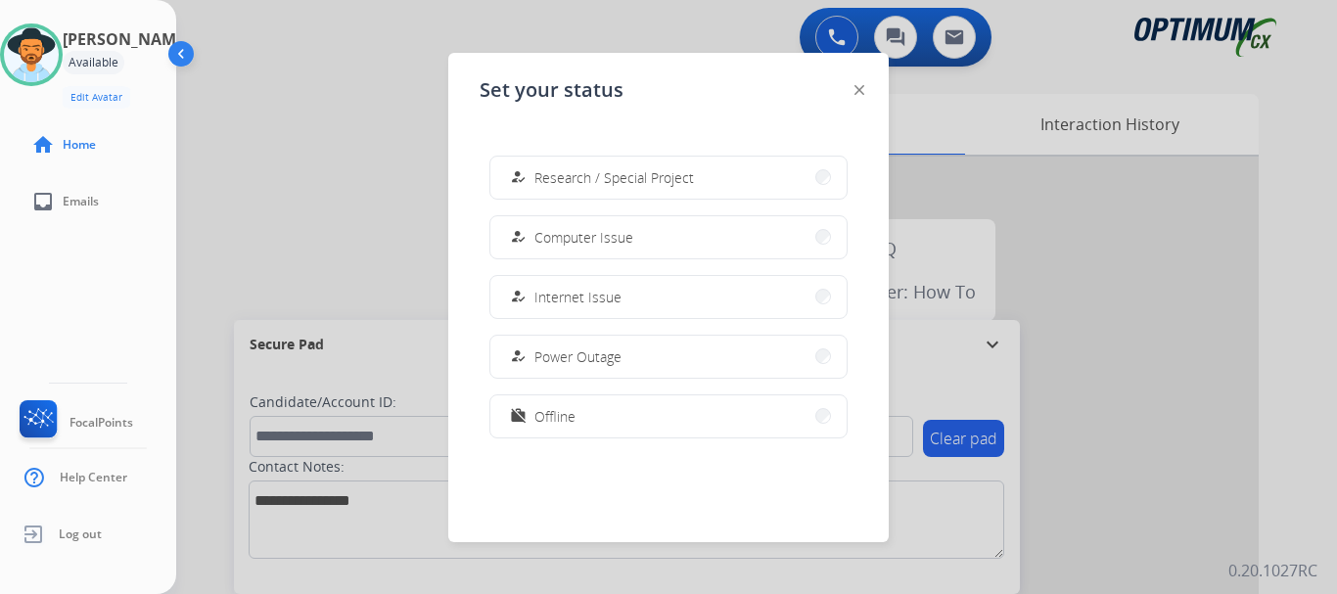
click at [590, 430] on button "work_off Offline" at bounding box center [668, 416] width 356 height 42
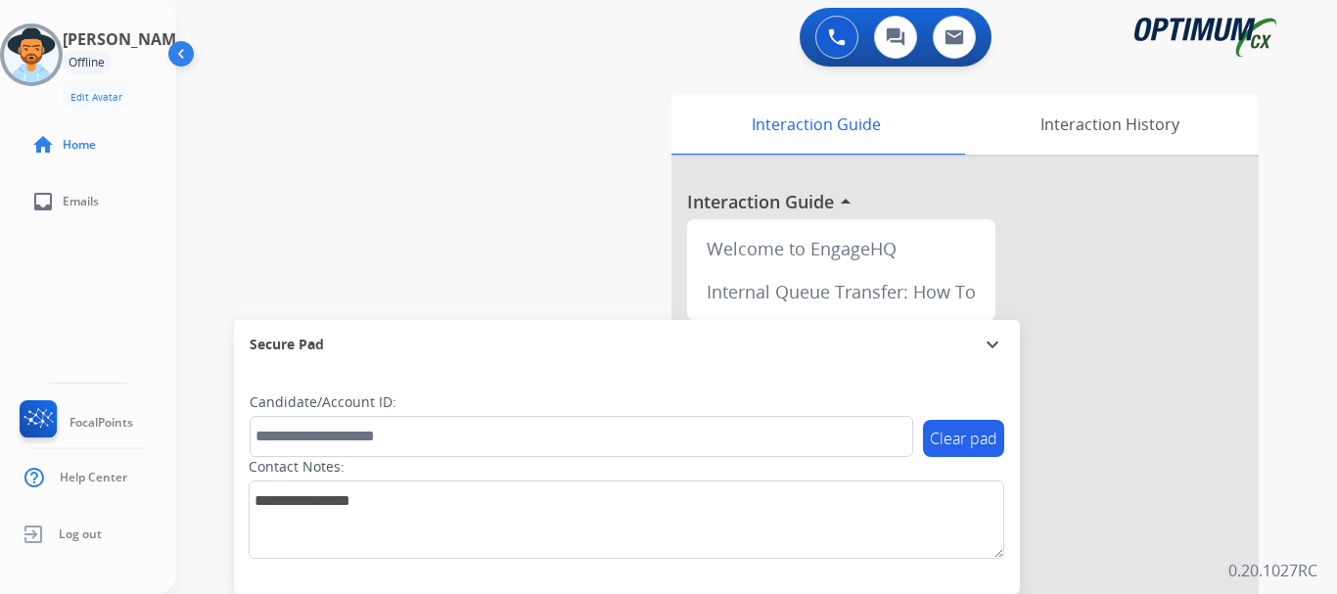
click at [71, 531] on span "Log out" at bounding box center [80, 534] width 43 height 16
